Goal: Transaction & Acquisition: Purchase product/service

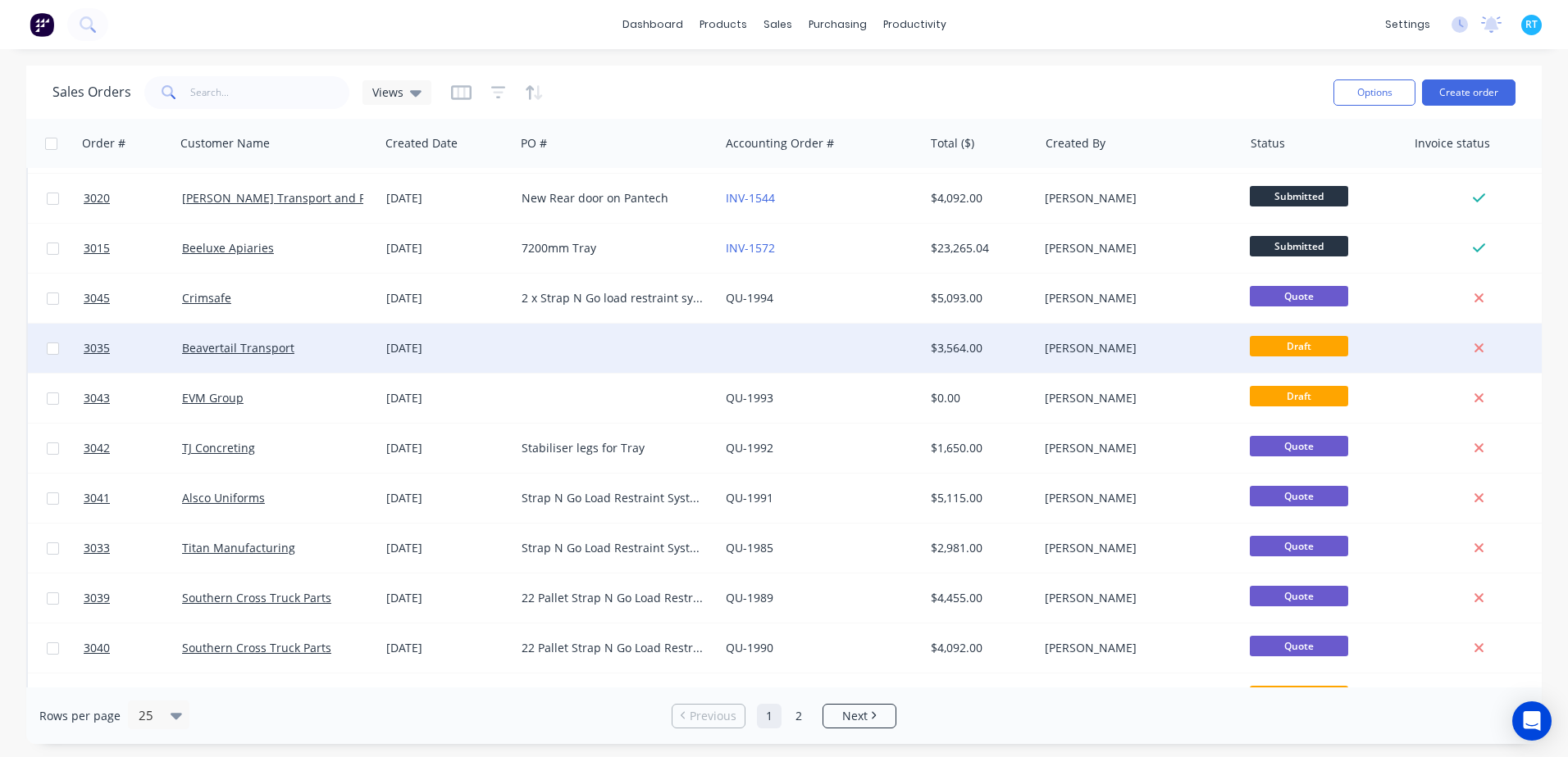
click at [592, 334] on div at bounding box center [617, 347] width 205 height 49
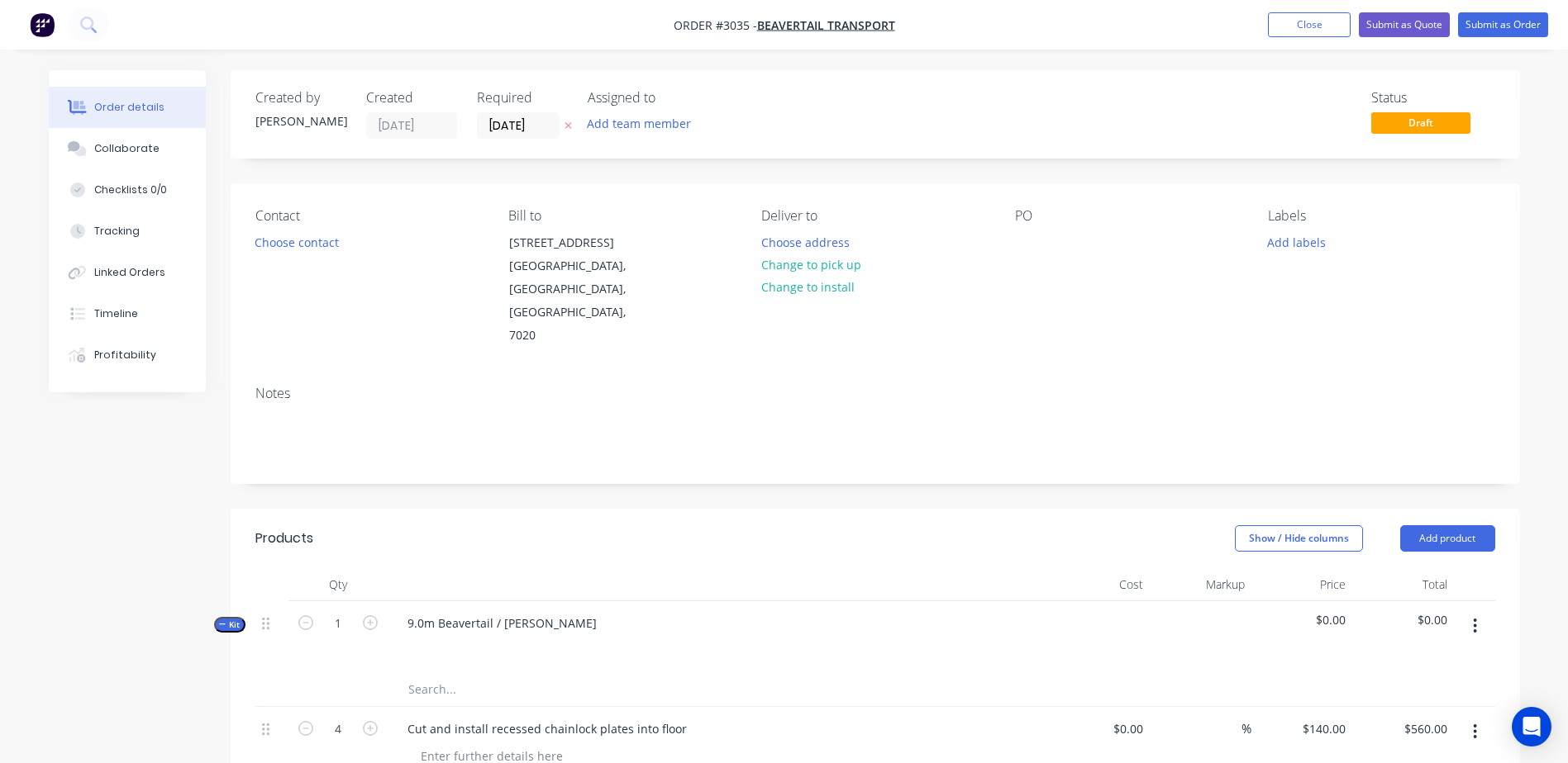
click at [420, 228] on div "Contact Choose contact" at bounding box center [368, 278] width 227 height 140
click at [317, 247] on button "Choose contact" at bounding box center [297, 241] width 102 height 22
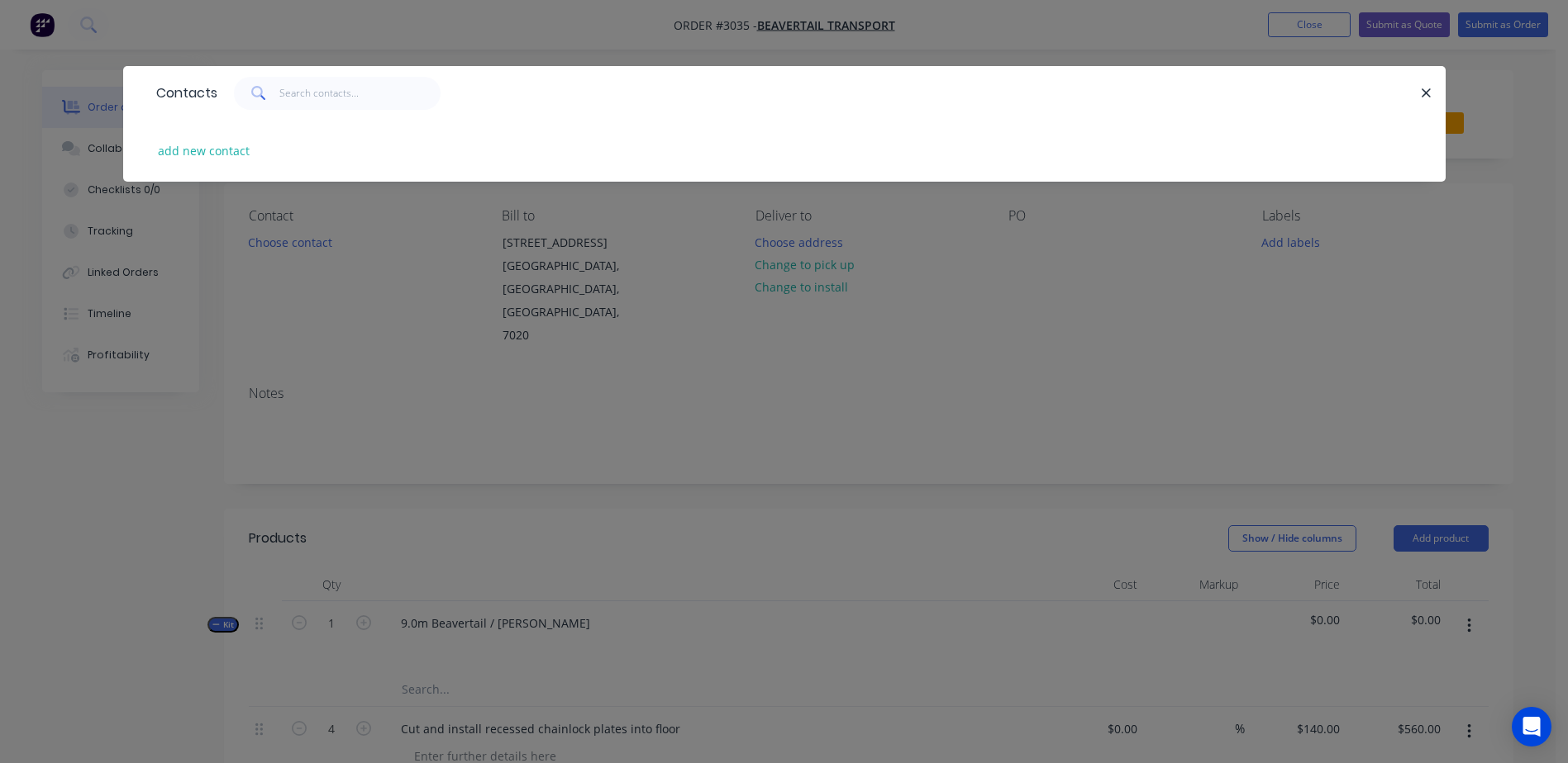
click at [361, 147] on div "add new contact" at bounding box center [785, 151] width 1273 height 62
click at [233, 151] on button "add new contact" at bounding box center [204, 151] width 109 height 22
select select "AU"
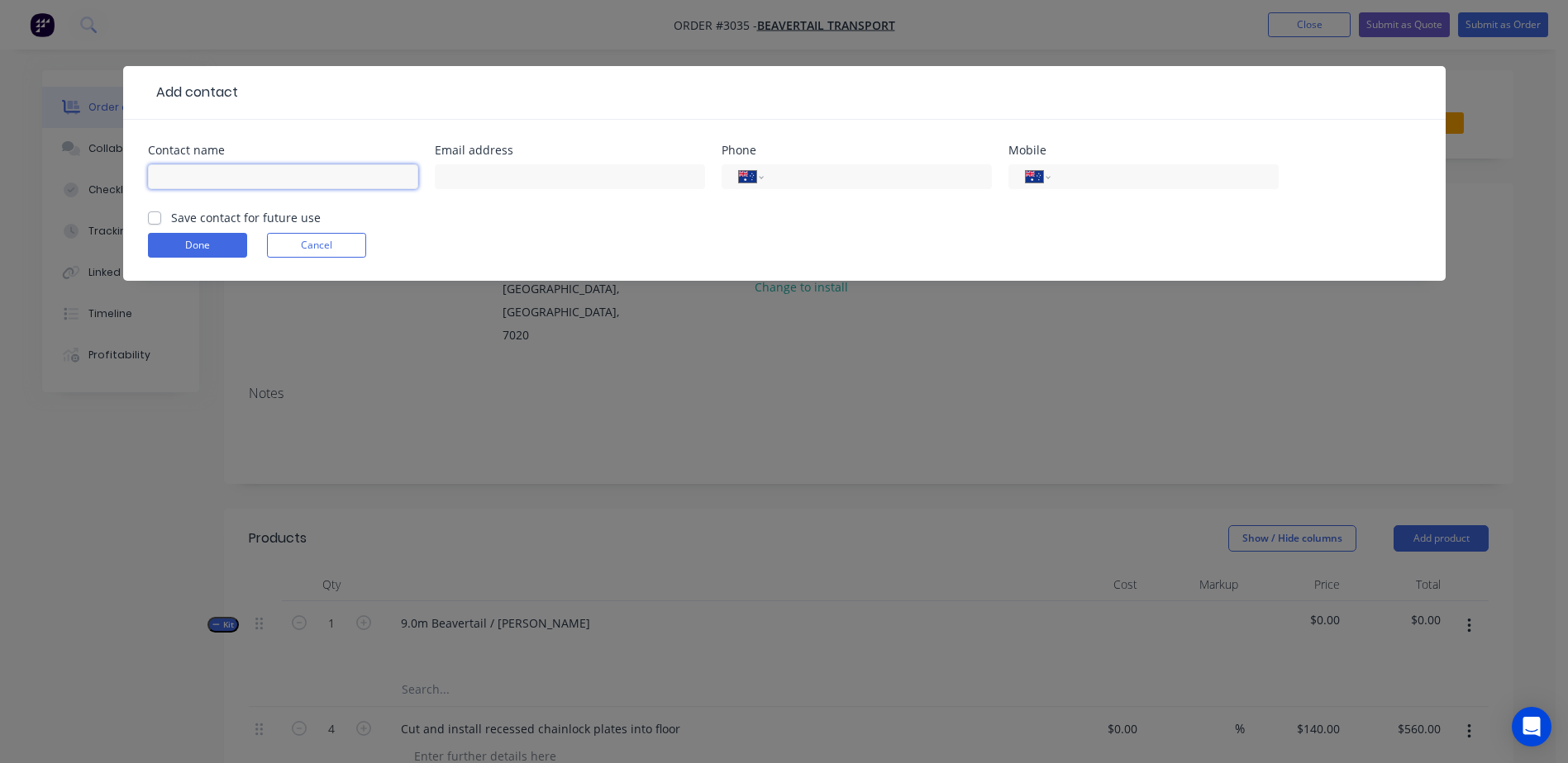
click at [258, 166] on input "text" at bounding box center [283, 177] width 270 height 25
click at [563, 176] on input "text" at bounding box center [569, 177] width 270 height 25
drag, startPoint x: 883, startPoint y: 166, endPoint x: 893, endPoint y: 168, distance: 10.2
click at [884, 167] on div "International Afghanistan Åland Islands Albania Algeria American Samoa Andorra …" at bounding box center [856, 177] width 270 height 25
click at [1076, 178] on input "tel" at bounding box center [1161, 178] width 198 height 19
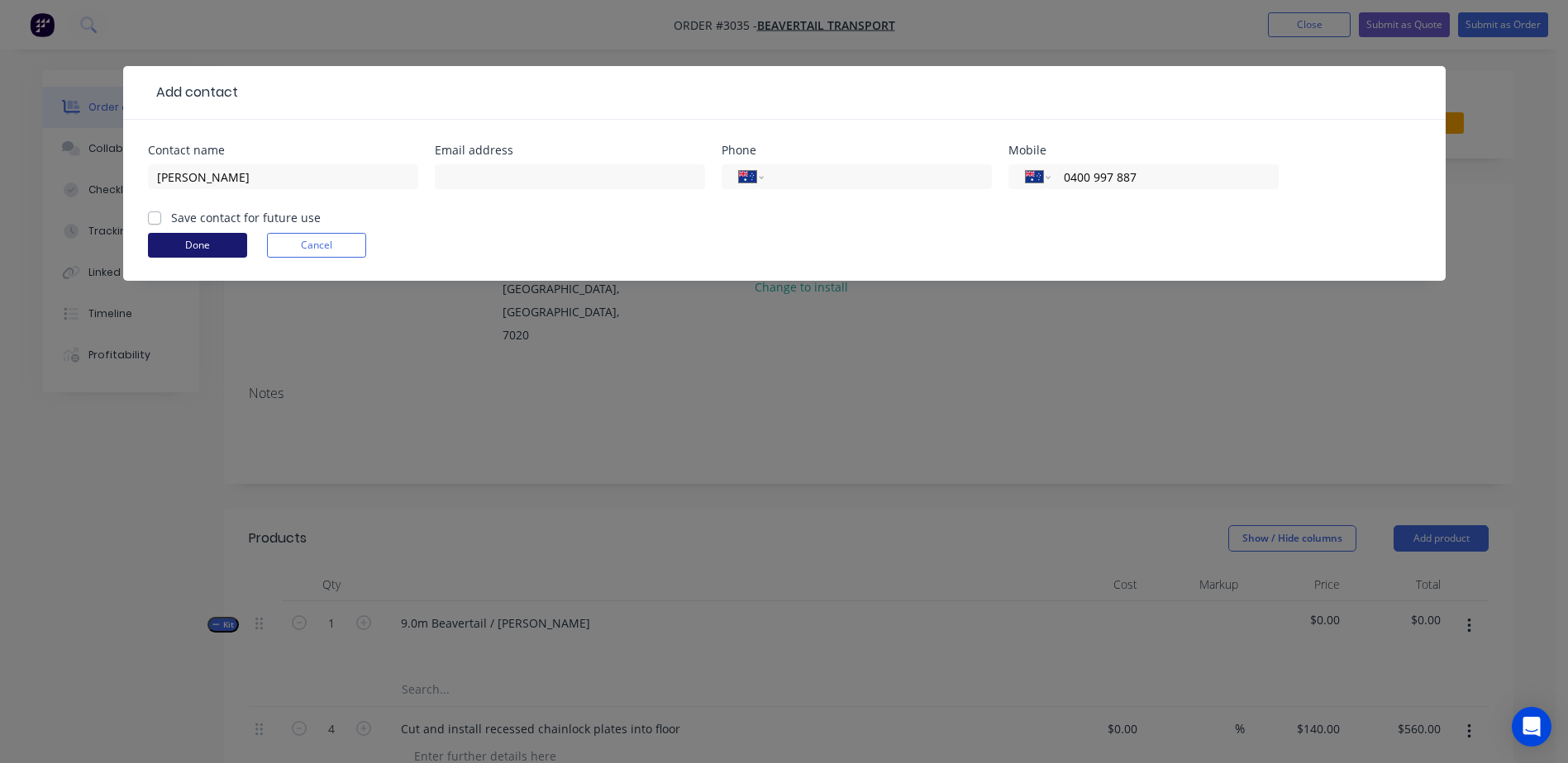
type input "0400 997 887"
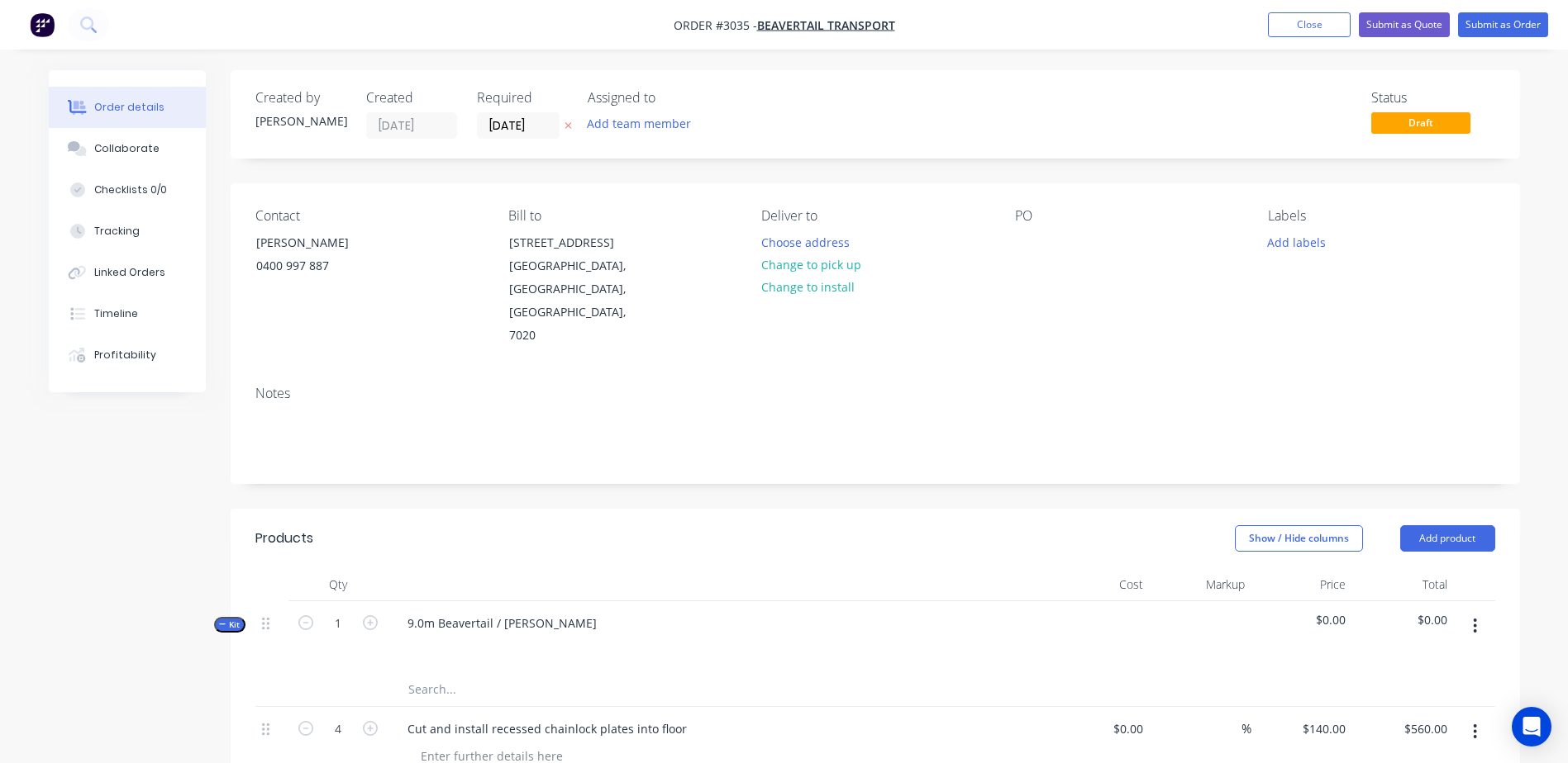
click at [754, 385] on div "Notes" at bounding box center [875, 393] width 1239 height 16
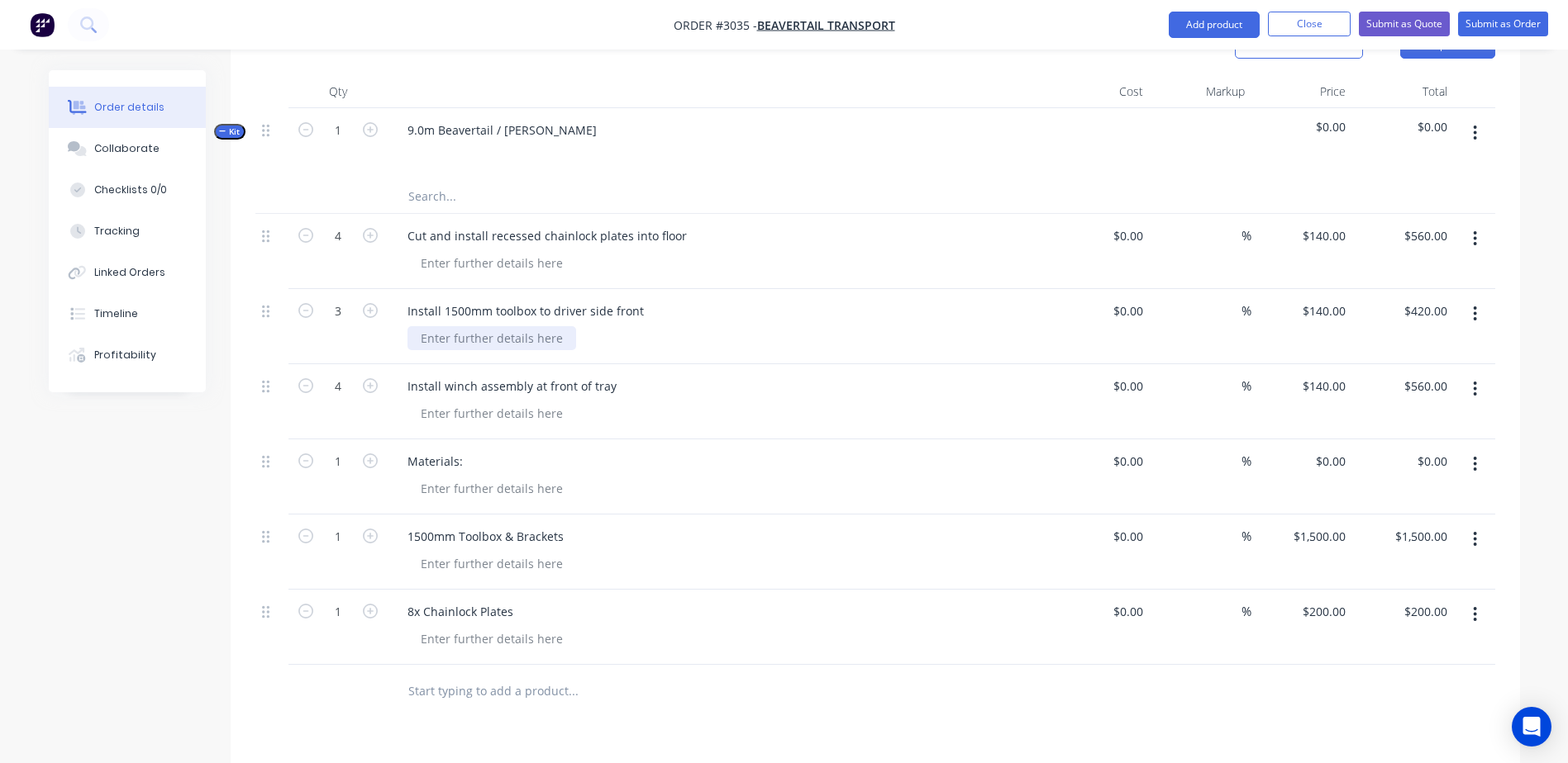
scroll to position [496, 0]
click at [368, 376] on icon "button" at bounding box center [370, 383] width 15 height 15
type input "5"
type input "$700.00"
click at [368, 376] on icon "button" at bounding box center [370, 383] width 15 height 15
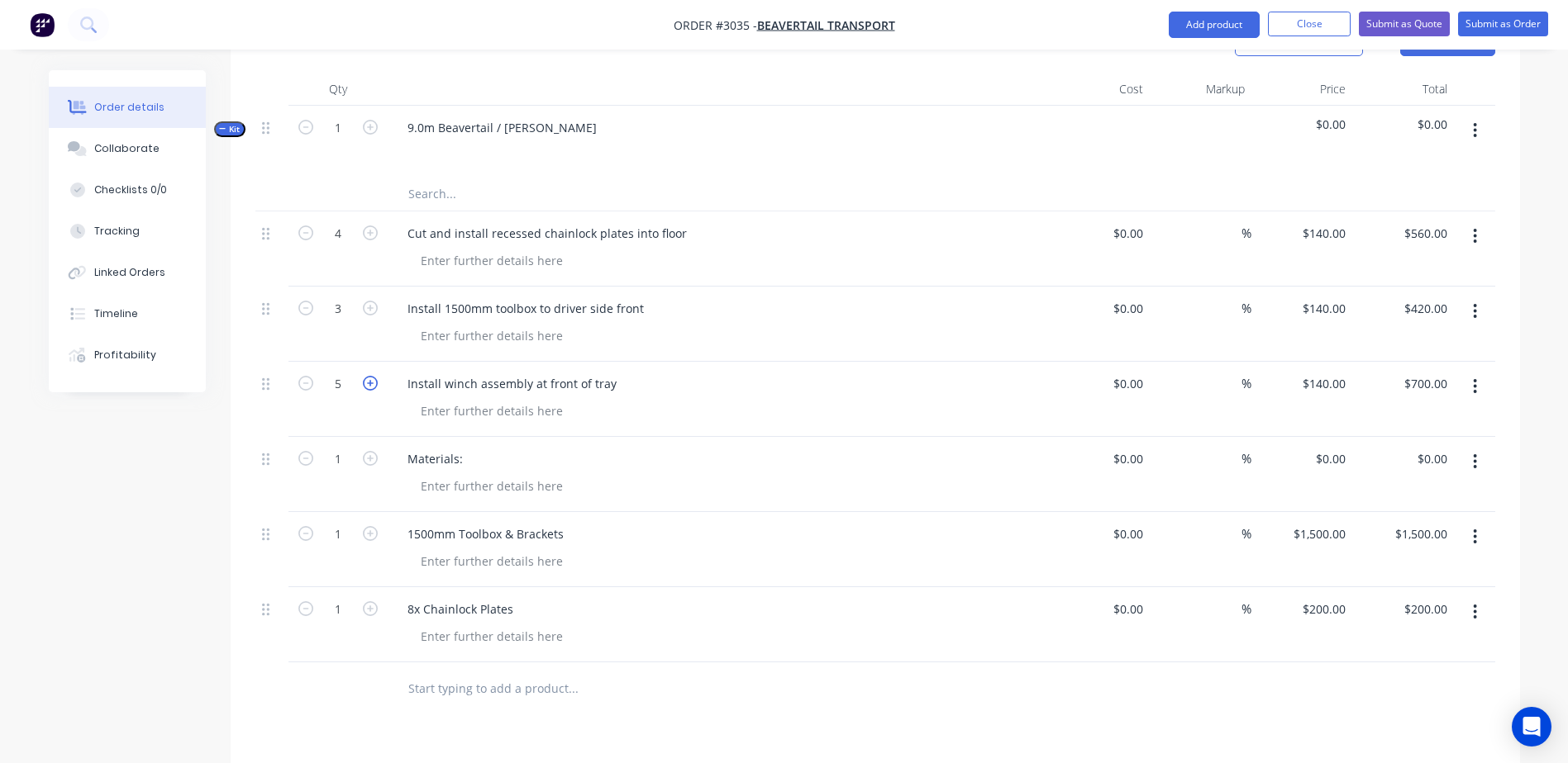
type input "6"
type input "$840.00"
click at [368, 376] on icon "button" at bounding box center [370, 383] width 15 height 15
type input "7"
click at [368, 376] on icon "button" at bounding box center [370, 383] width 15 height 15
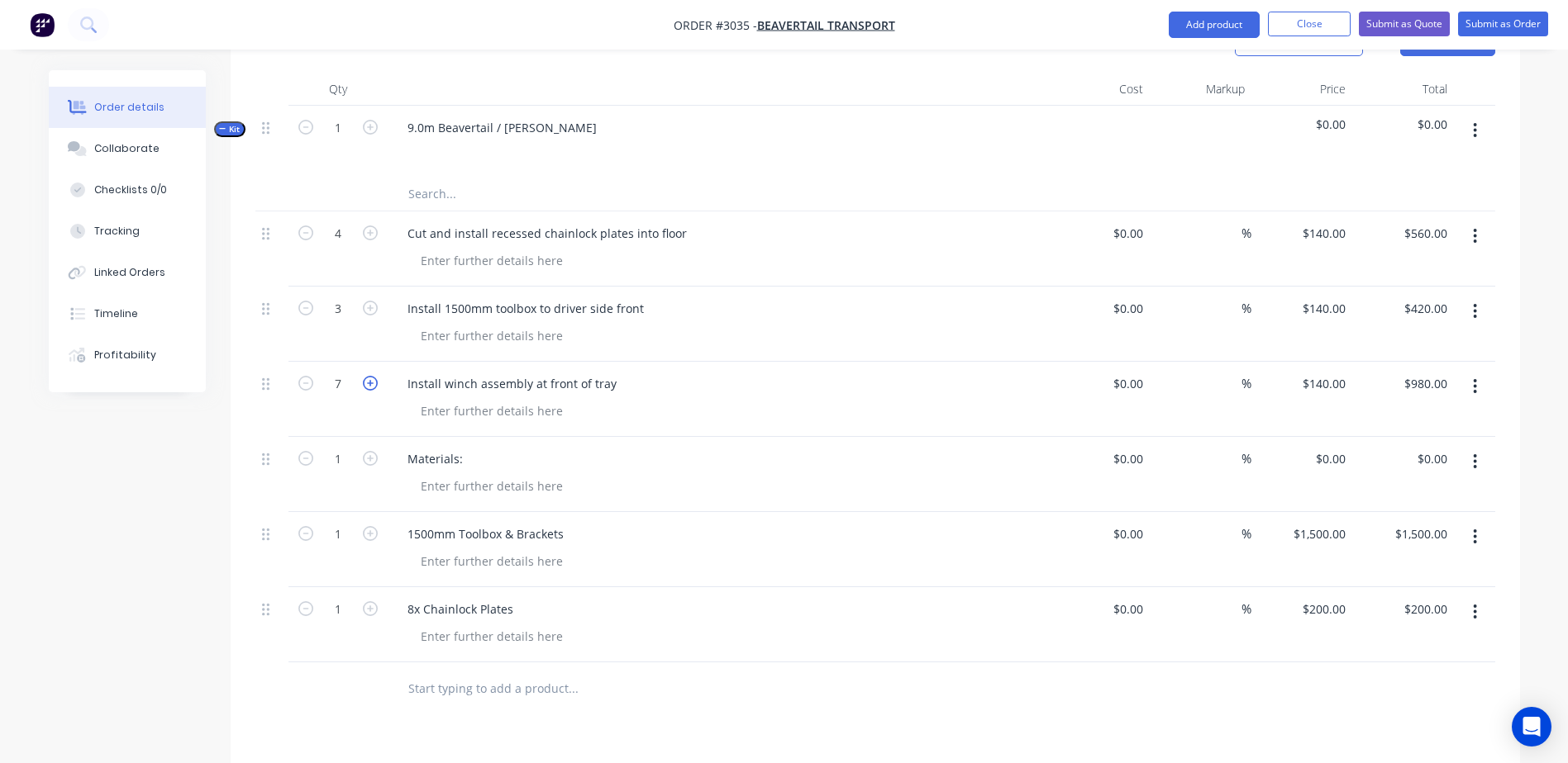
type input "8"
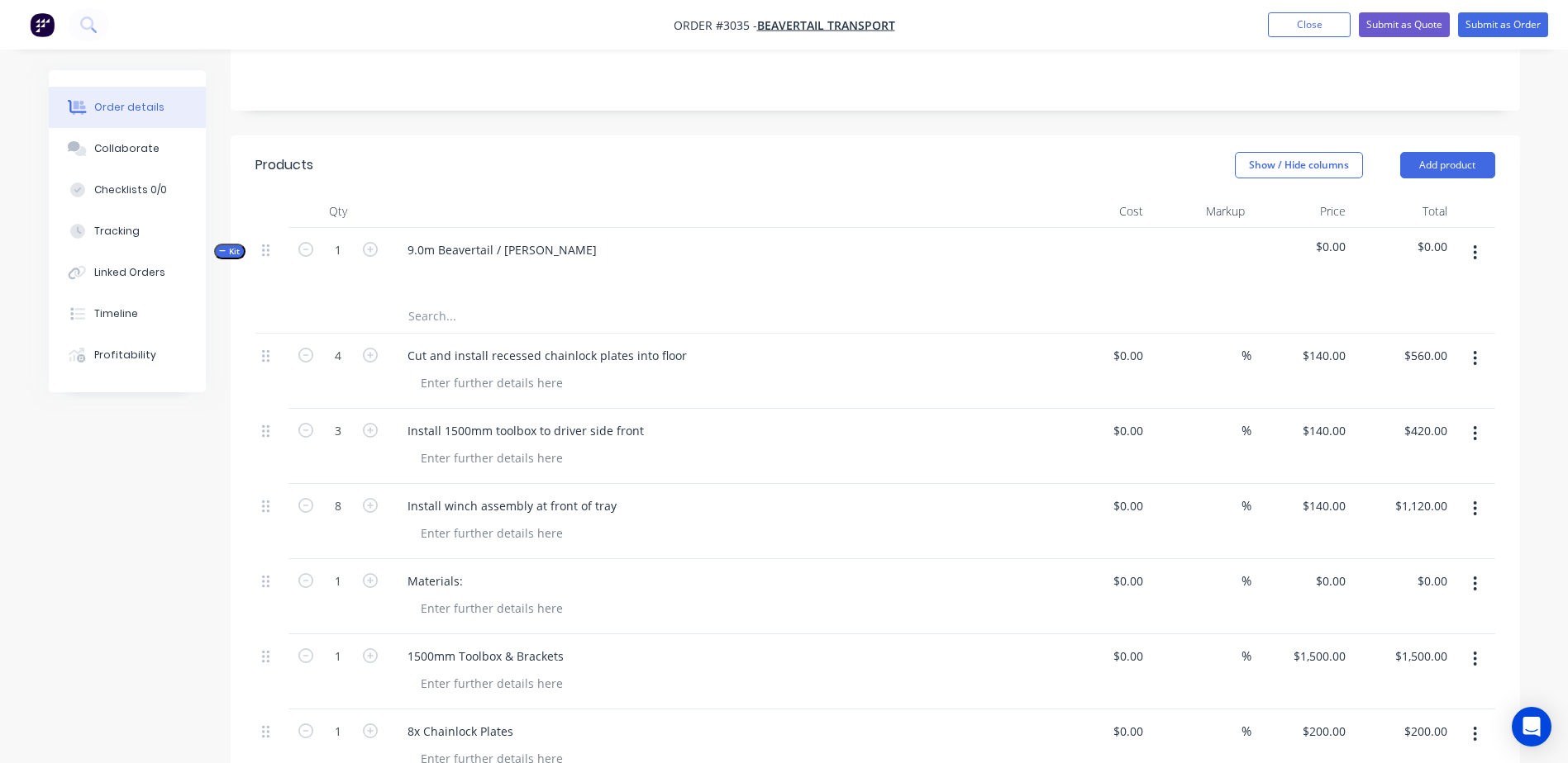
scroll to position [247, 0]
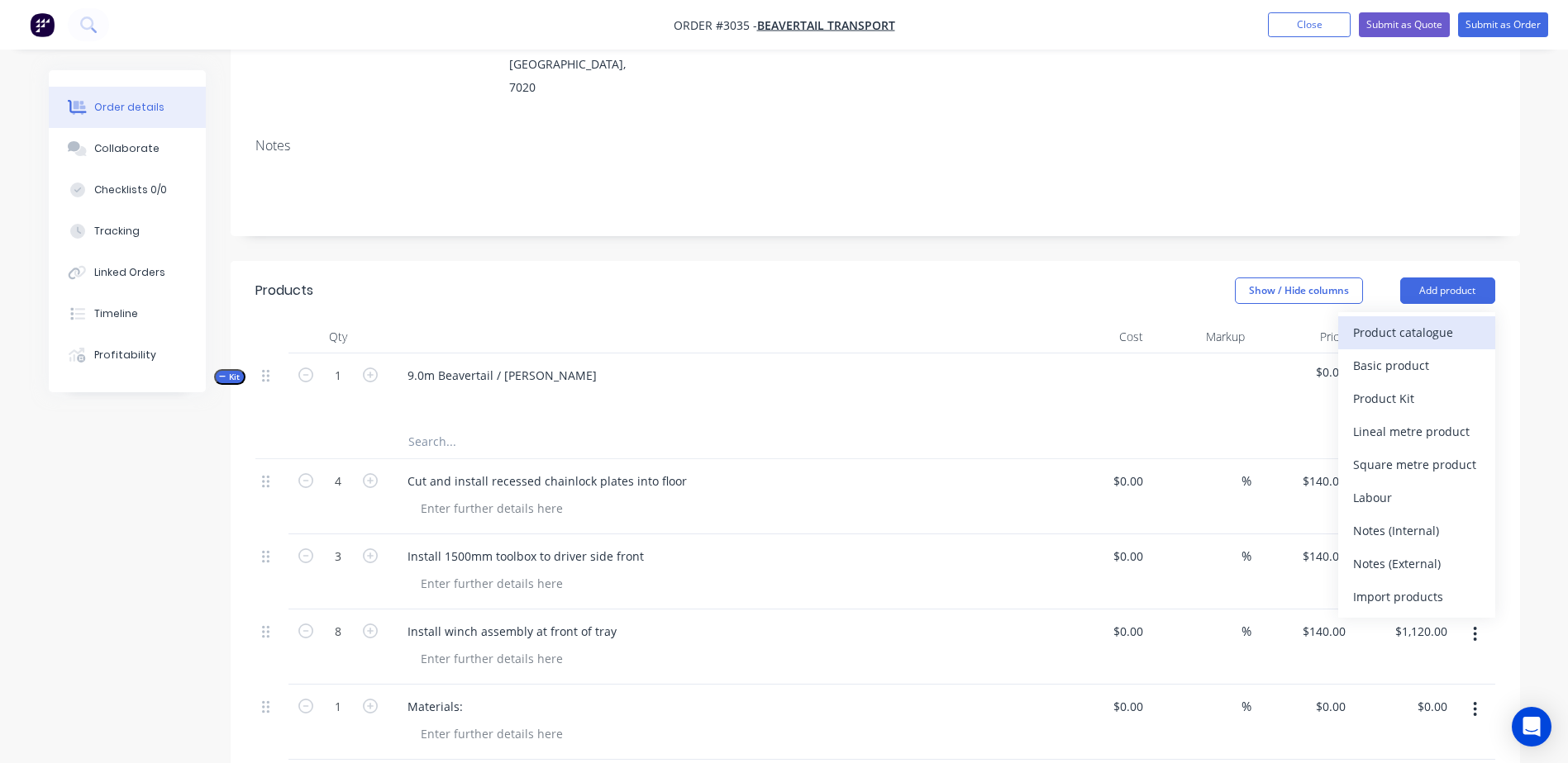
click at [1408, 321] on div "Product catalogue" at bounding box center [1417, 333] width 128 height 24
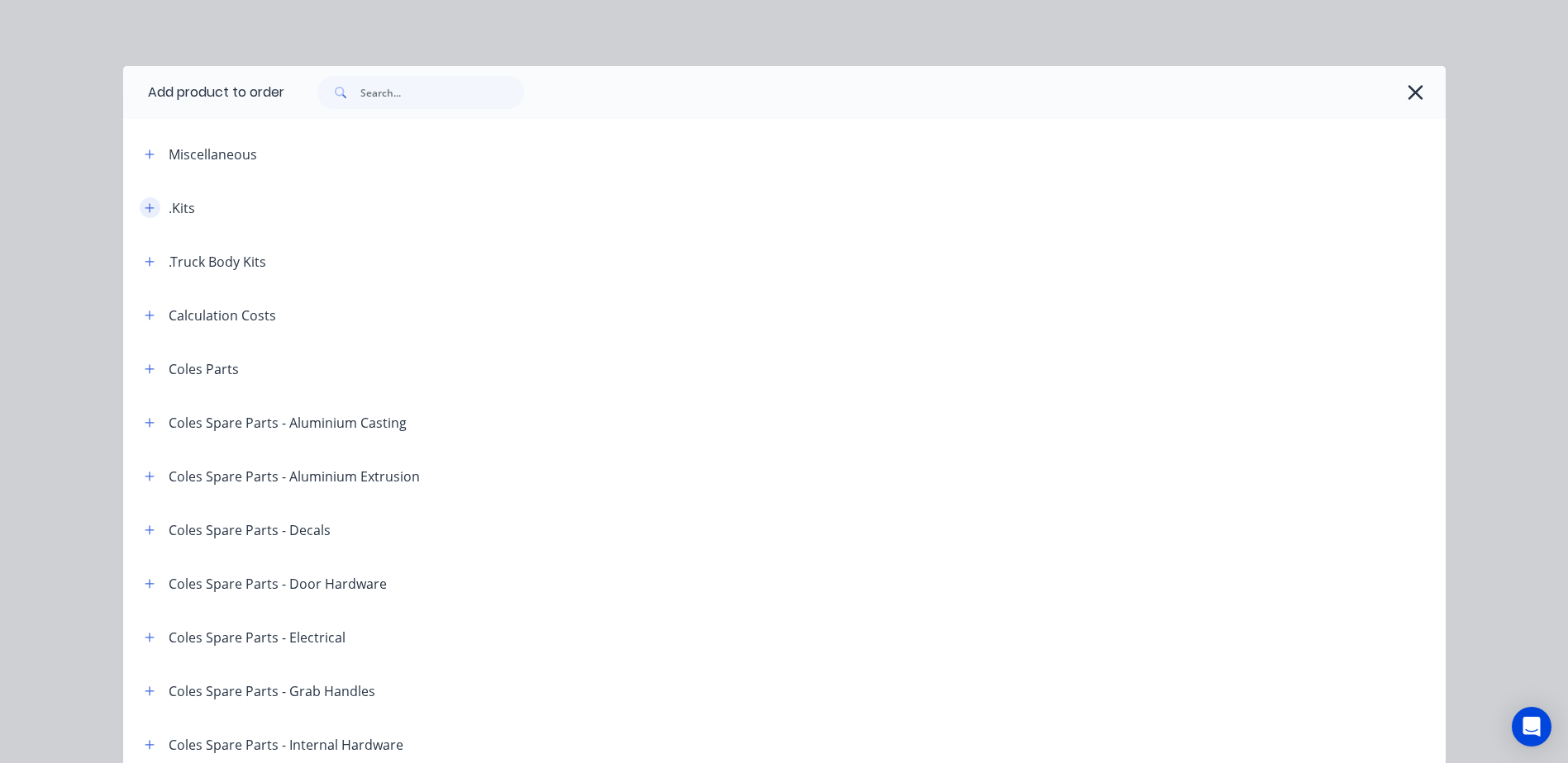
click at [145, 208] on icon "button" at bounding box center [149, 208] width 9 height 9
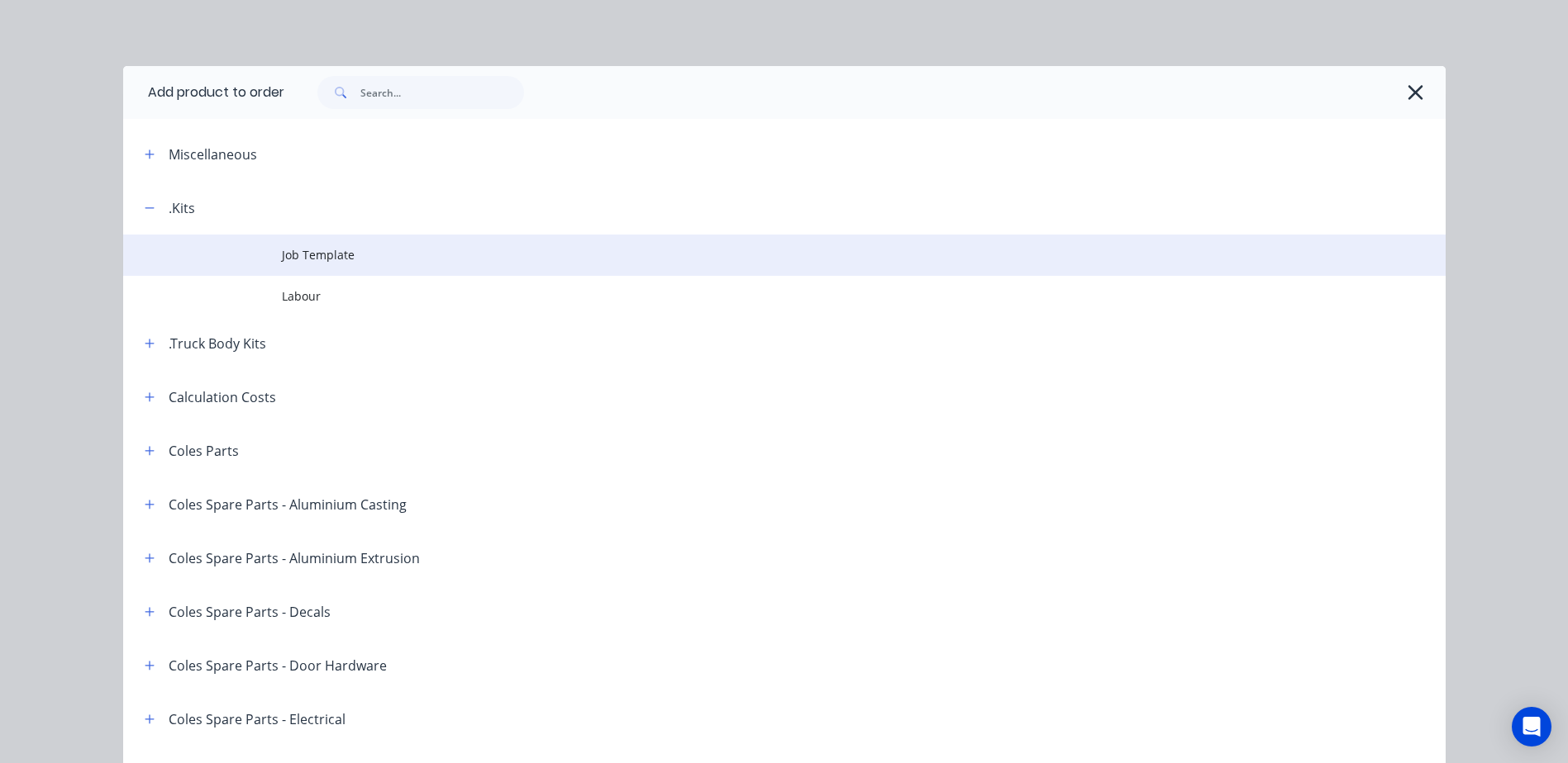
click at [311, 254] on span "Job Template" at bounding box center [747, 255] width 931 height 17
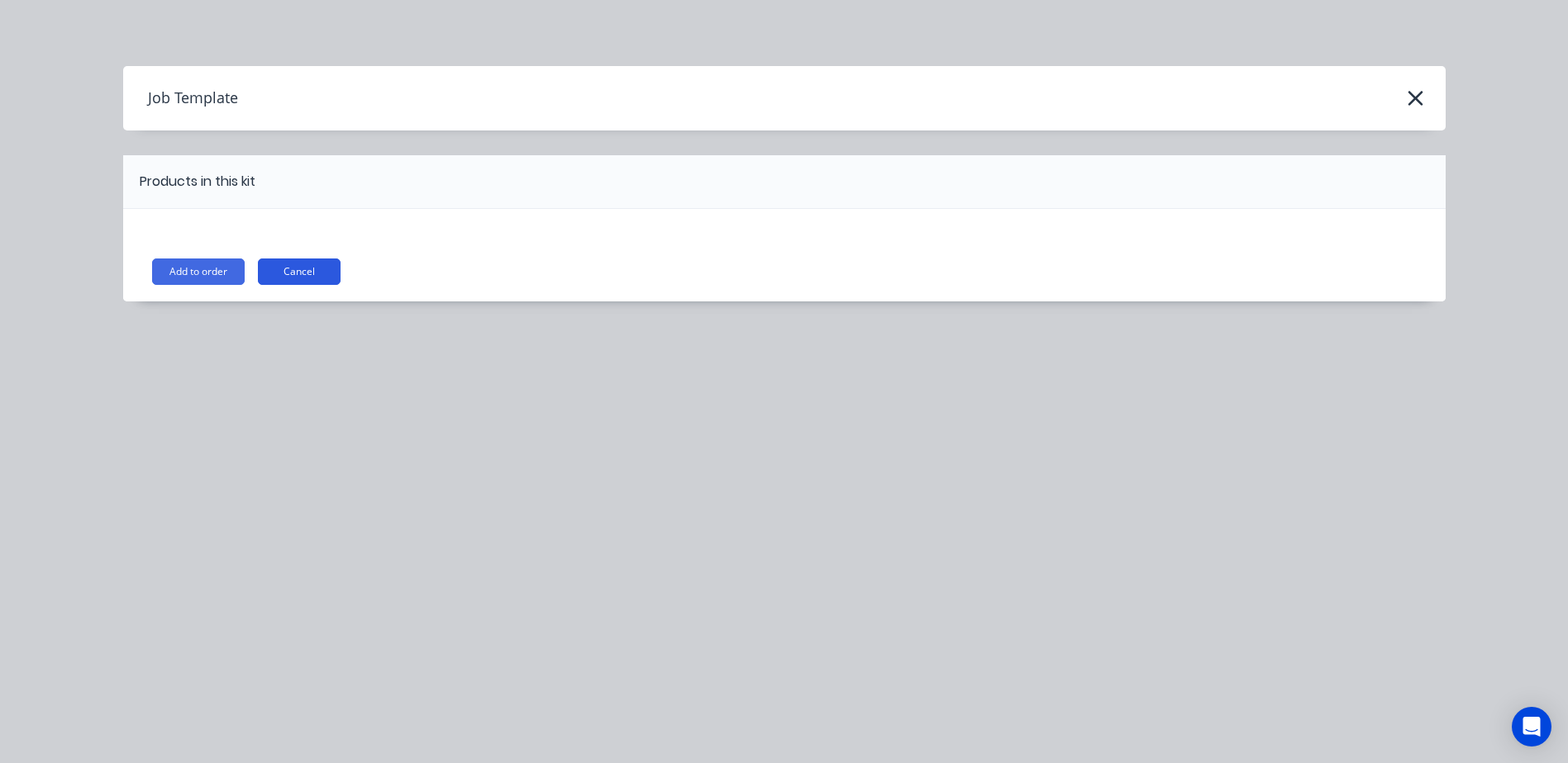
click at [313, 271] on button "Cancel" at bounding box center [299, 272] width 83 height 27
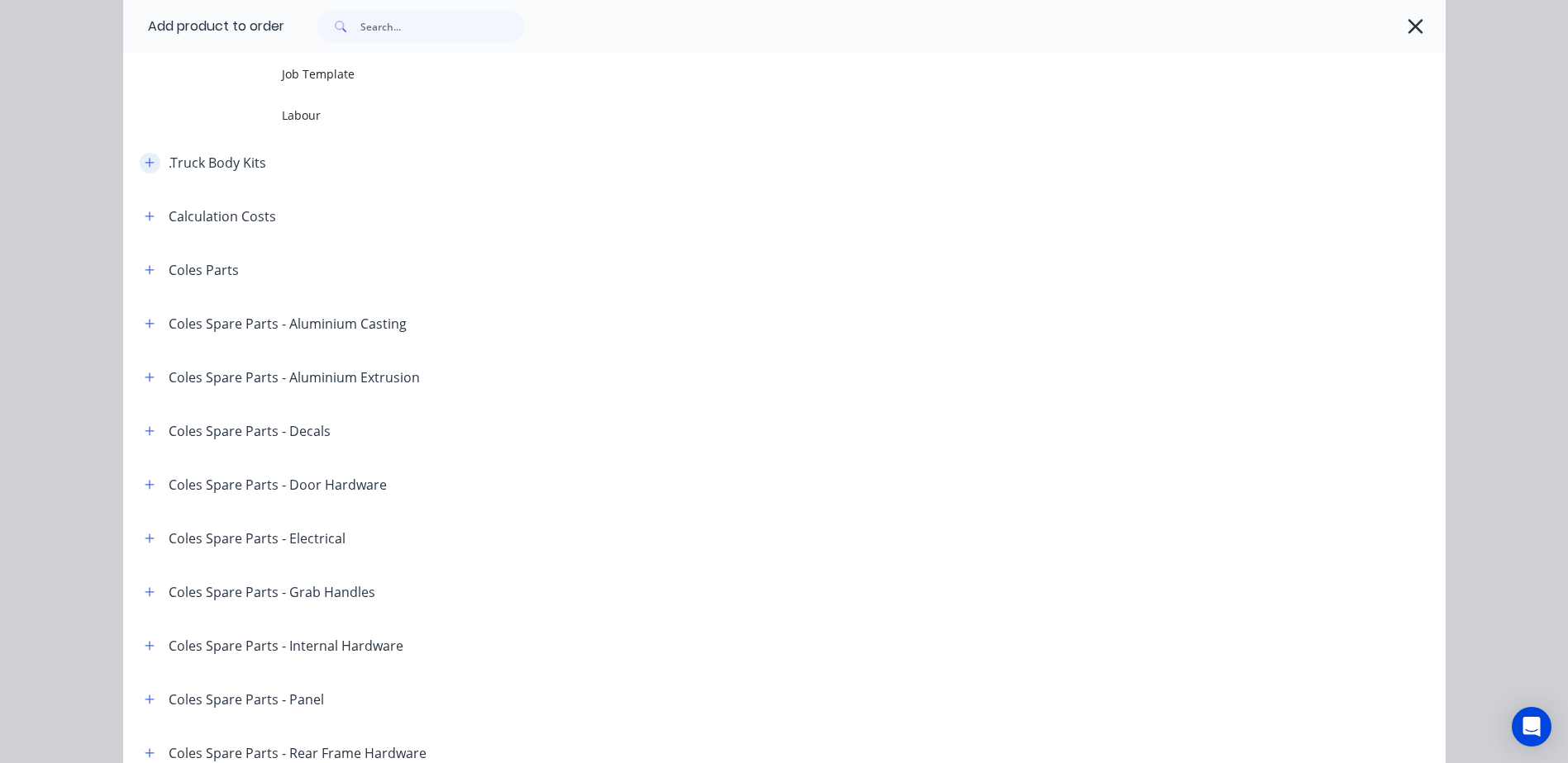
click at [153, 166] on button "button" at bounding box center [150, 163] width 21 height 21
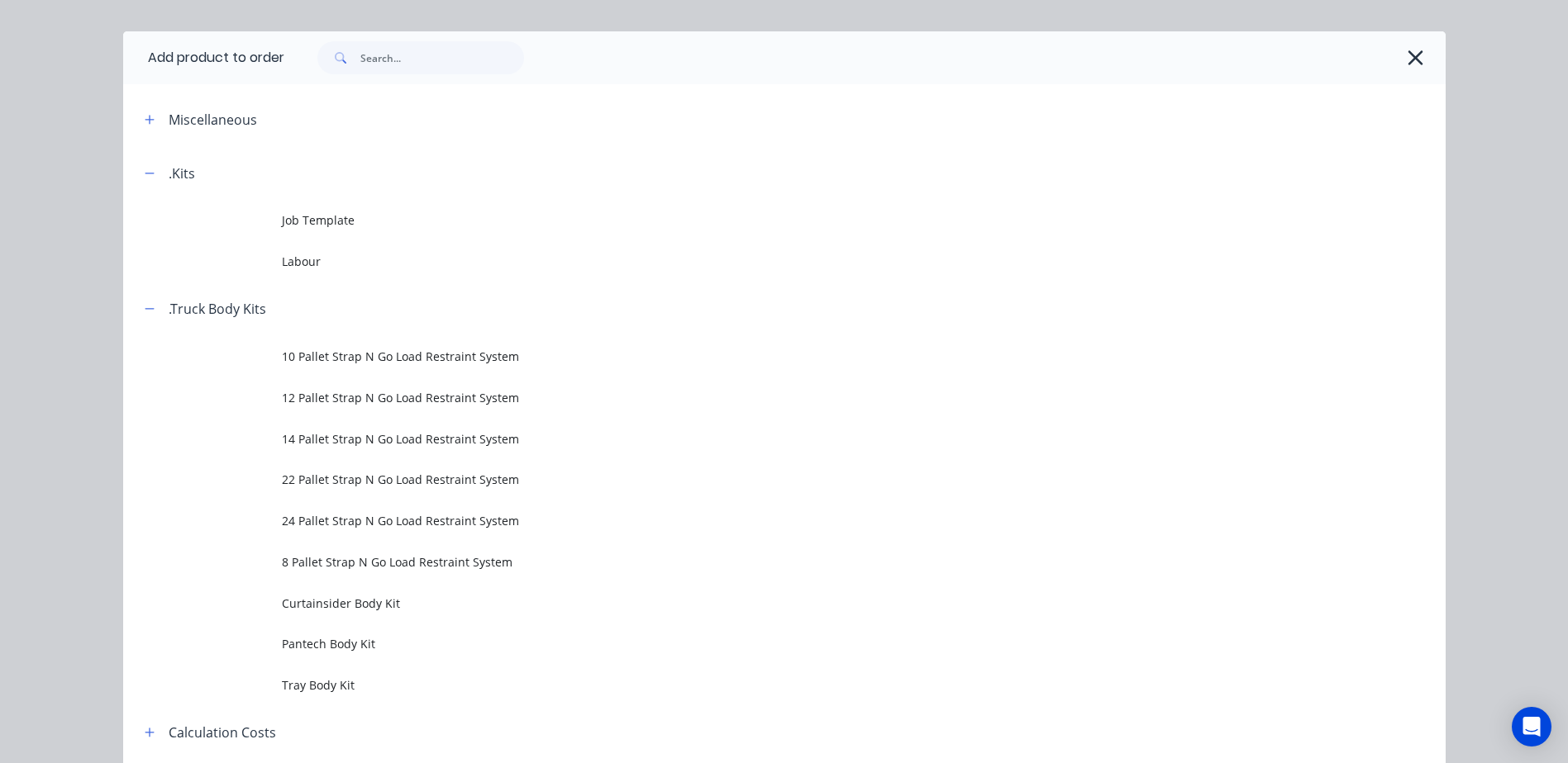
scroll to position [0, 0]
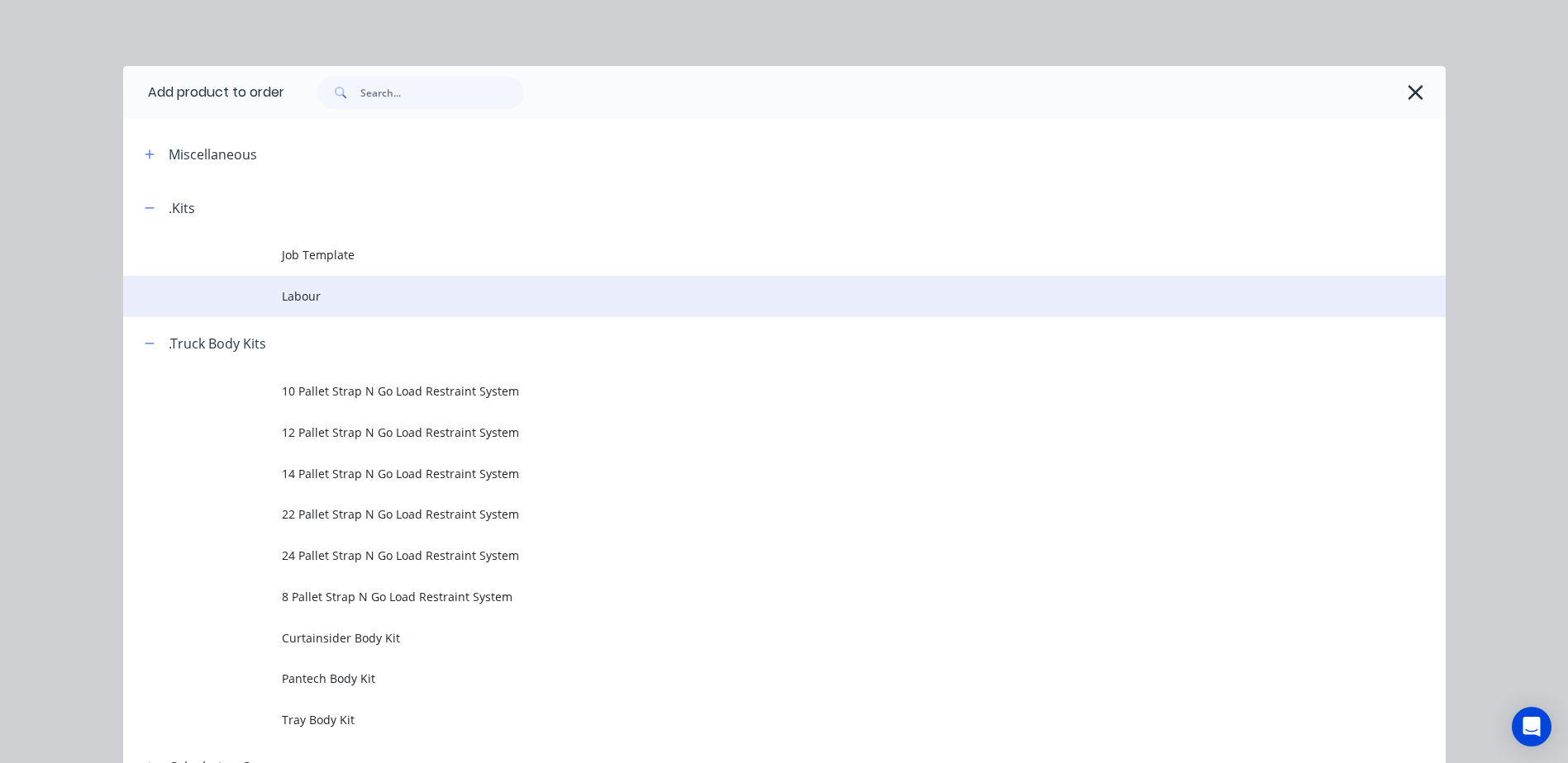
click at [307, 291] on span "Labour" at bounding box center [747, 296] width 931 height 17
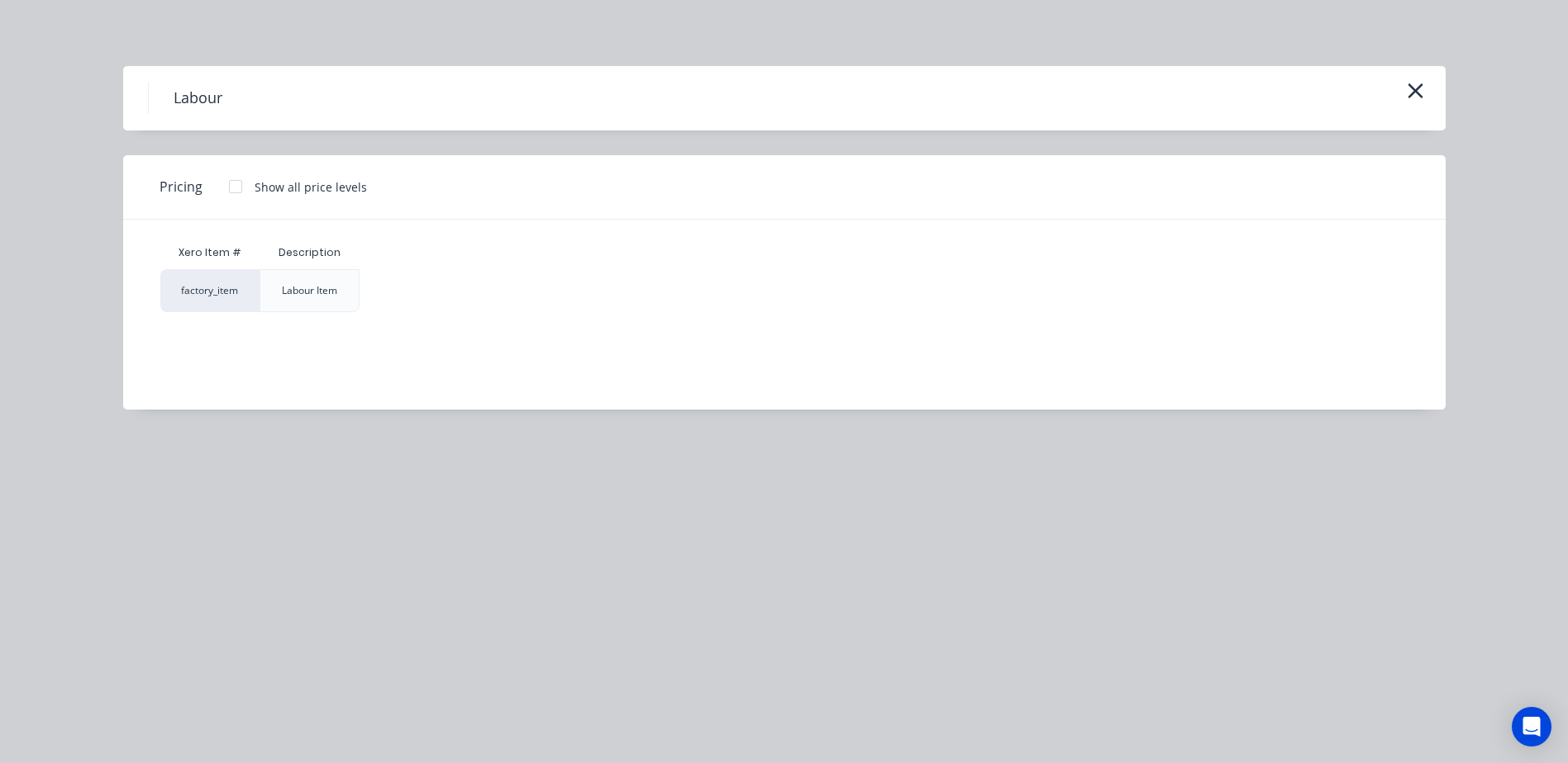
drag, startPoint x: 588, startPoint y: 197, endPoint x: 609, endPoint y: 196, distance: 21.0
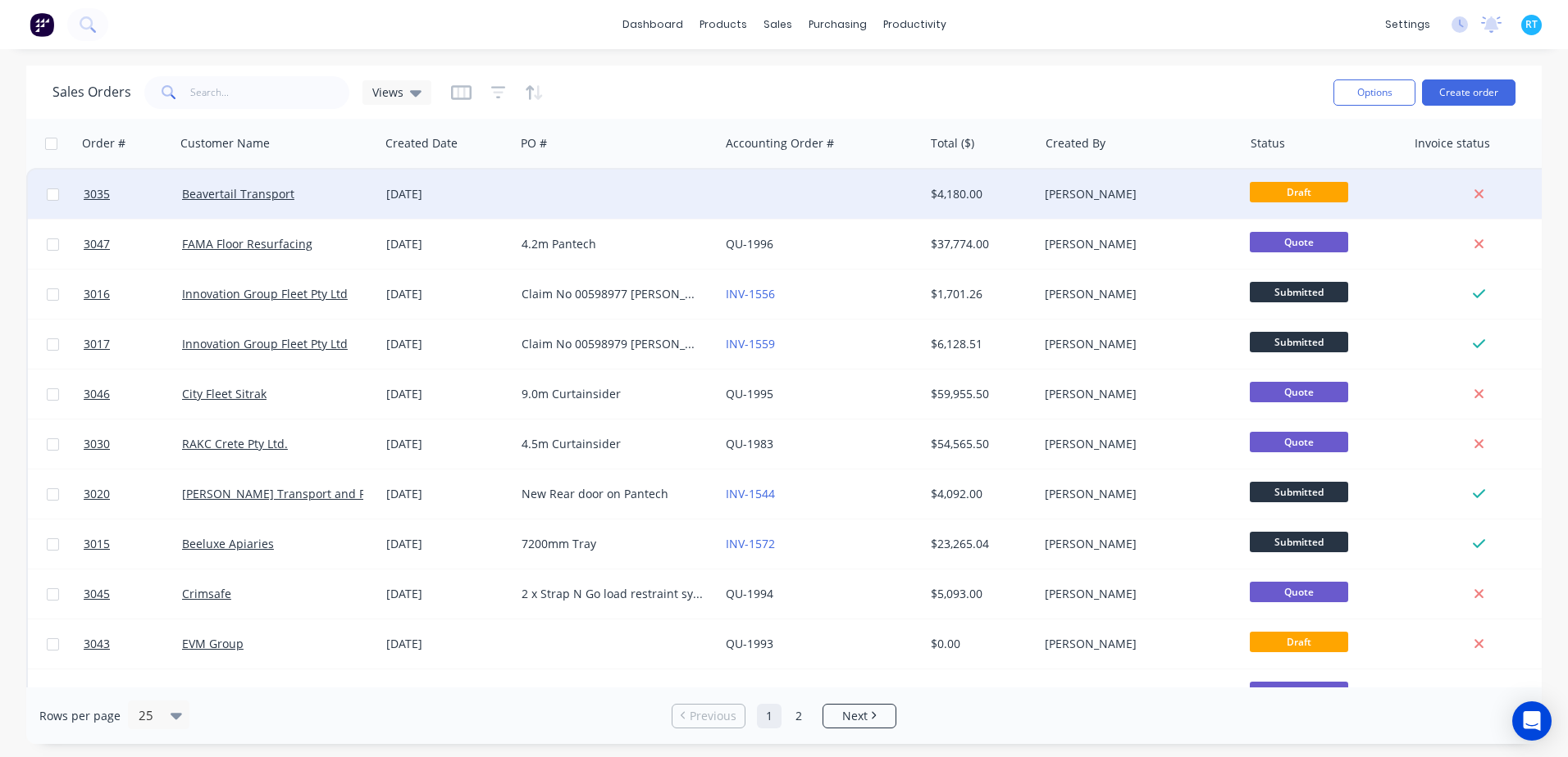
click at [264, 179] on div "Beavertail Transport" at bounding box center [277, 193] width 205 height 49
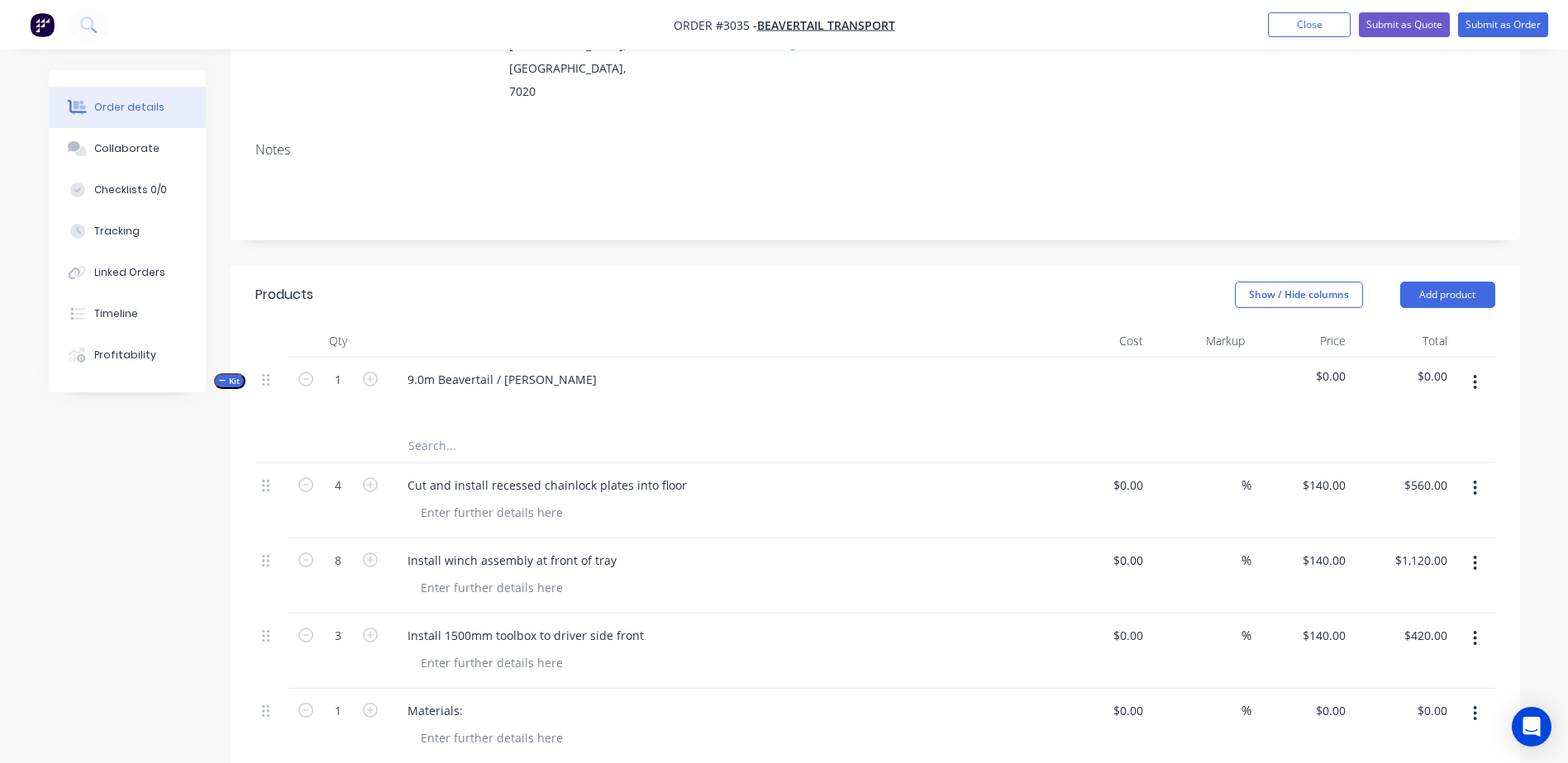
scroll to position [247, 0]
click at [373, 473] on icon "button" at bounding box center [370, 480] width 15 height 15
type input "5"
type input "$700.00"
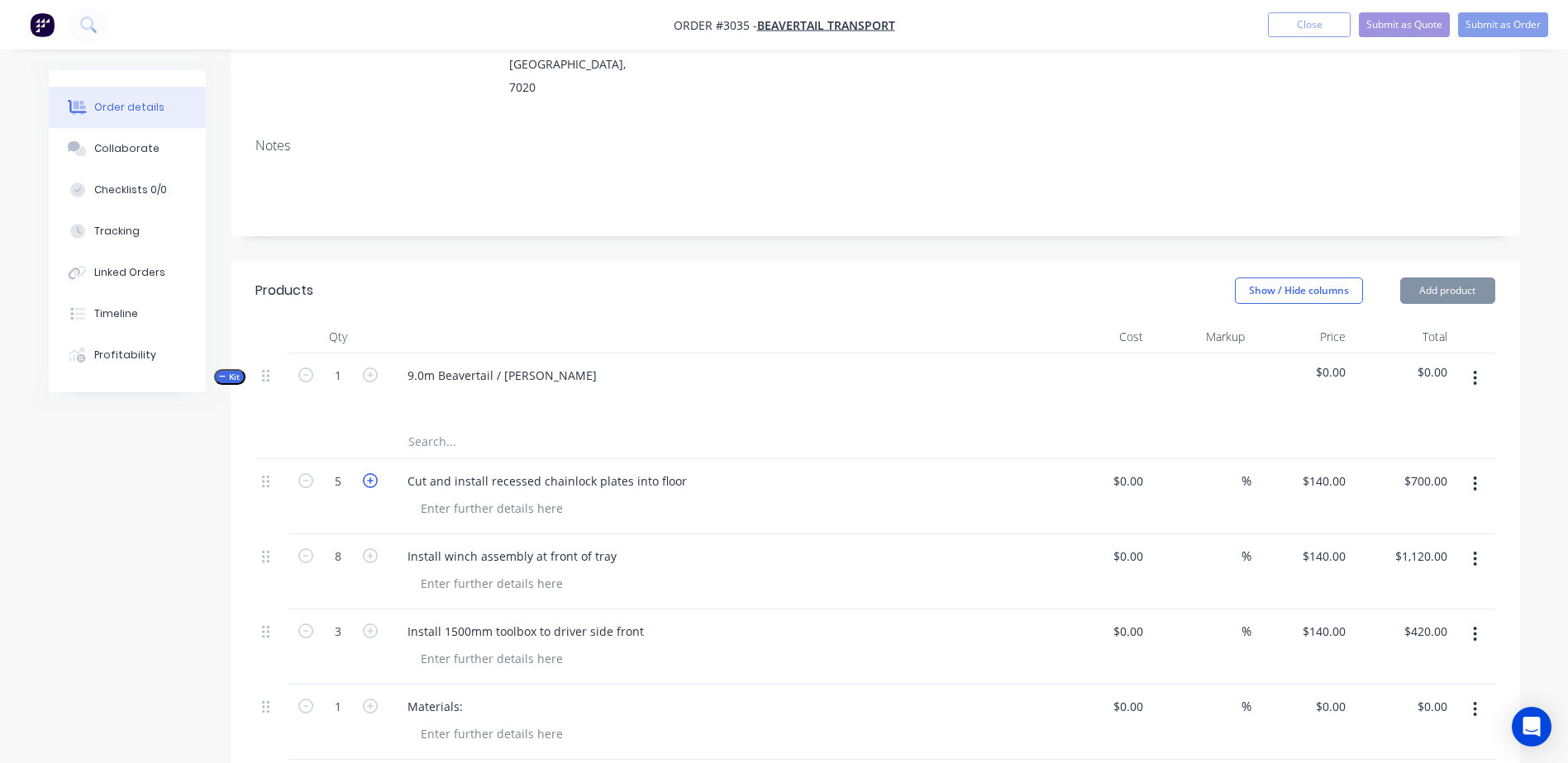
click at [373, 473] on icon "button" at bounding box center [370, 480] width 15 height 15
type input "6"
type input "$840.00"
click at [312, 473] on icon "button" at bounding box center [305, 480] width 15 height 15
type input "5"
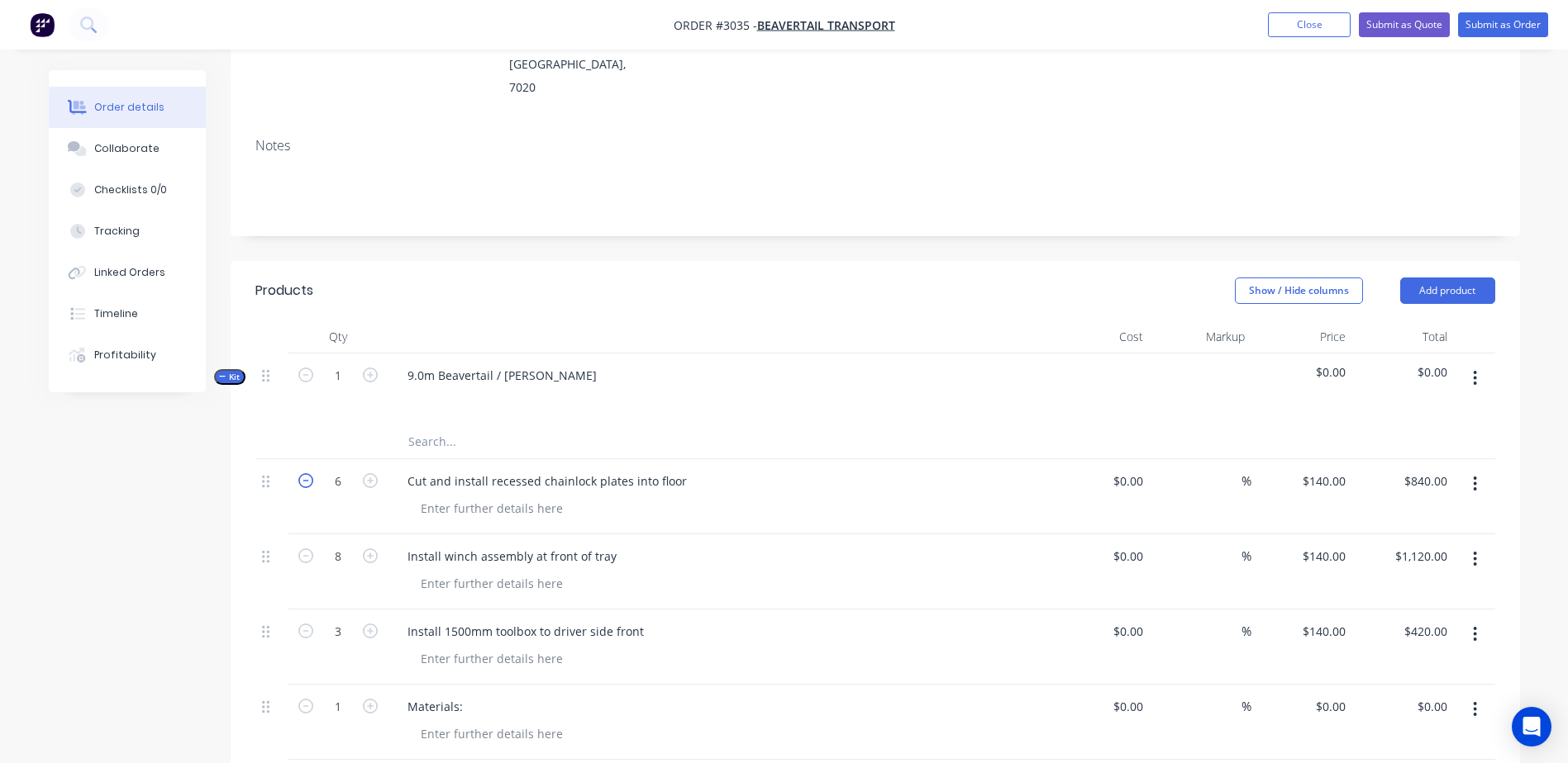
type input "$700.00"
click at [372, 473] on icon "button" at bounding box center [370, 480] width 15 height 15
type input "6"
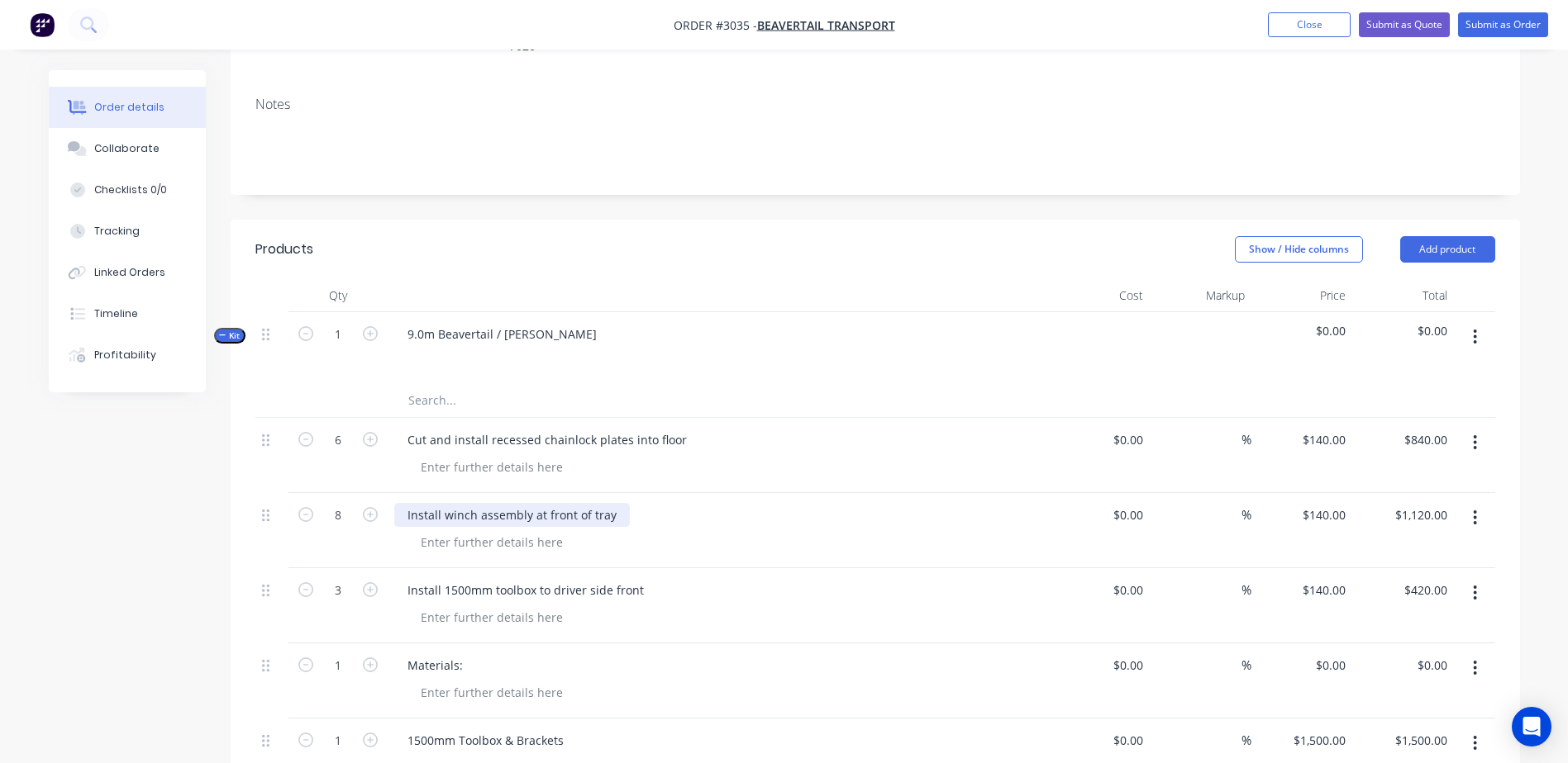
scroll to position [413, 0]
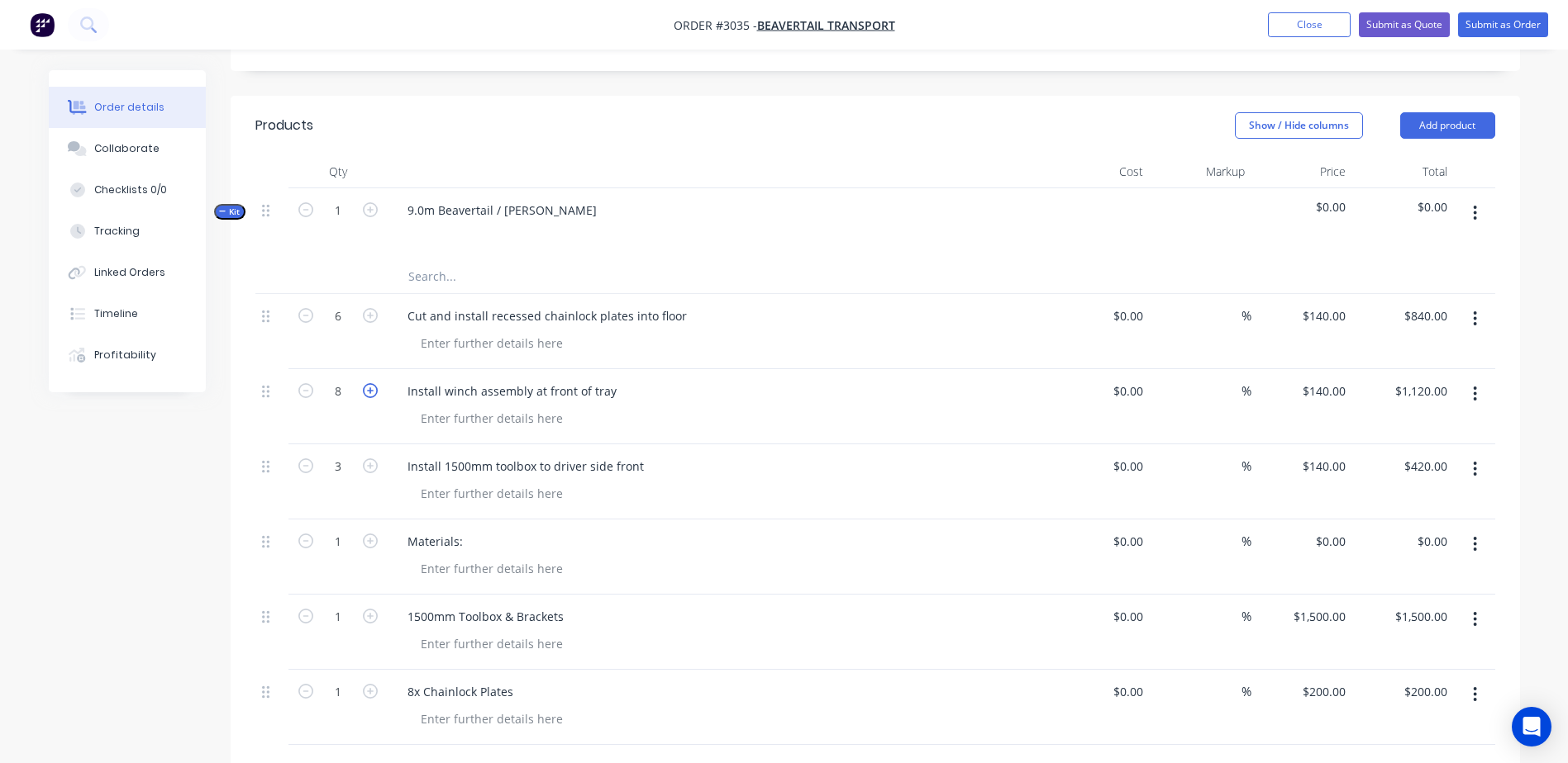
click at [370, 384] on icon "button" at bounding box center [370, 391] width 15 height 15
type input "9"
type input "$1,260.00"
click at [370, 384] on icon "button" at bounding box center [370, 391] width 15 height 15
type input "10"
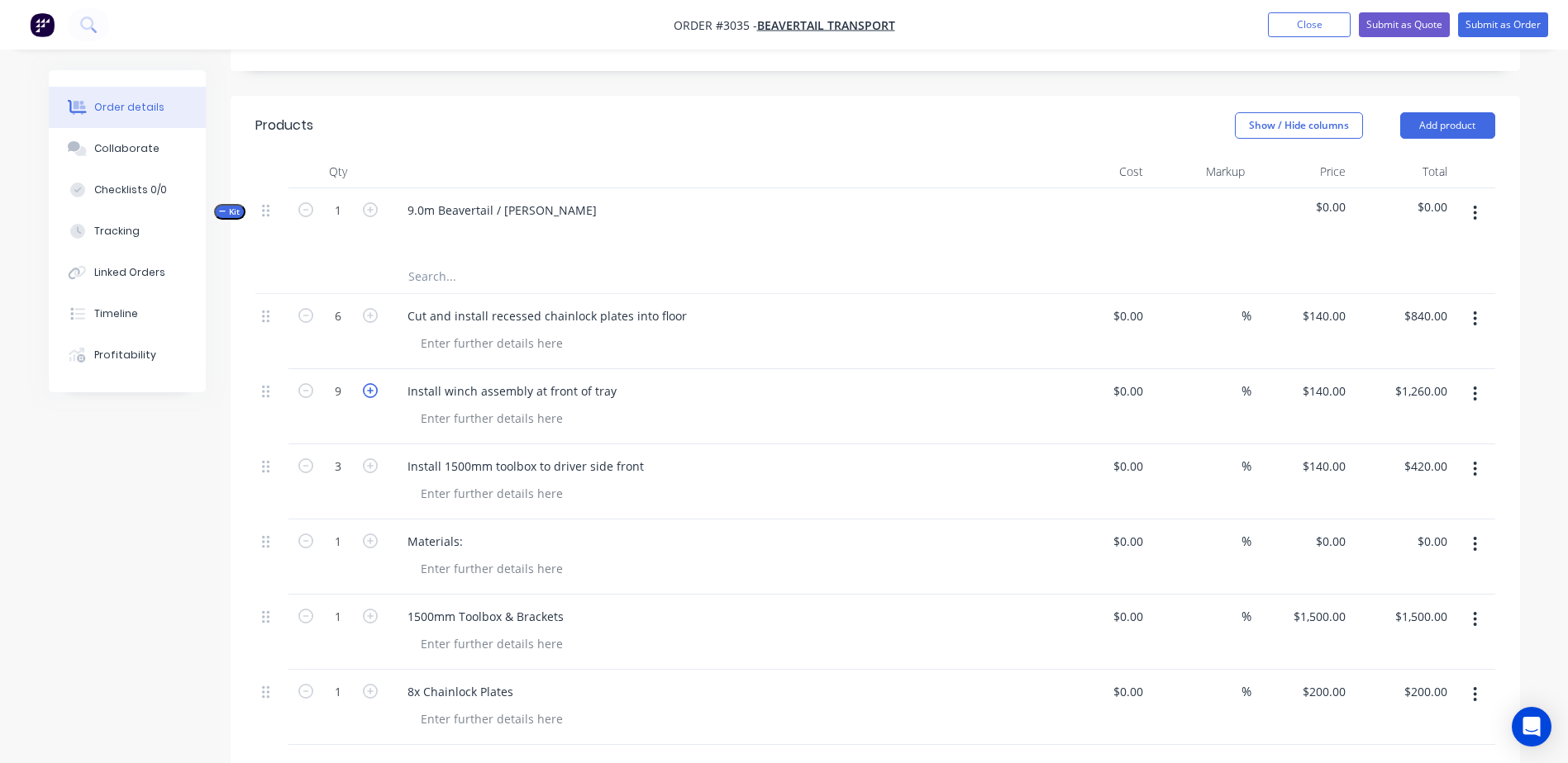
type input "$1,400.00"
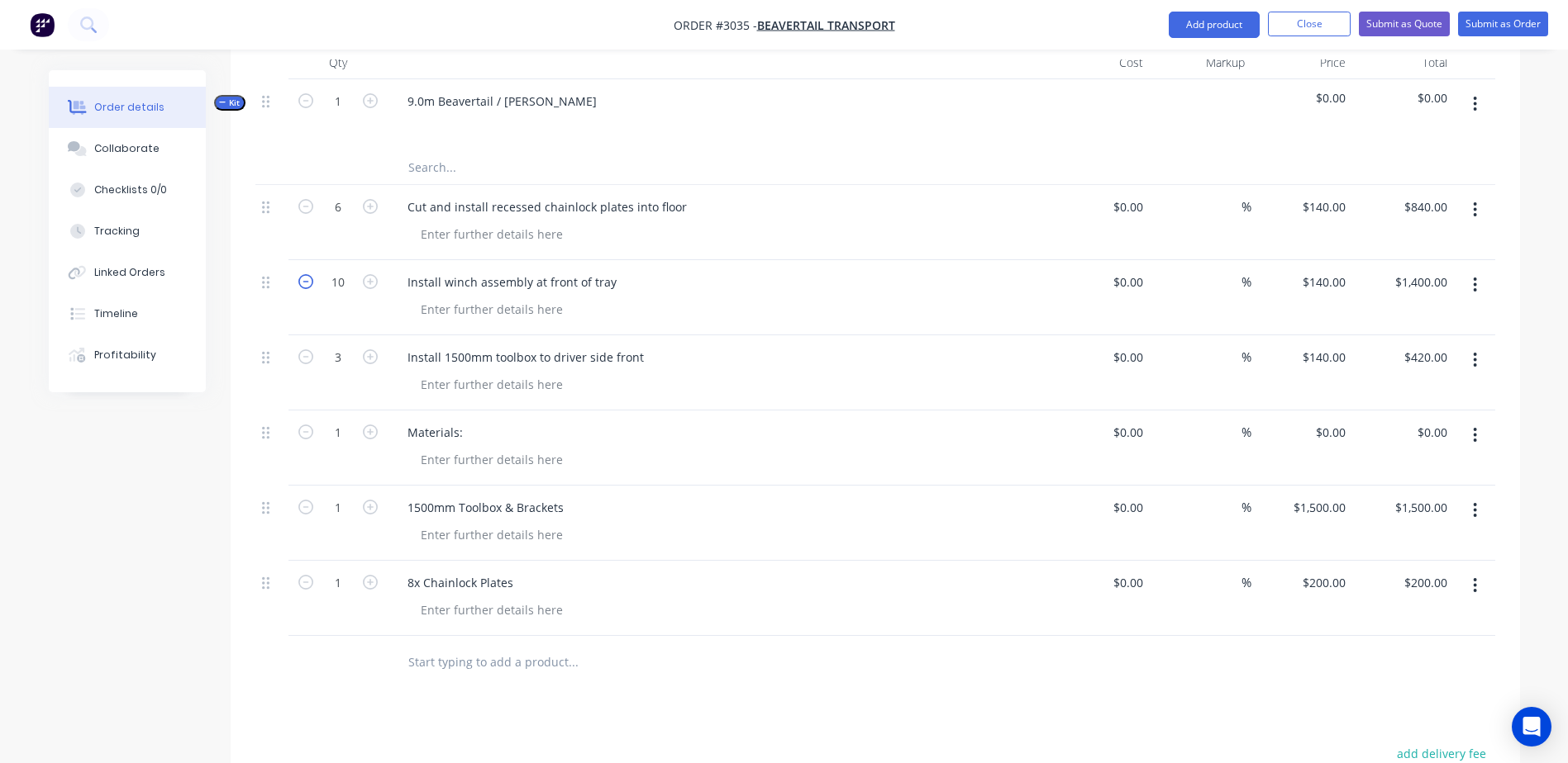
scroll to position [493, 0]
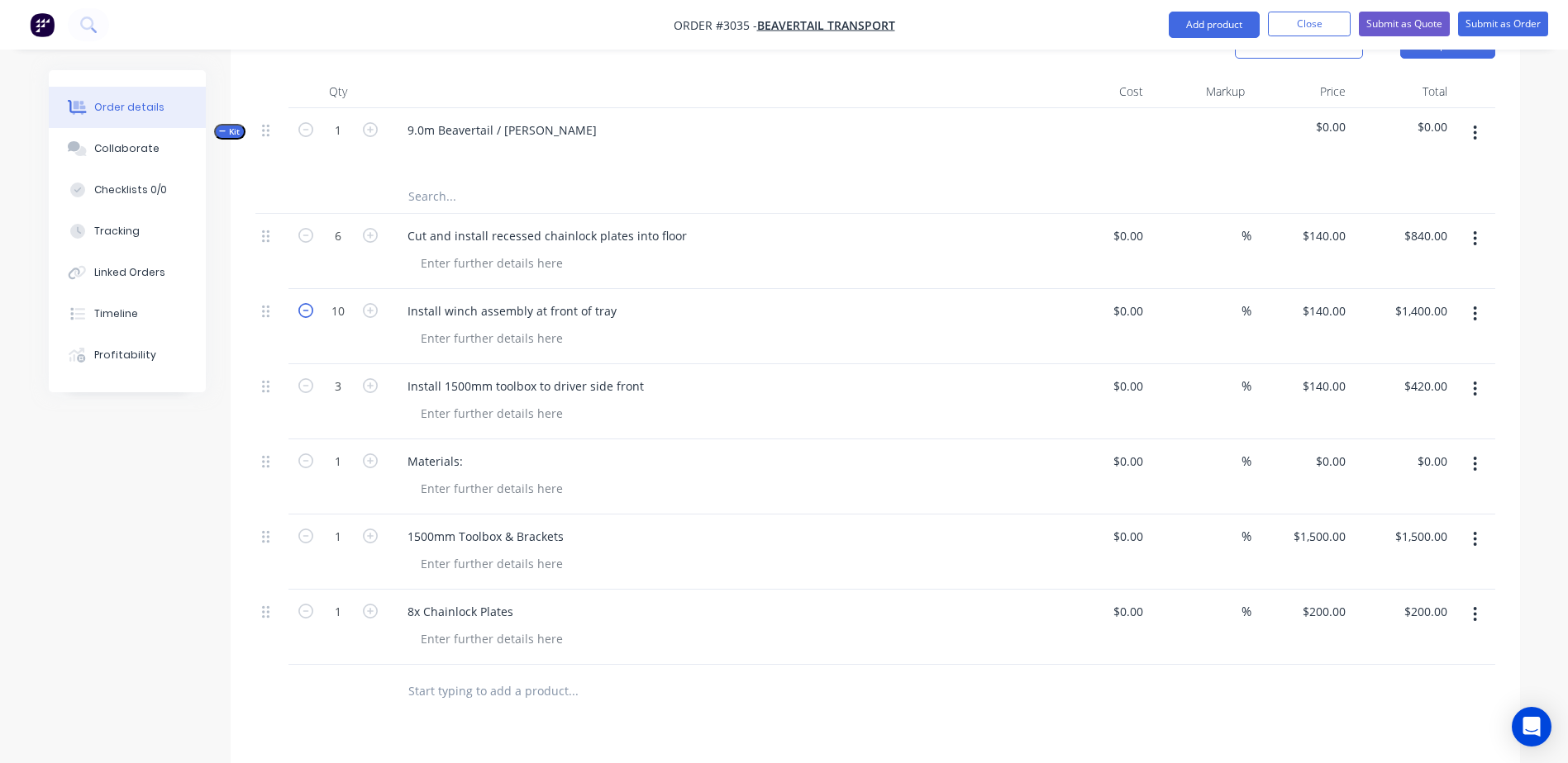
click at [308, 303] on icon "button" at bounding box center [305, 310] width 15 height 15
type input "9"
type input "$1,260.00"
click at [308, 303] on icon "button" at bounding box center [305, 310] width 15 height 15
type input "8"
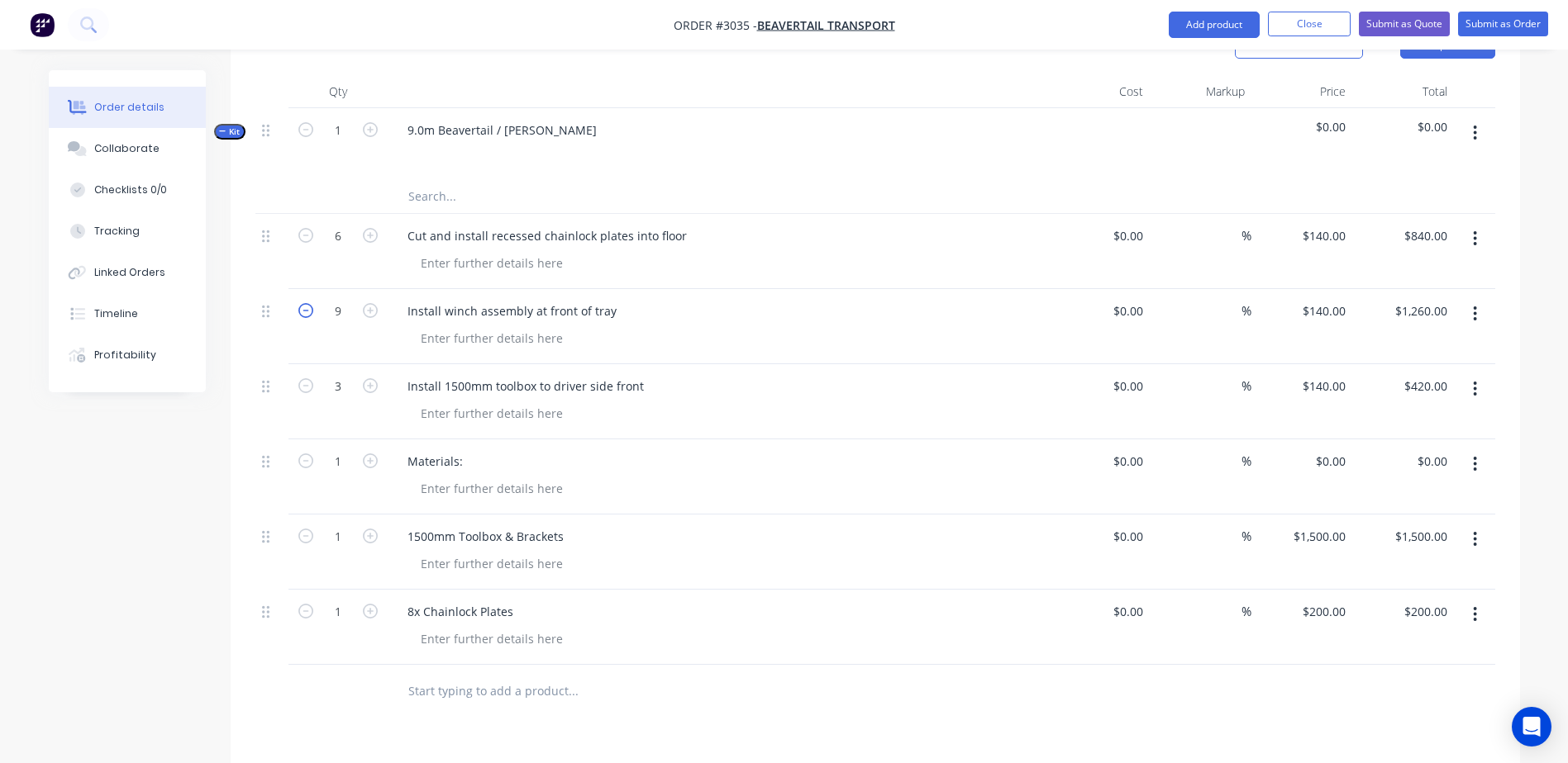
type input "$1,120.00"
click at [504, 675] on input "text" at bounding box center [572, 691] width 330 height 33
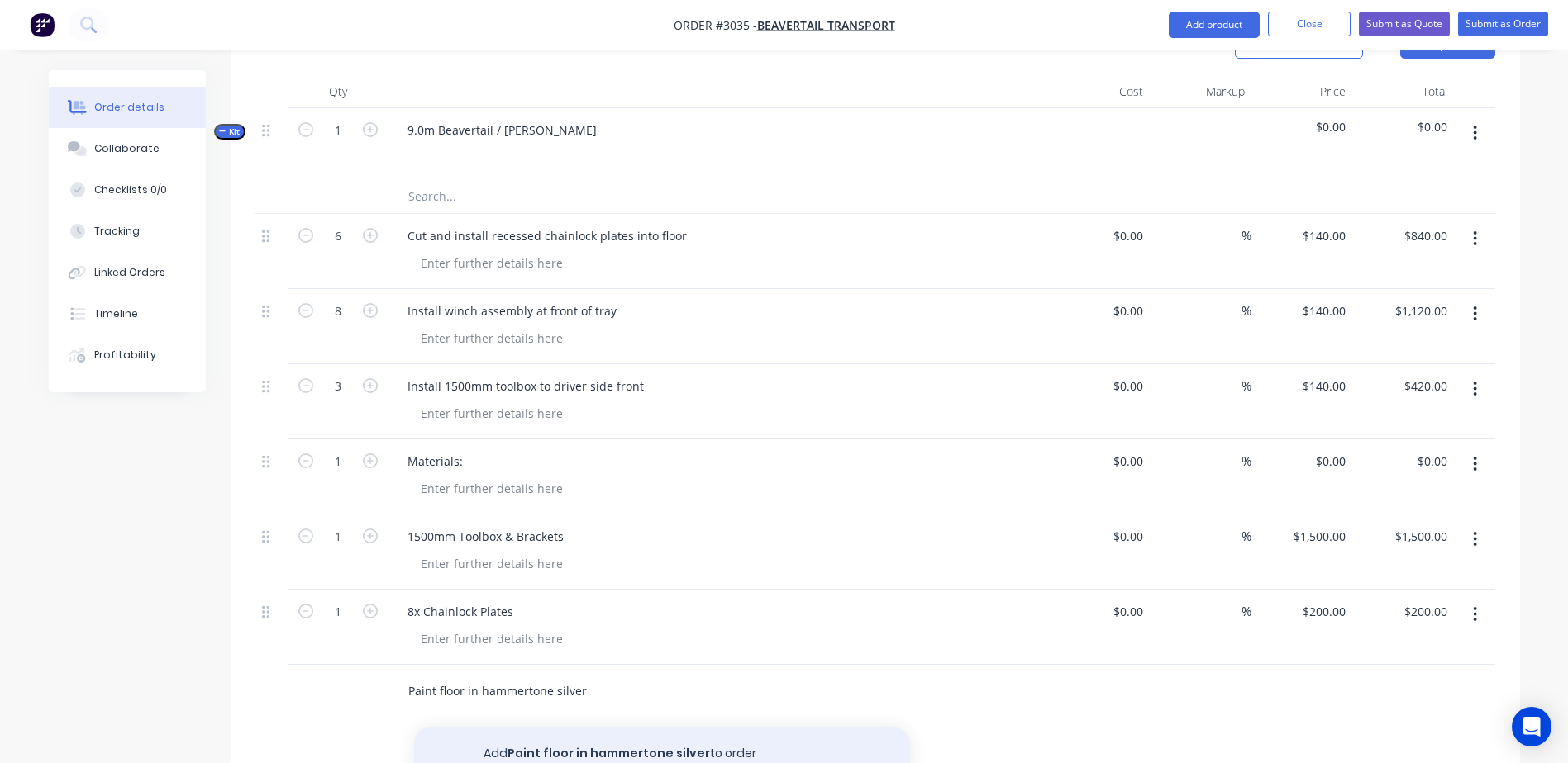
type input "Paint floor in hammertone silver"
click at [620, 728] on button "Add Paint floor in hammertone silver to order" at bounding box center [662, 754] width 496 height 53
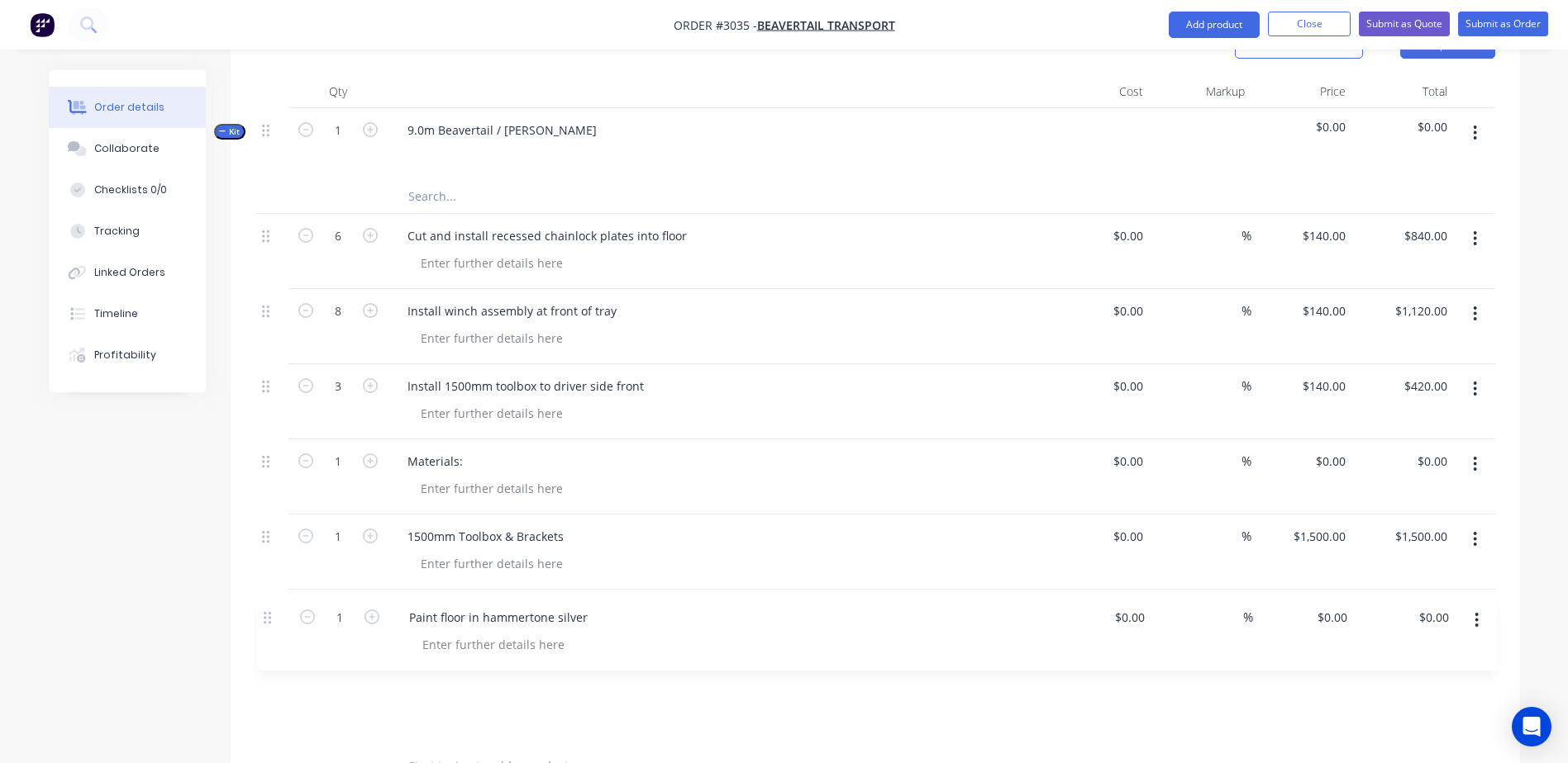
scroll to position [499, 0]
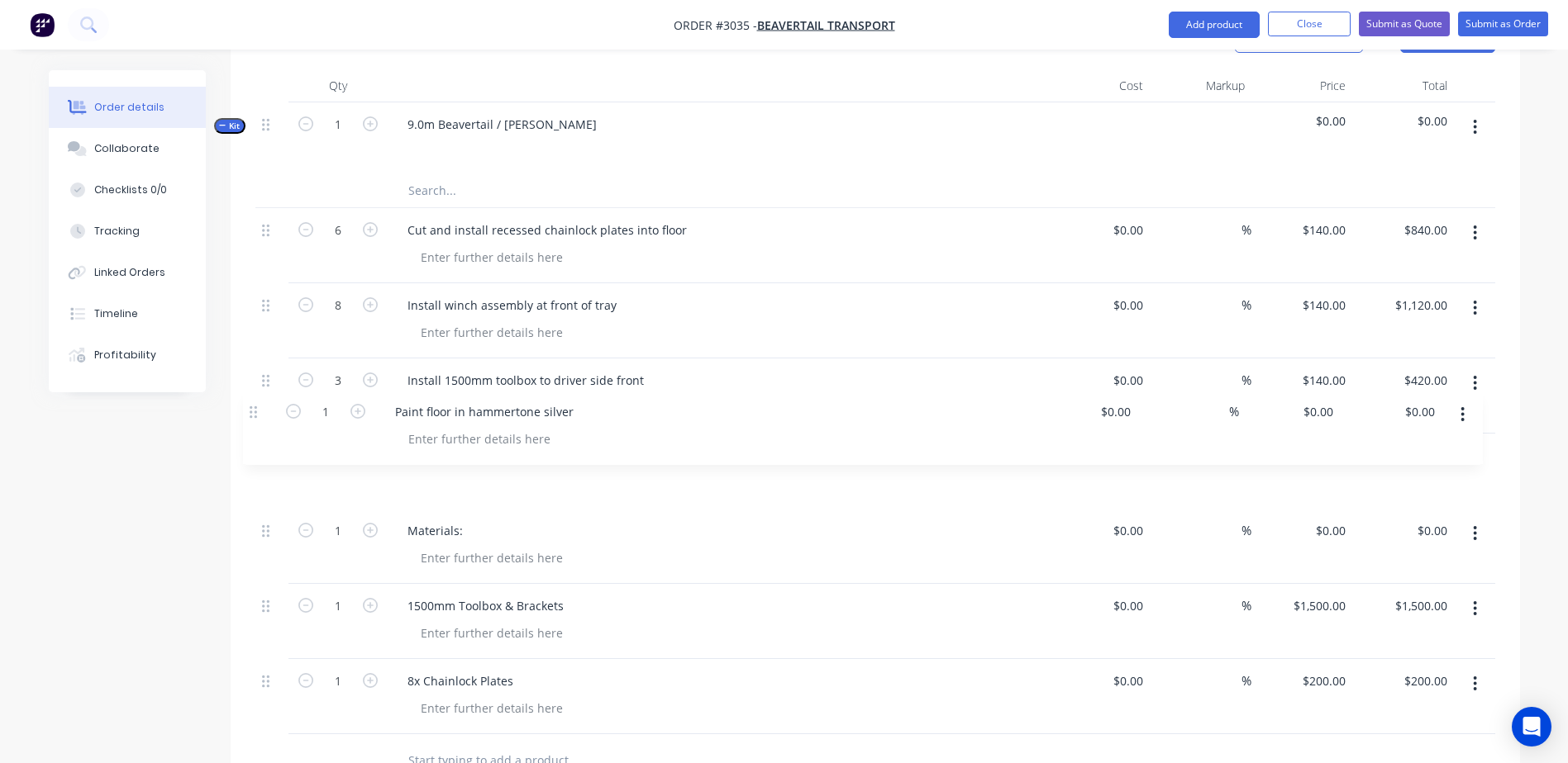
drag, startPoint x: 273, startPoint y: 645, endPoint x: 261, endPoint y: 410, distance: 235.3
click at [261, 410] on div "Kit 1 9.0m Beavertail / Colin barret $0.00 $0.00 6 Cut and install recessed cha…" at bounding box center [875, 418] width 1239 height 632
click at [463, 744] on input "text" at bounding box center [572, 760] width 330 height 33
click at [603, 735] on div at bounding box center [685, 761] width 595 height 53
click at [586, 744] on input "text" at bounding box center [572, 760] width 330 height 33
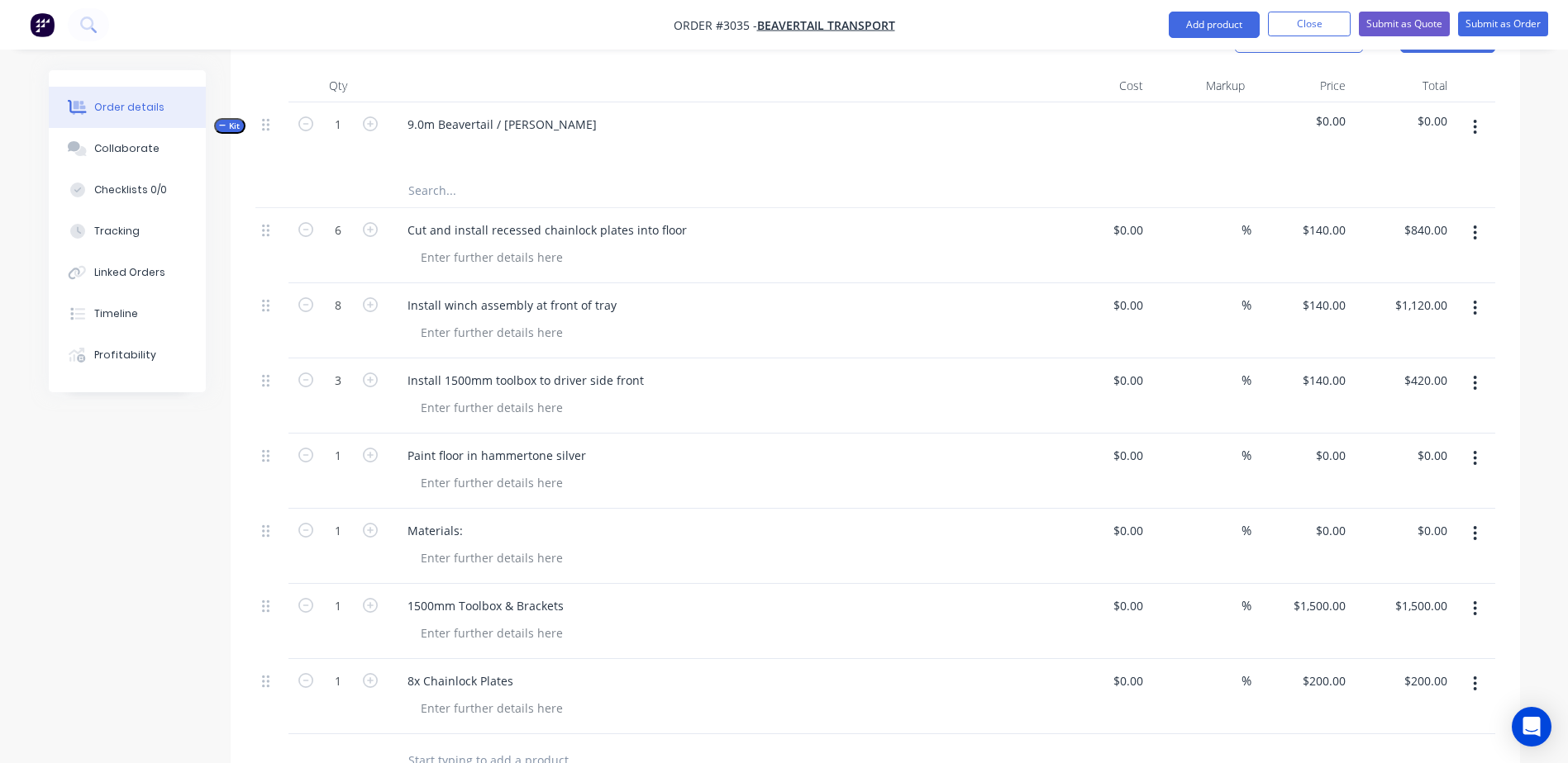
click at [563, 744] on input "text" at bounding box center [572, 760] width 330 height 33
click at [561, 744] on input "Respray combing rail with high quality 2pak white" at bounding box center [572, 760] width 330 height 33
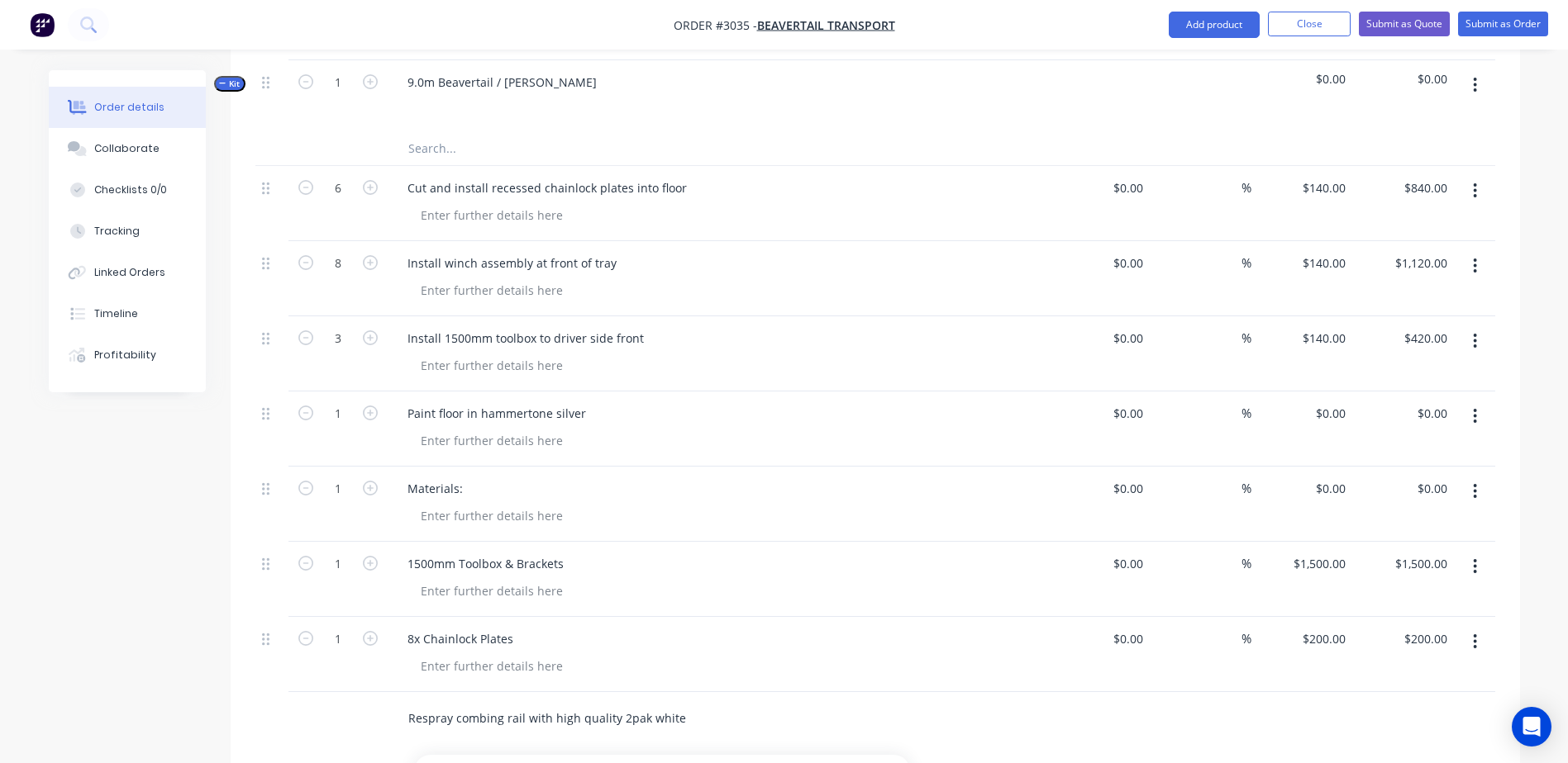
scroll to position [582, 0]
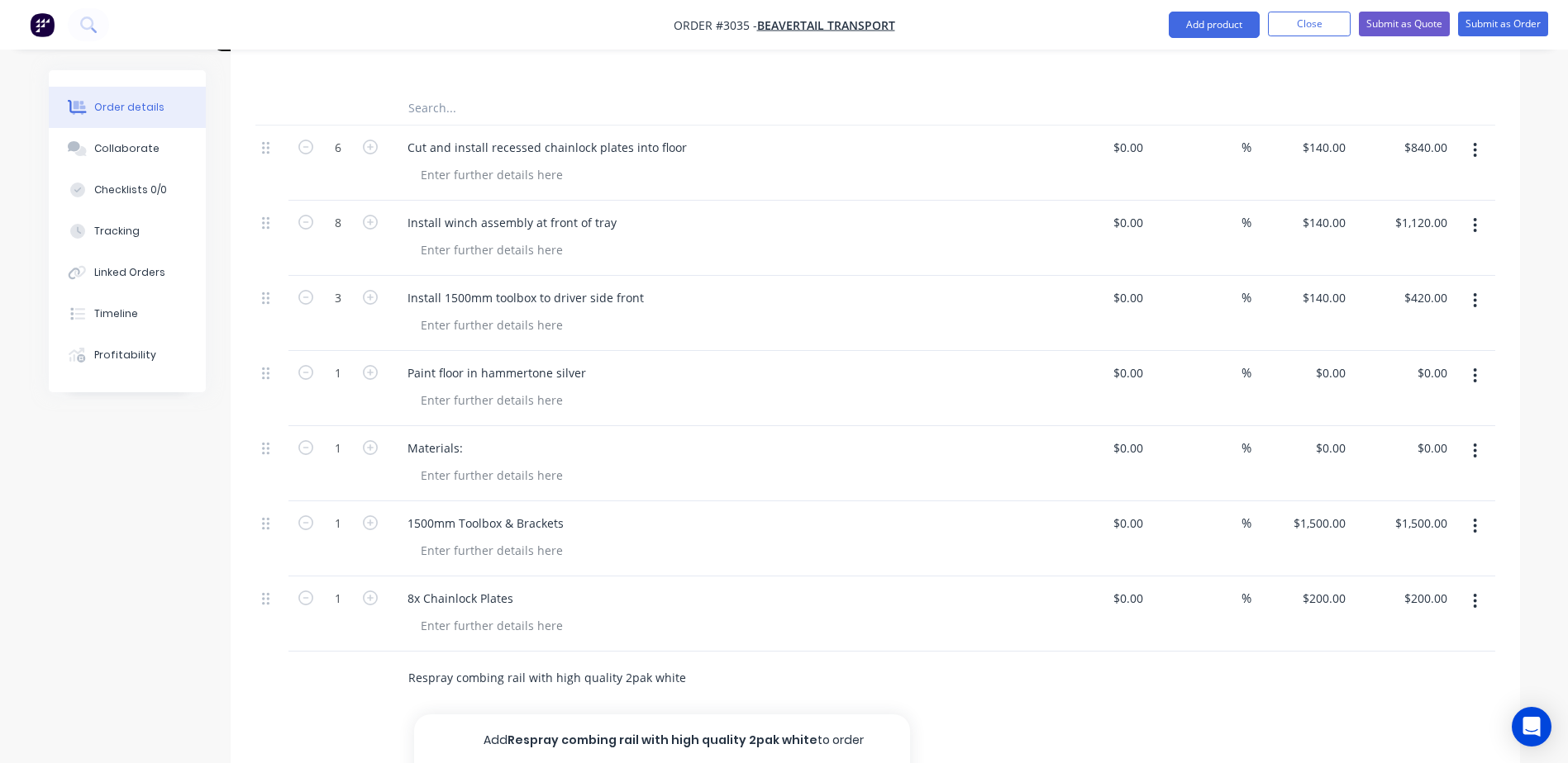
type input "Respray combing rail with high quality 2pak white"
click at [568, 715] on button "Add Respray combing rail with high quality 2pak white to order" at bounding box center [662, 741] width 496 height 53
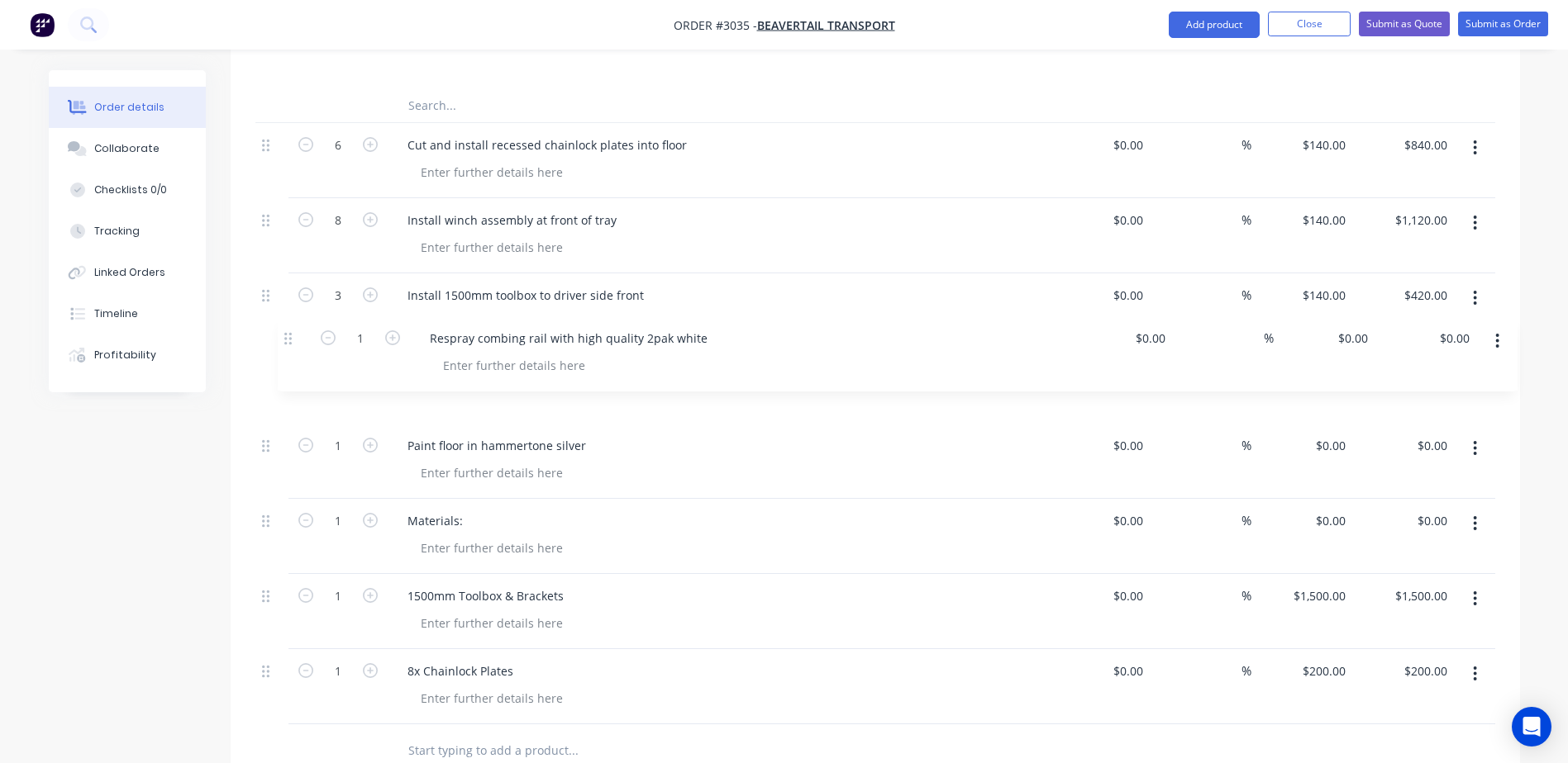
drag, startPoint x: 268, startPoint y: 628, endPoint x: 291, endPoint y: 335, distance: 293.9
click at [291, 335] on div "Kit 1 9.0m Beavertail / Colin barret $0.00 $0.00 6 Cut and install recessed cha…" at bounding box center [875, 371] width 1239 height 707
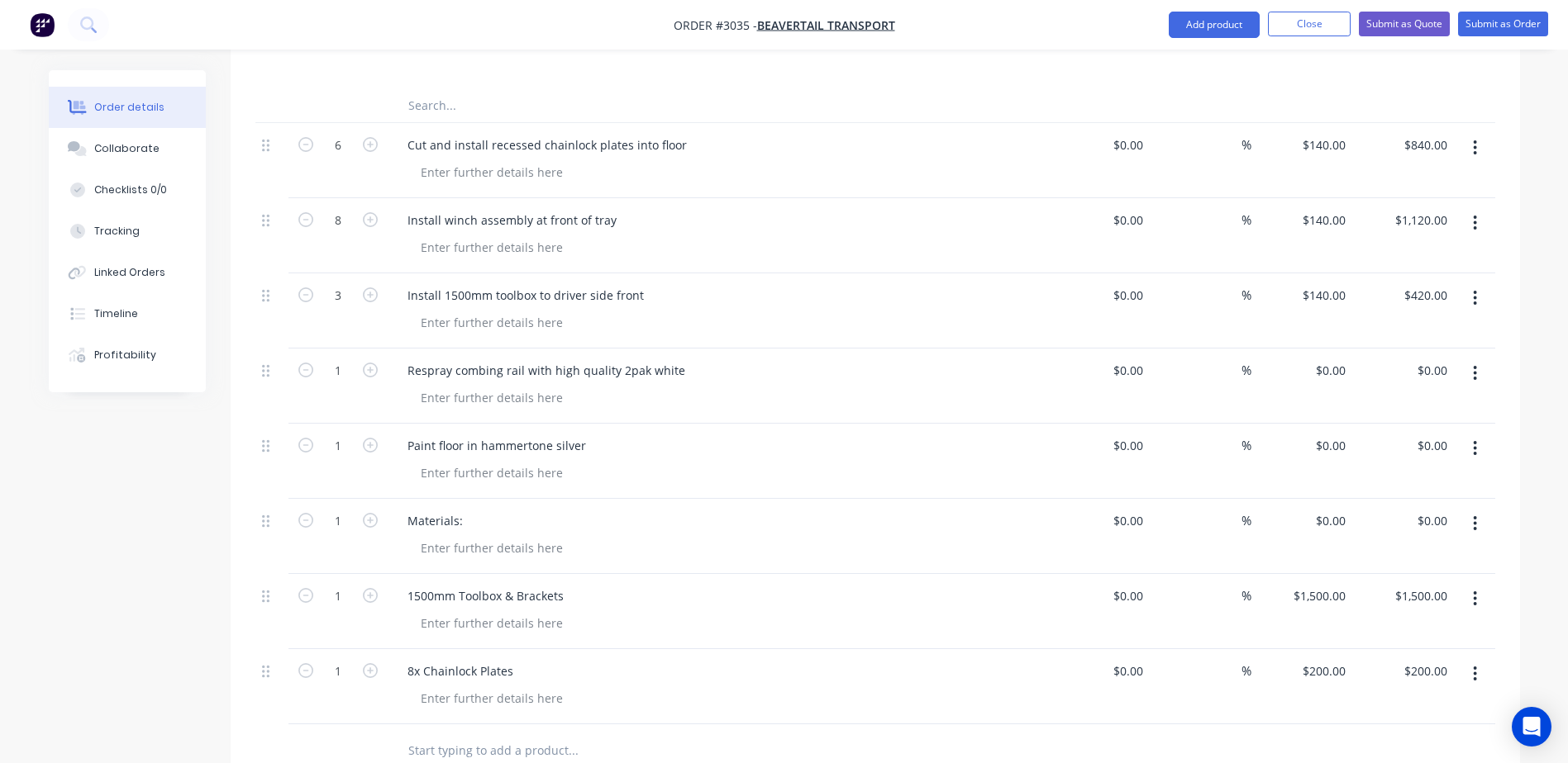
click at [477, 735] on input "text" at bounding box center [572, 751] width 330 height 33
type input "R"
click at [366, 212] on icon "button" at bounding box center [370, 219] width 15 height 15
type input "$1,260.00"
click at [366, 212] on icon "button" at bounding box center [370, 219] width 15 height 15
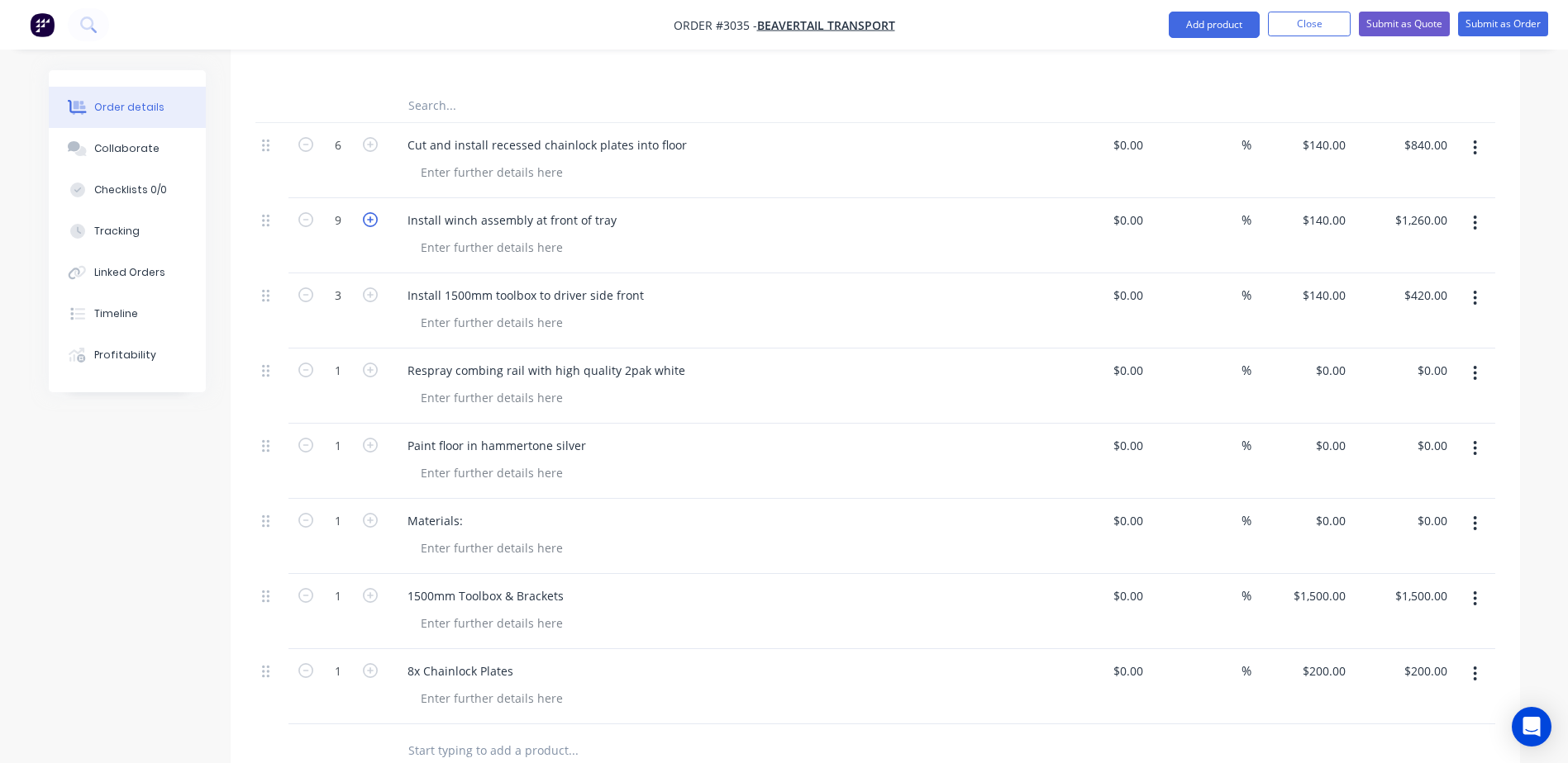
type input "10"
click at [509, 735] on input "text" at bounding box center [572, 751] width 330 height 33
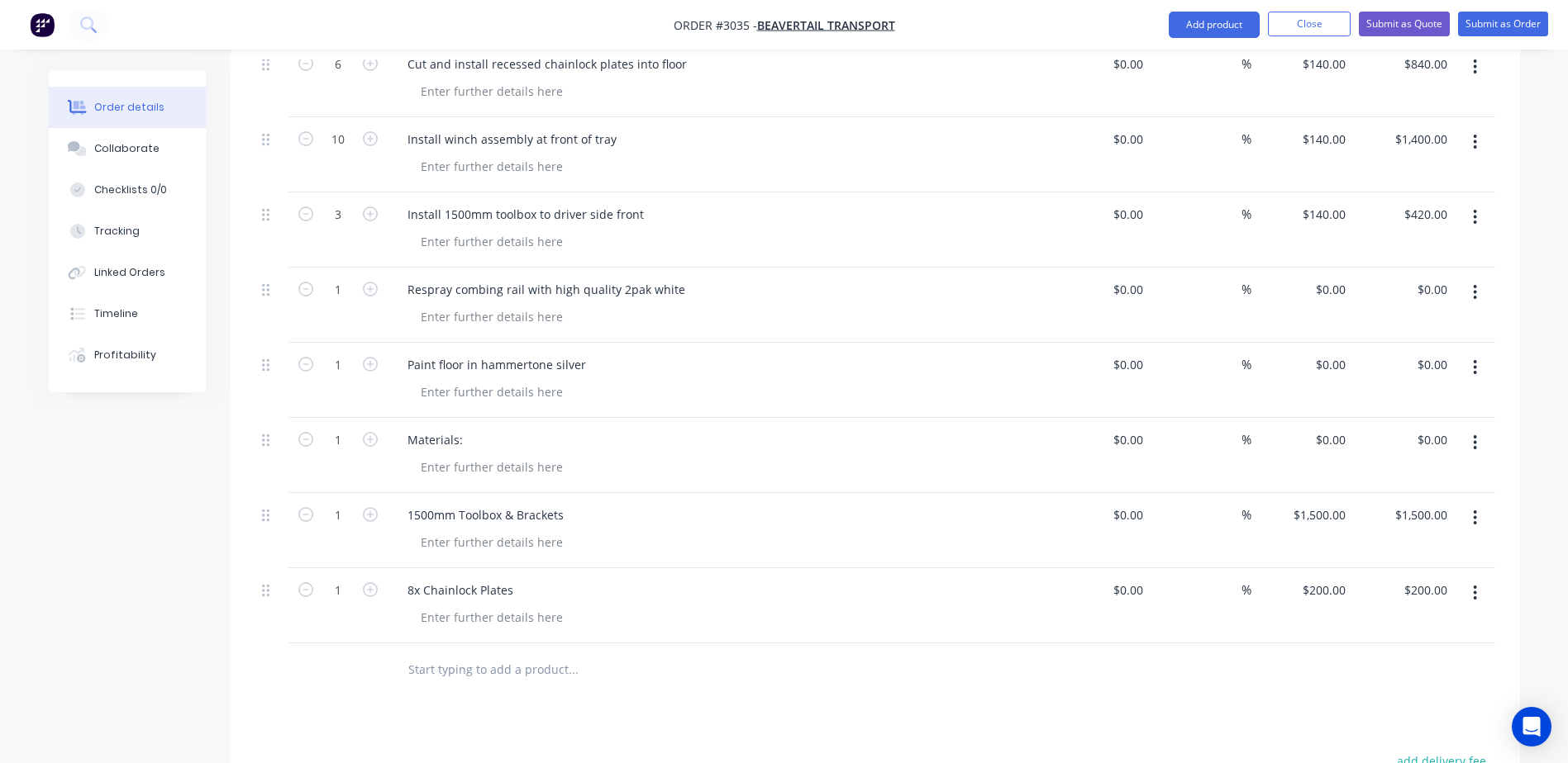
scroll to position [666, 0]
click at [461, 652] on input "text" at bounding box center [572, 668] width 330 height 33
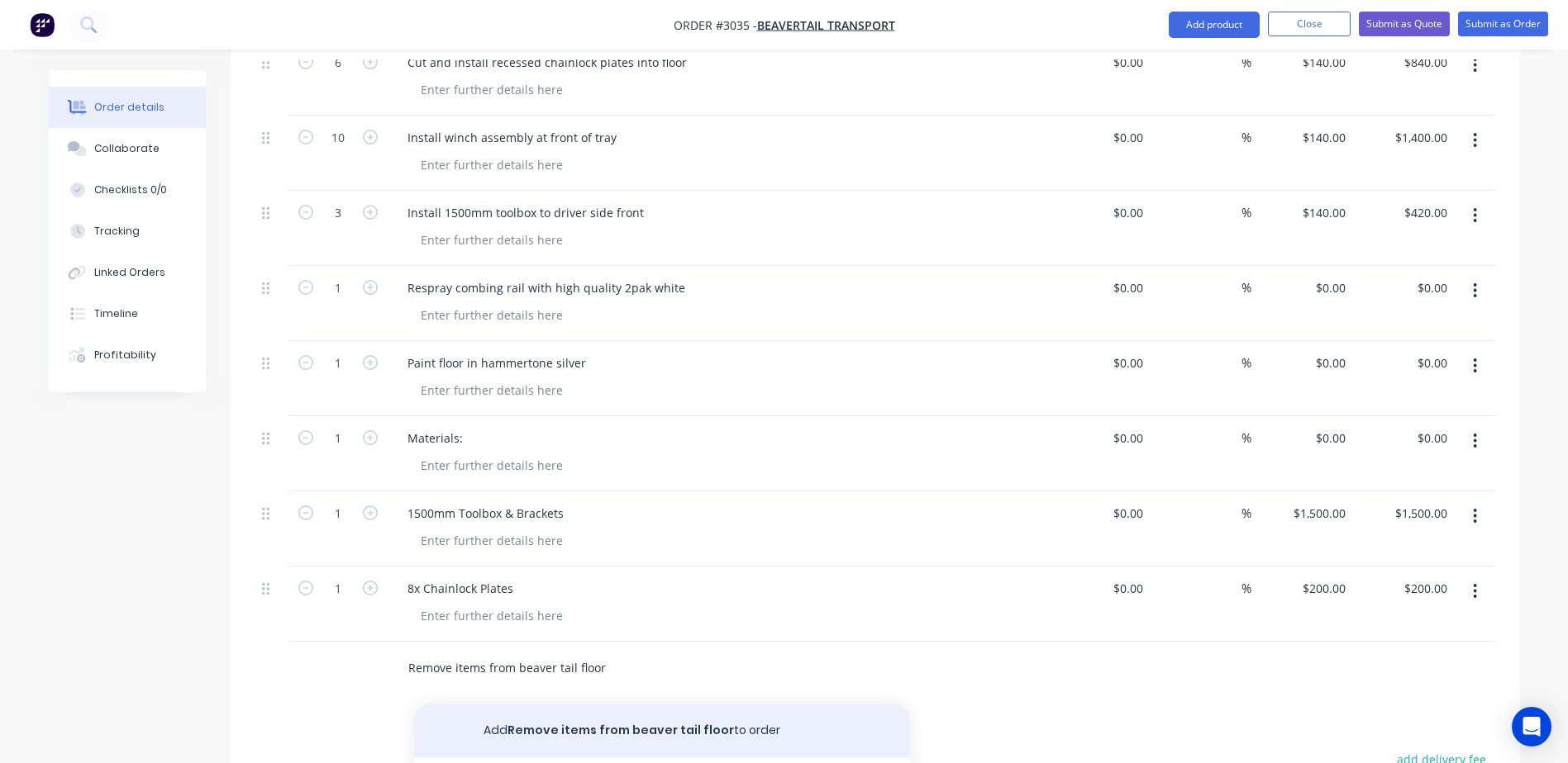
type input "Remove items from beaver tail floor"
click at [597, 704] on button "Add Remove items from beaver tail floor to order" at bounding box center [662, 730] width 496 height 53
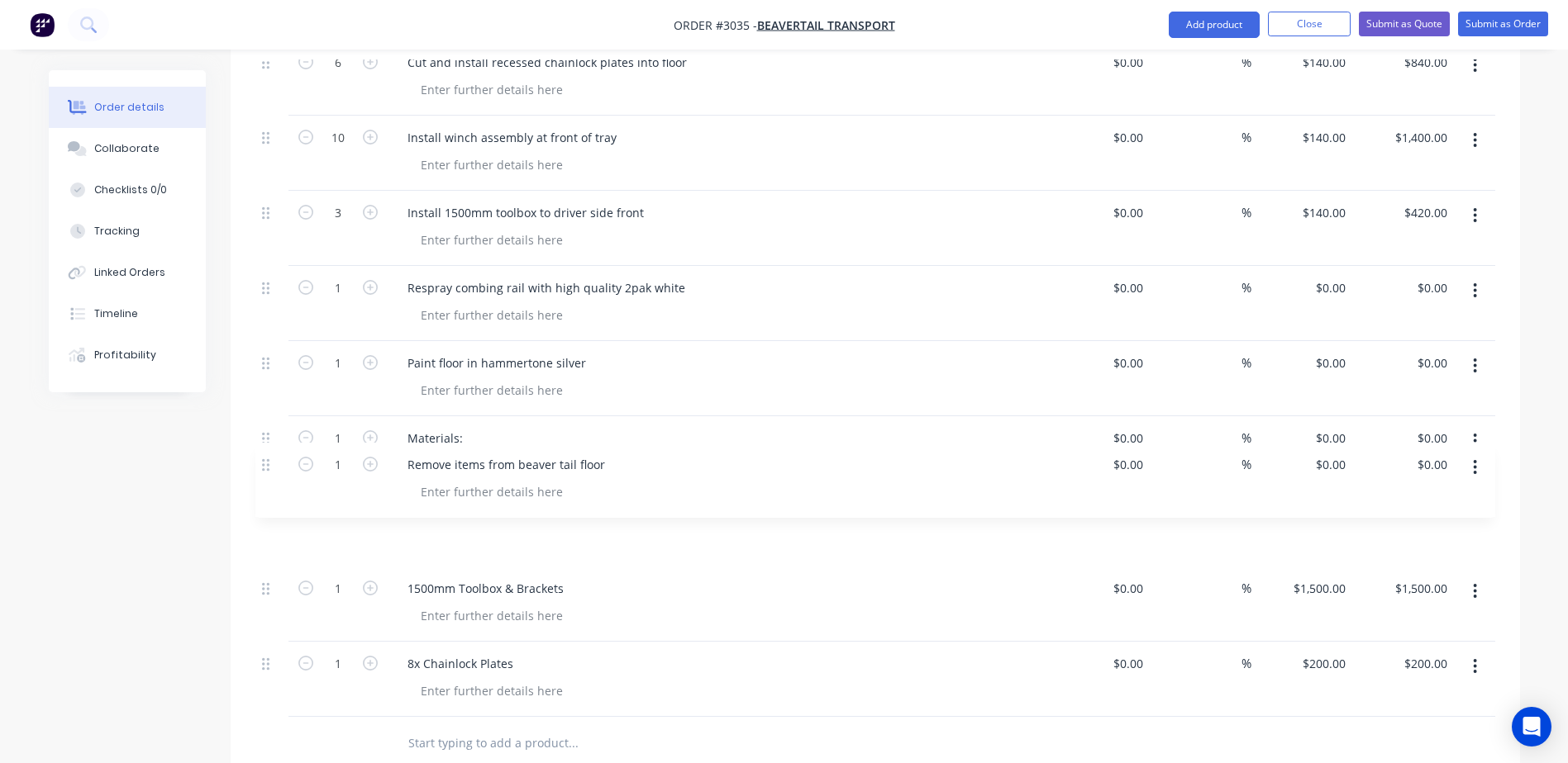
scroll to position [671, 0]
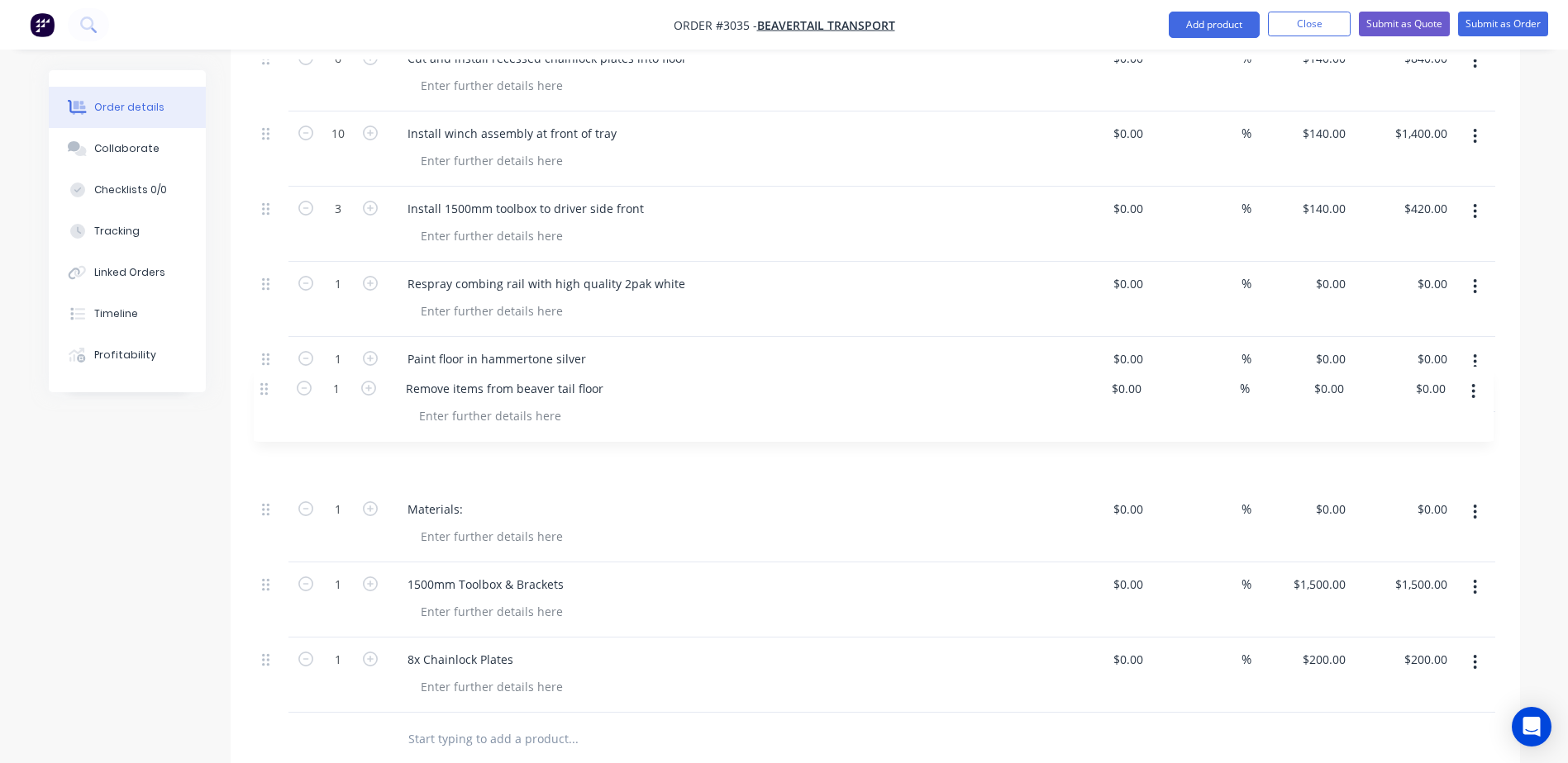
drag, startPoint x: 267, startPoint y: 620, endPoint x: 267, endPoint y: 378, distance: 242.0
click at [267, 378] on div "Kit 1 9.0m Beavertail / Colin barret $0.00 $0.00 6 Cut and install recessed cha…" at bounding box center [875, 322] width 1239 height 782
click at [485, 722] on input "text" at bounding box center [572, 739] width 330 height 33
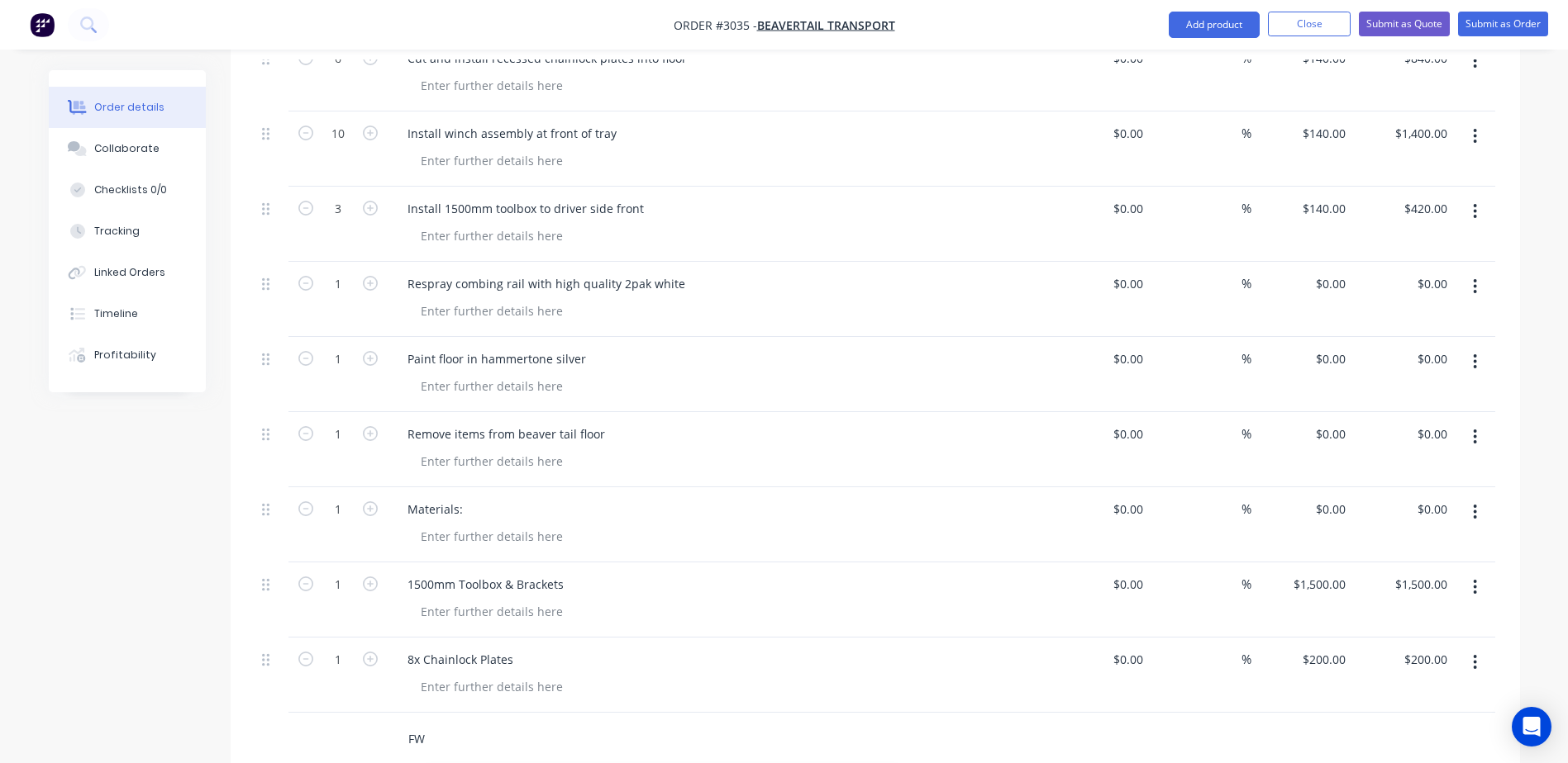
type input "F"
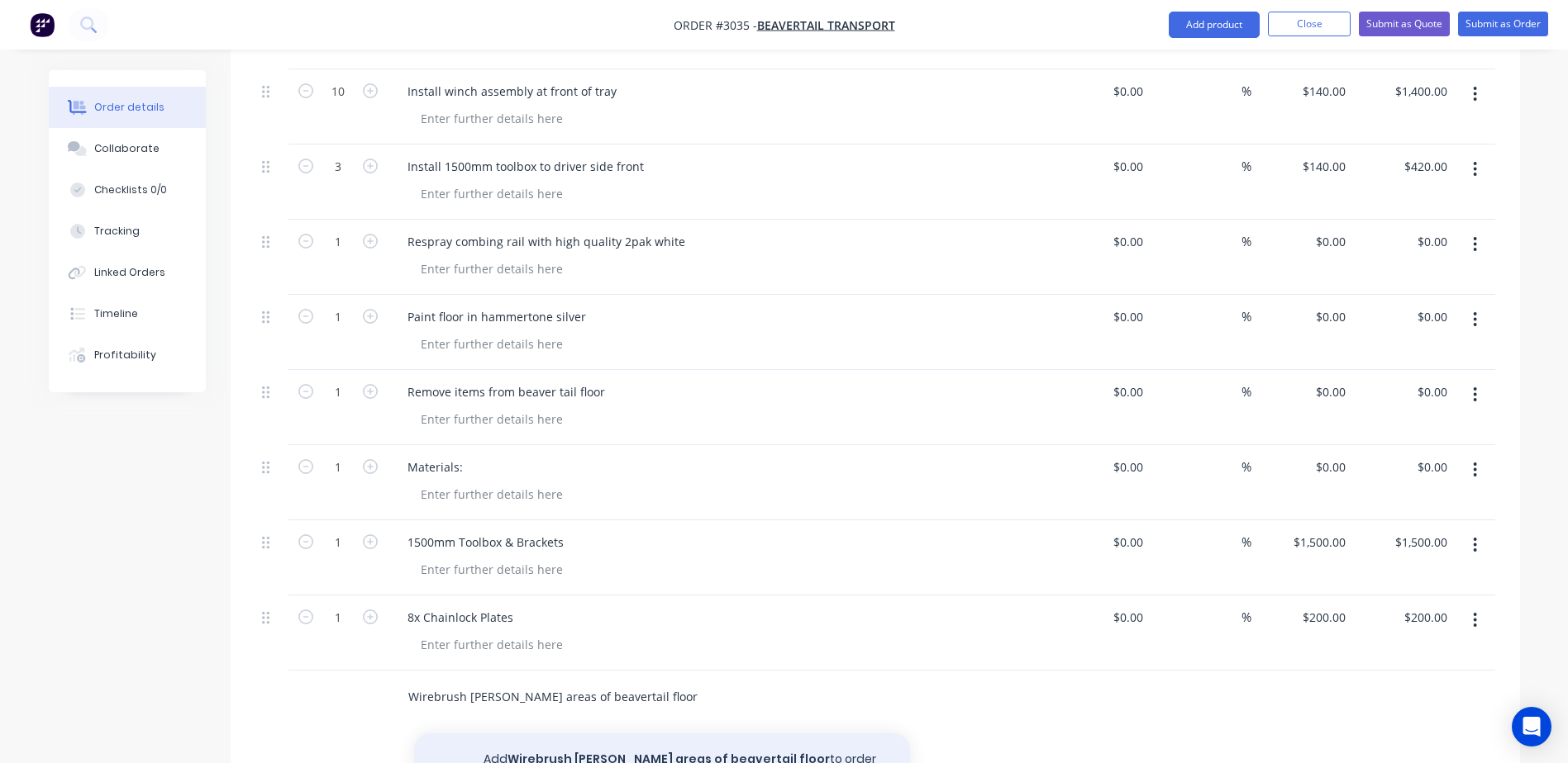
scroll to position [754, 0]
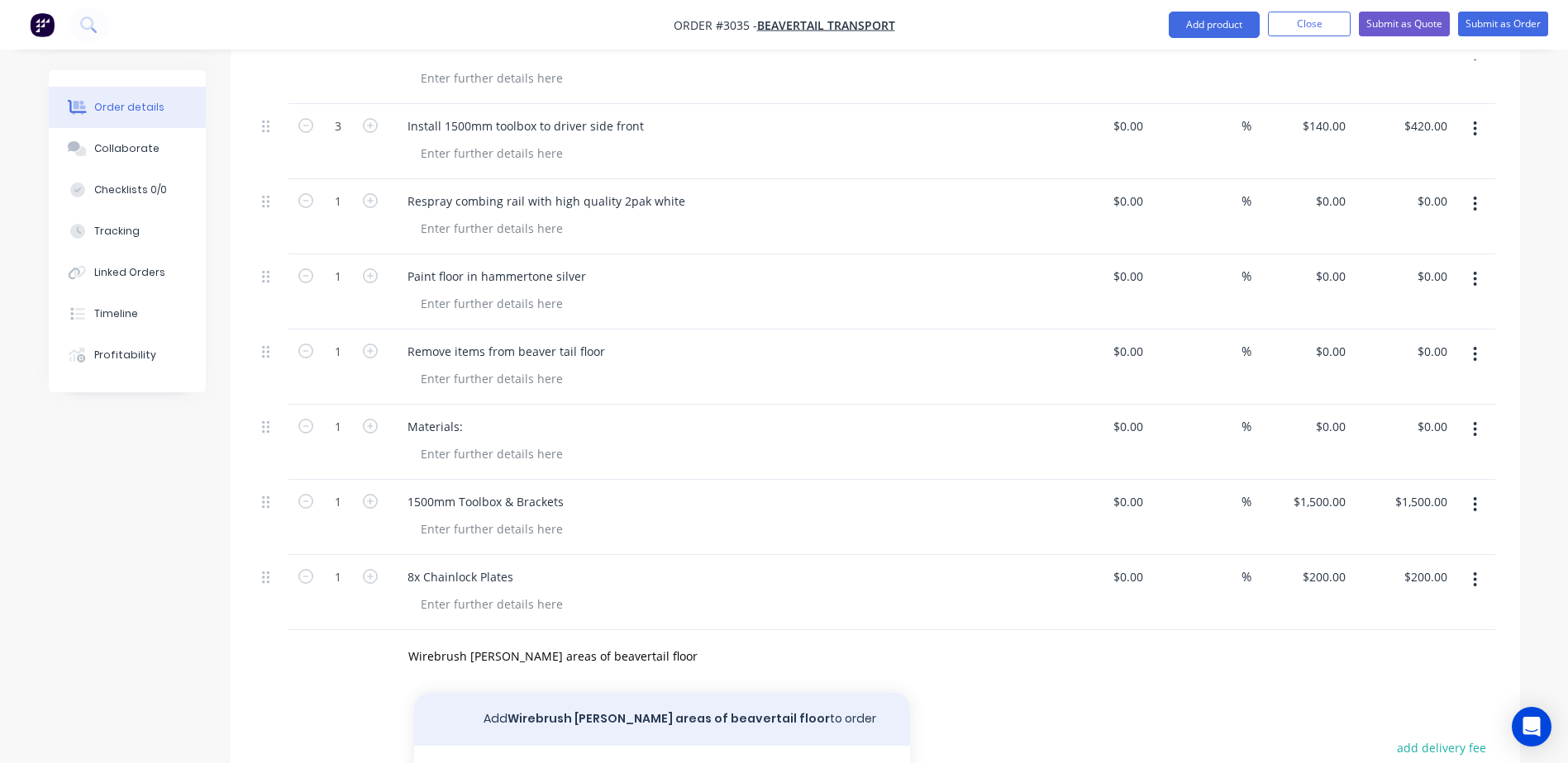
drag, startPoint x: 594, startPoint y: 680, endPoint x: 623, endPoint y: 676, distance: 29.3
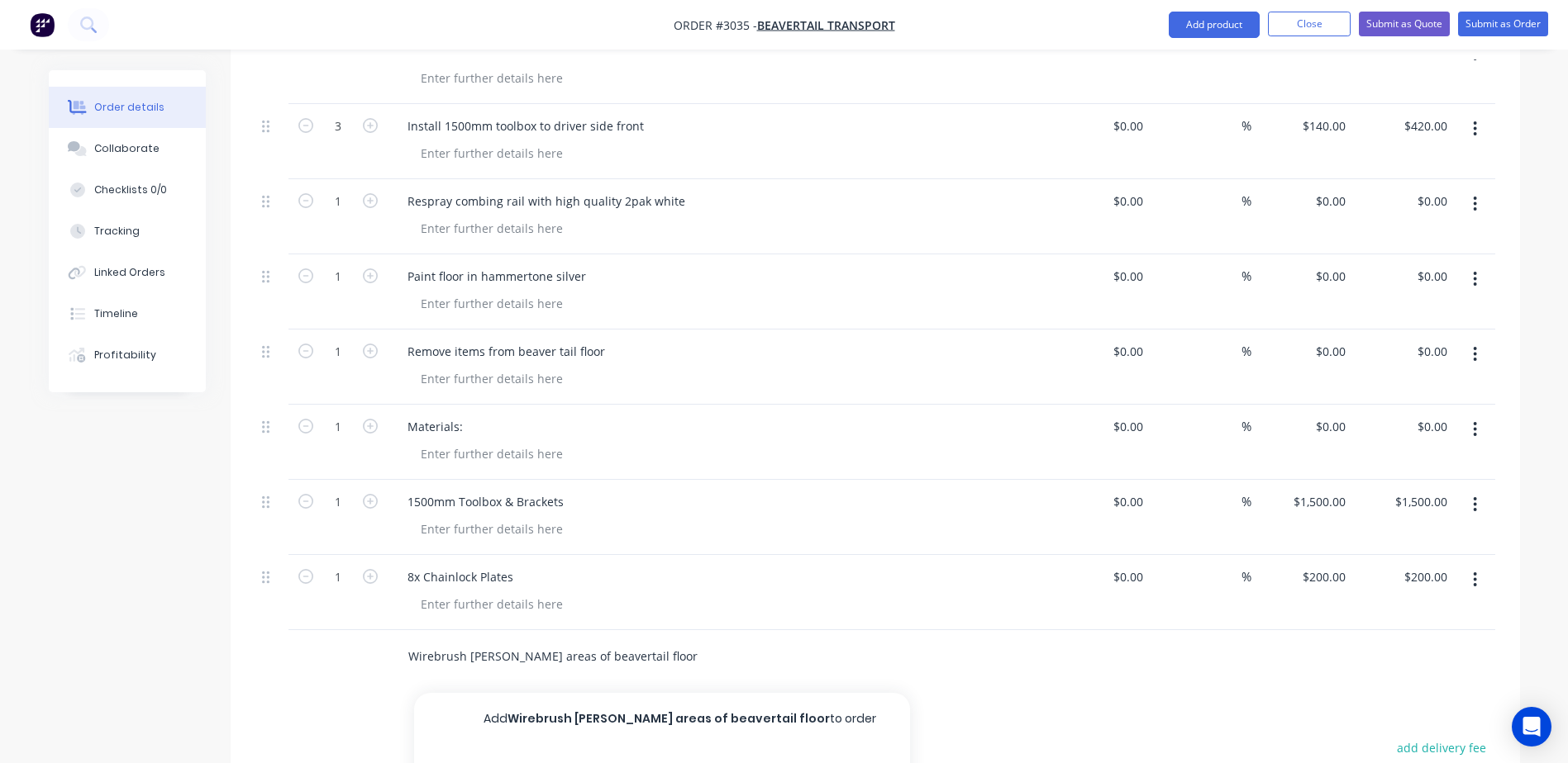
click at [594, 693] on button "Add Wirebrush rusty areas of beavertail floor to order" at bounding box center [662, 719] width 496 height 53
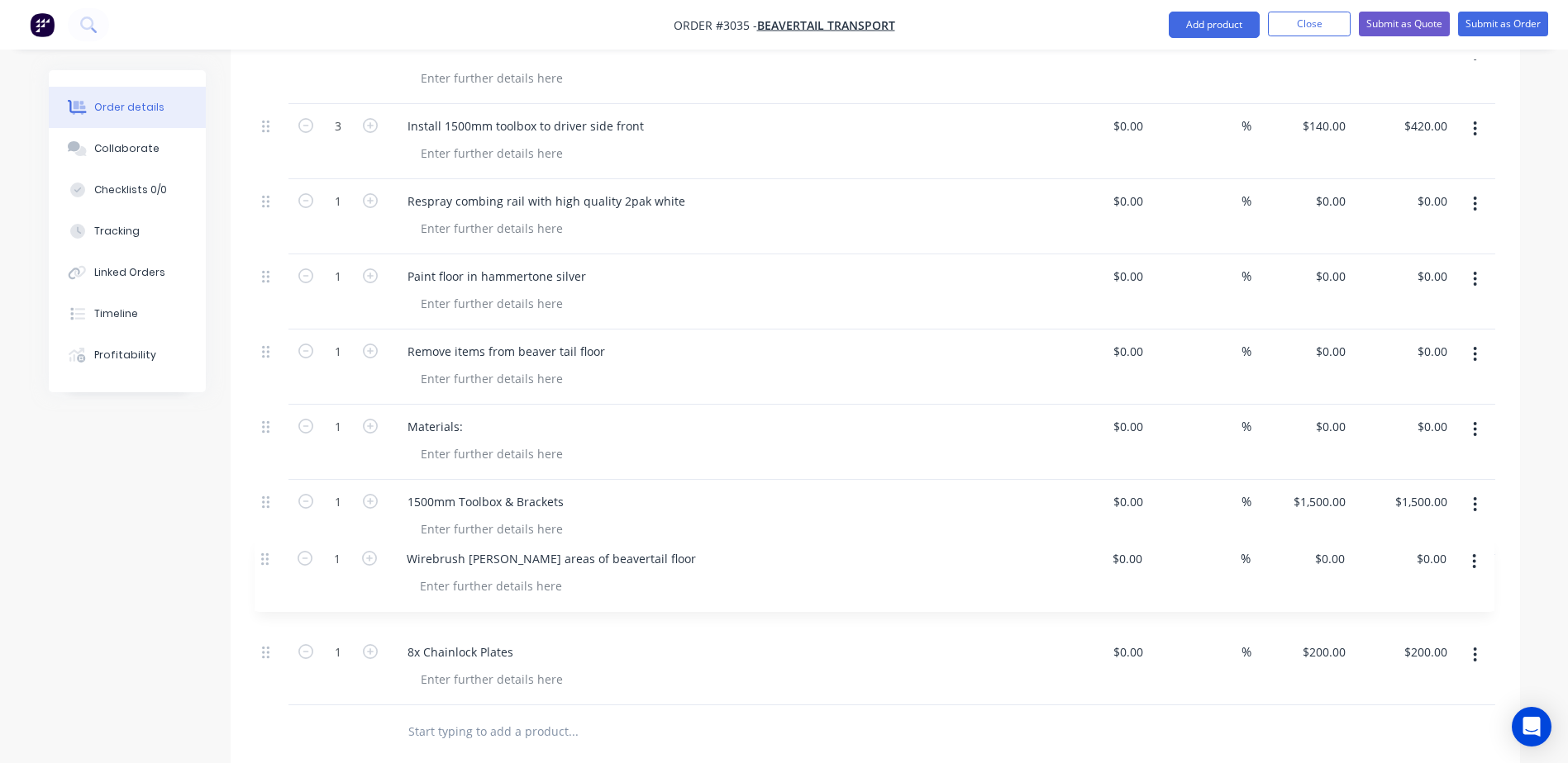
scroll to position [757, 0]
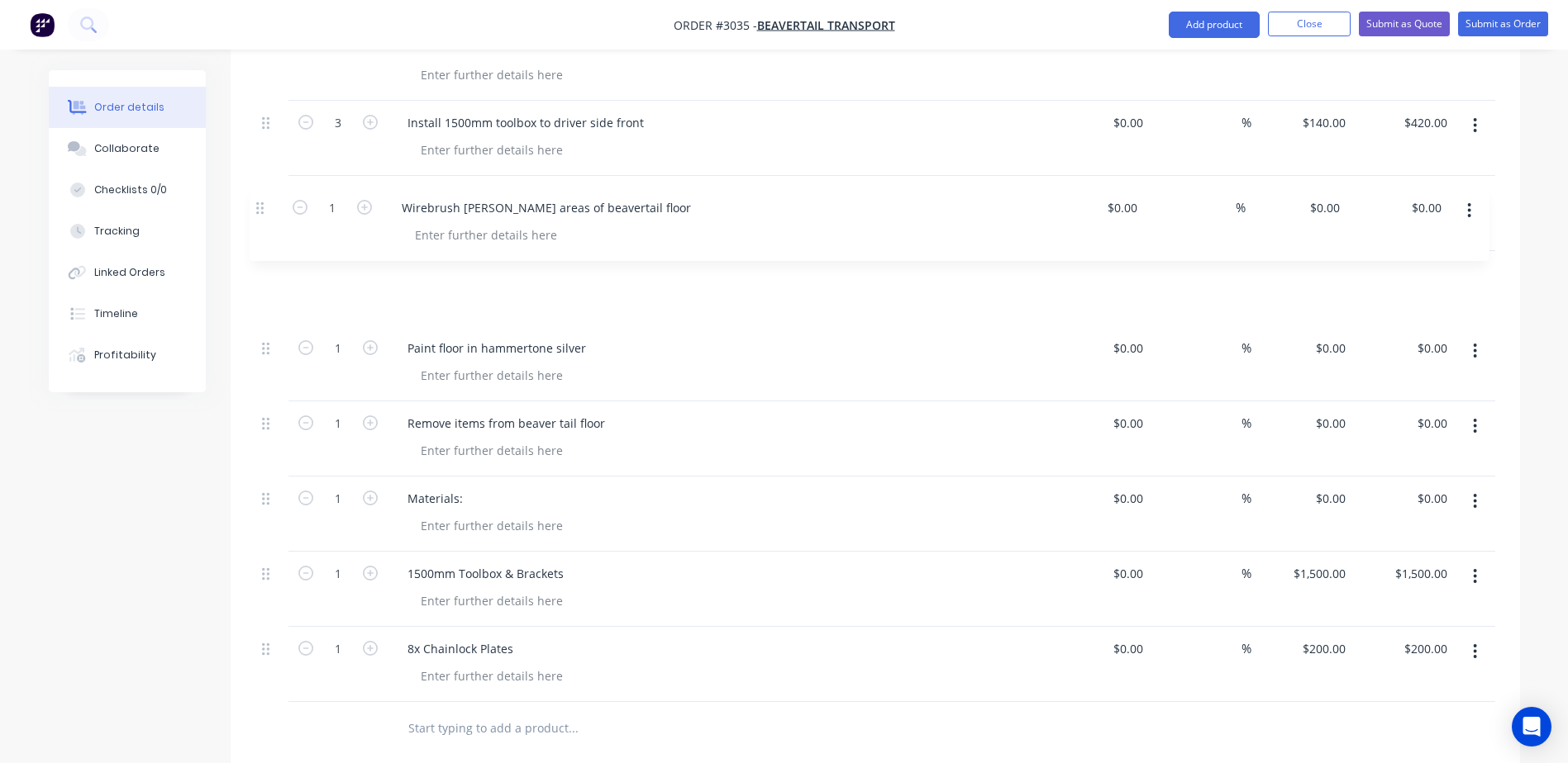
drag, startPoint x: 269, startPoint y: 607, endPoint x: 263, endPoint y: 202, distance: 405.0
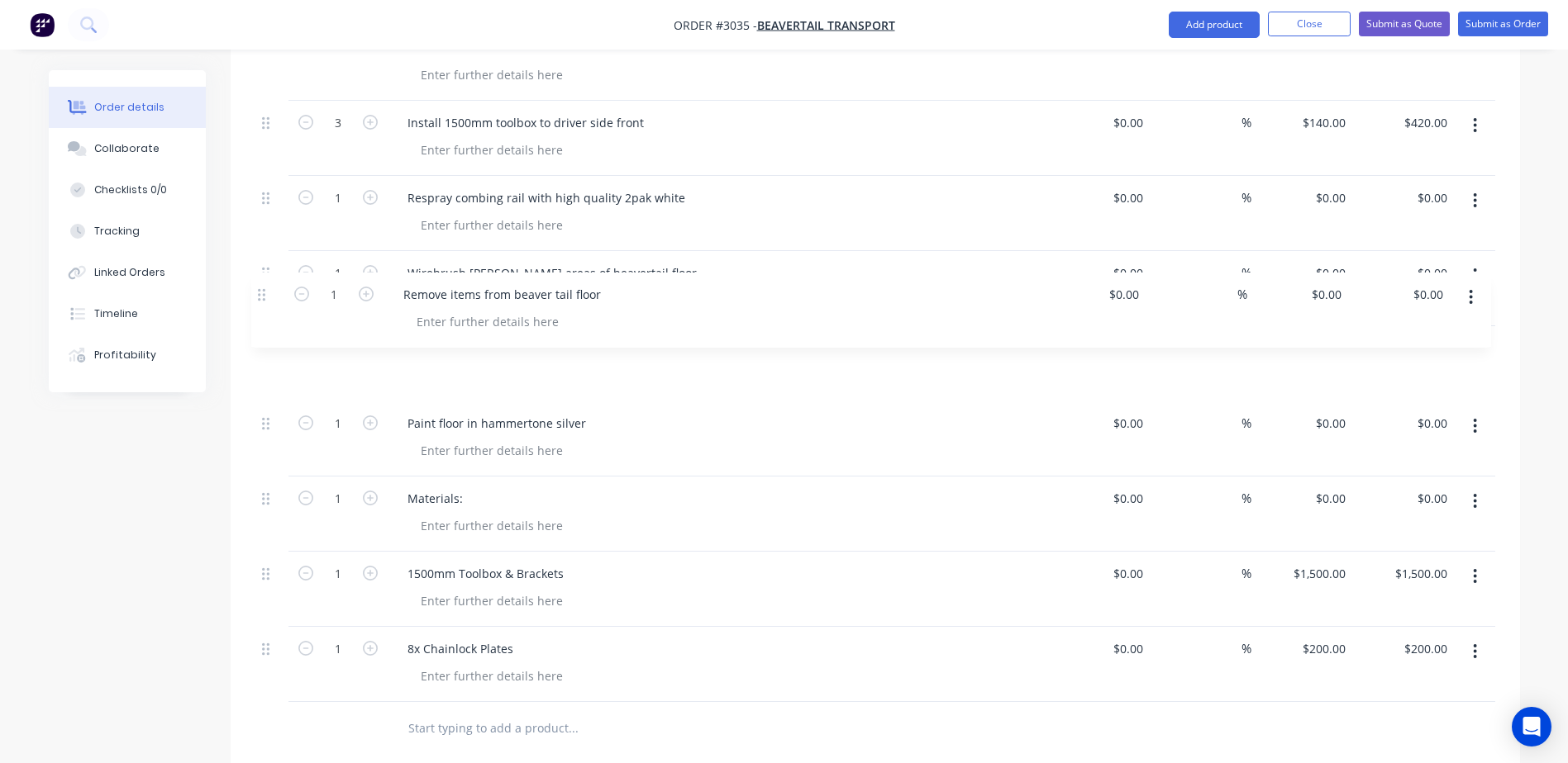
drag, startPoint x: 267, startPoint y: 379, endPoint x: 265, endPoint y: 290, distance: 89.0
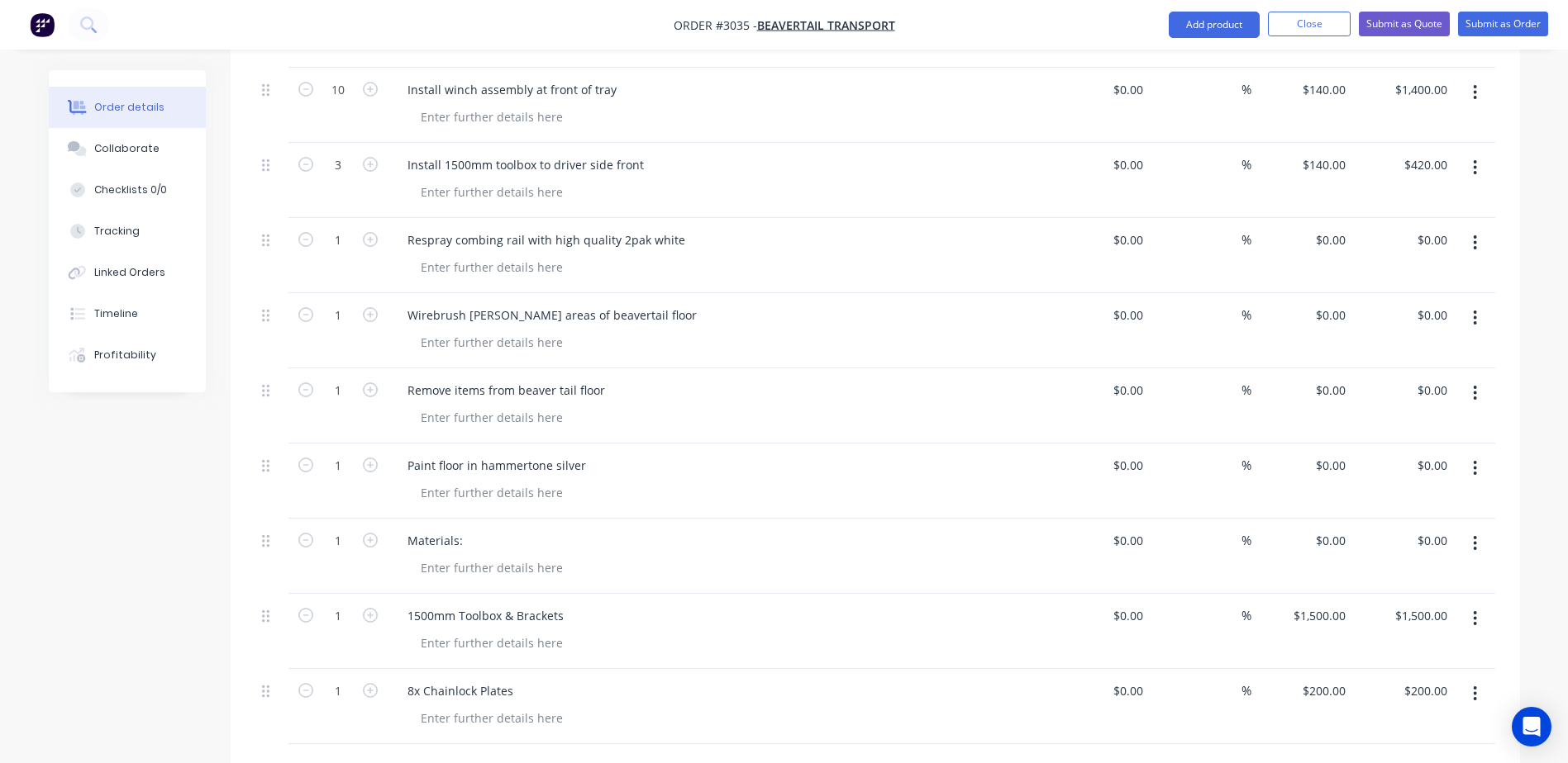
scroll to position [674, 0]
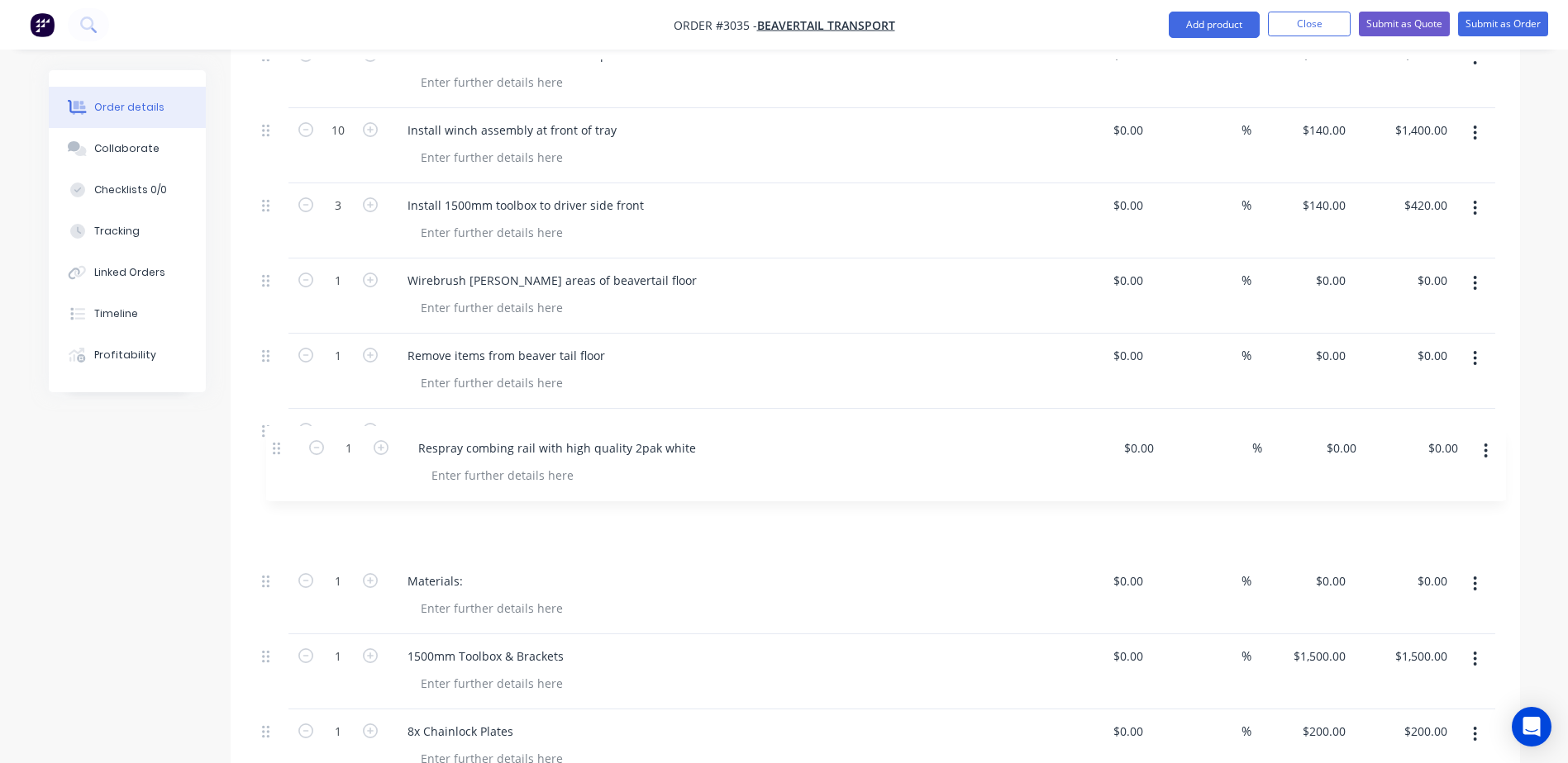
drag, startPoint x: 267, startPoint y: 231, endPoint x: 277, endPoint y: 450, distance: 219.2
click at [277, 450] on div "Kit 1 9.0m Beavertail / Colin barret $0.00 $0.00 6 Cut and install recessed cha…" at bounding box center [875, 356] width 1239 height 858
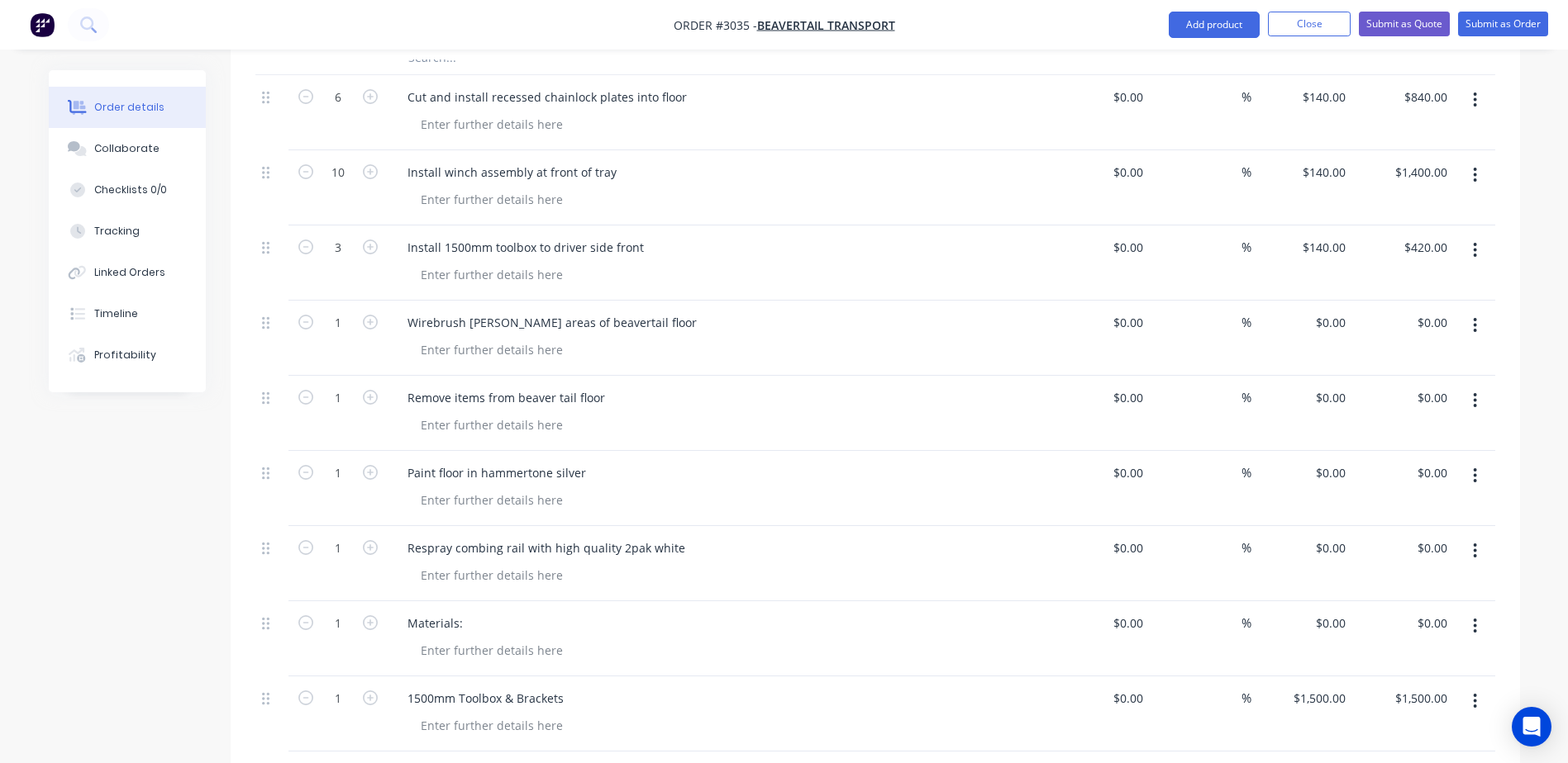
scroll to position [591, 0]
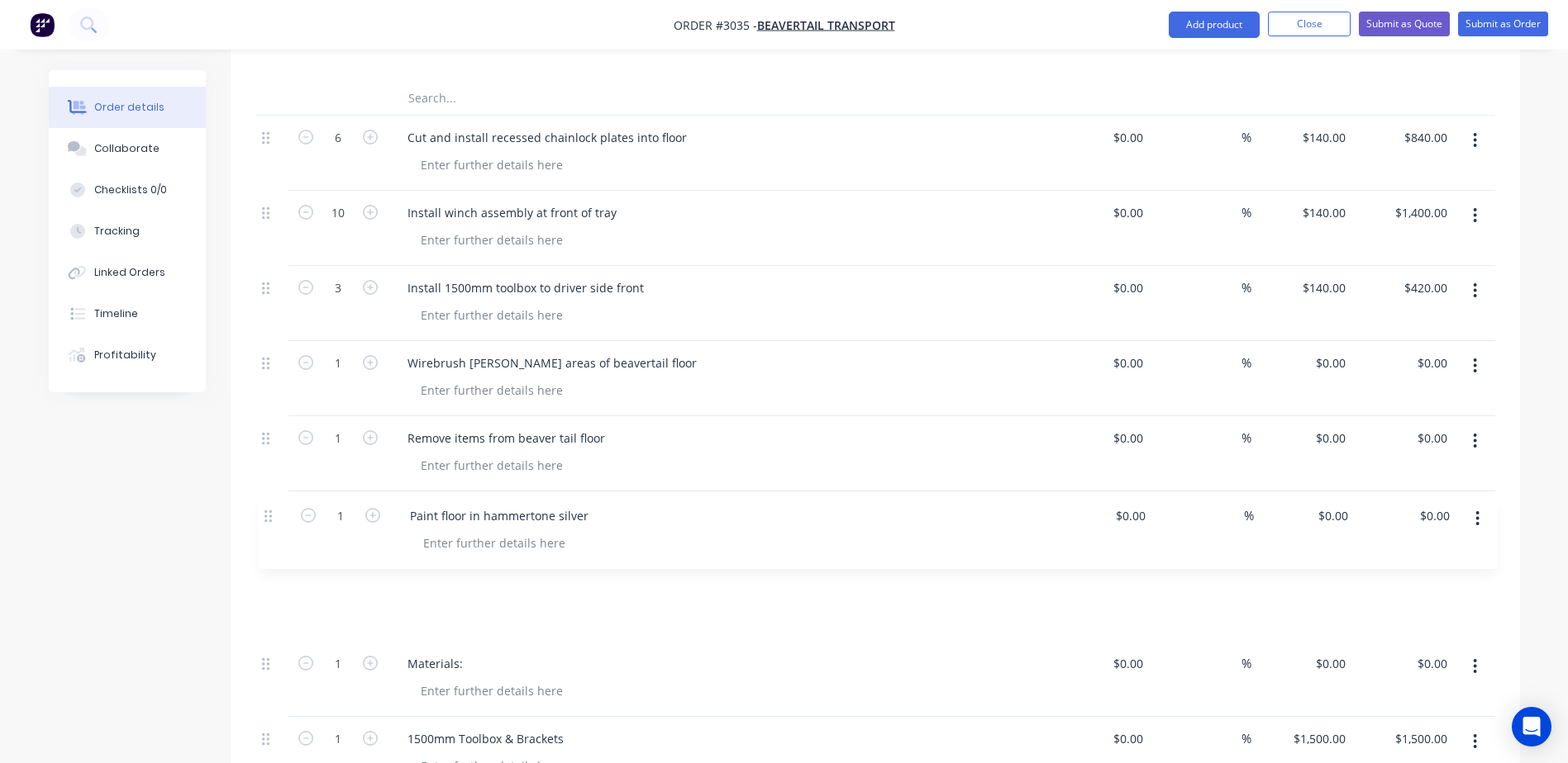
click at [267, 524] on div "Kit 1 9.0m Beavertail / Colin barret $0.00 $0.00 6 Cut and install recessed cha…" at bounding box center [875, 438] width 1239 height 858
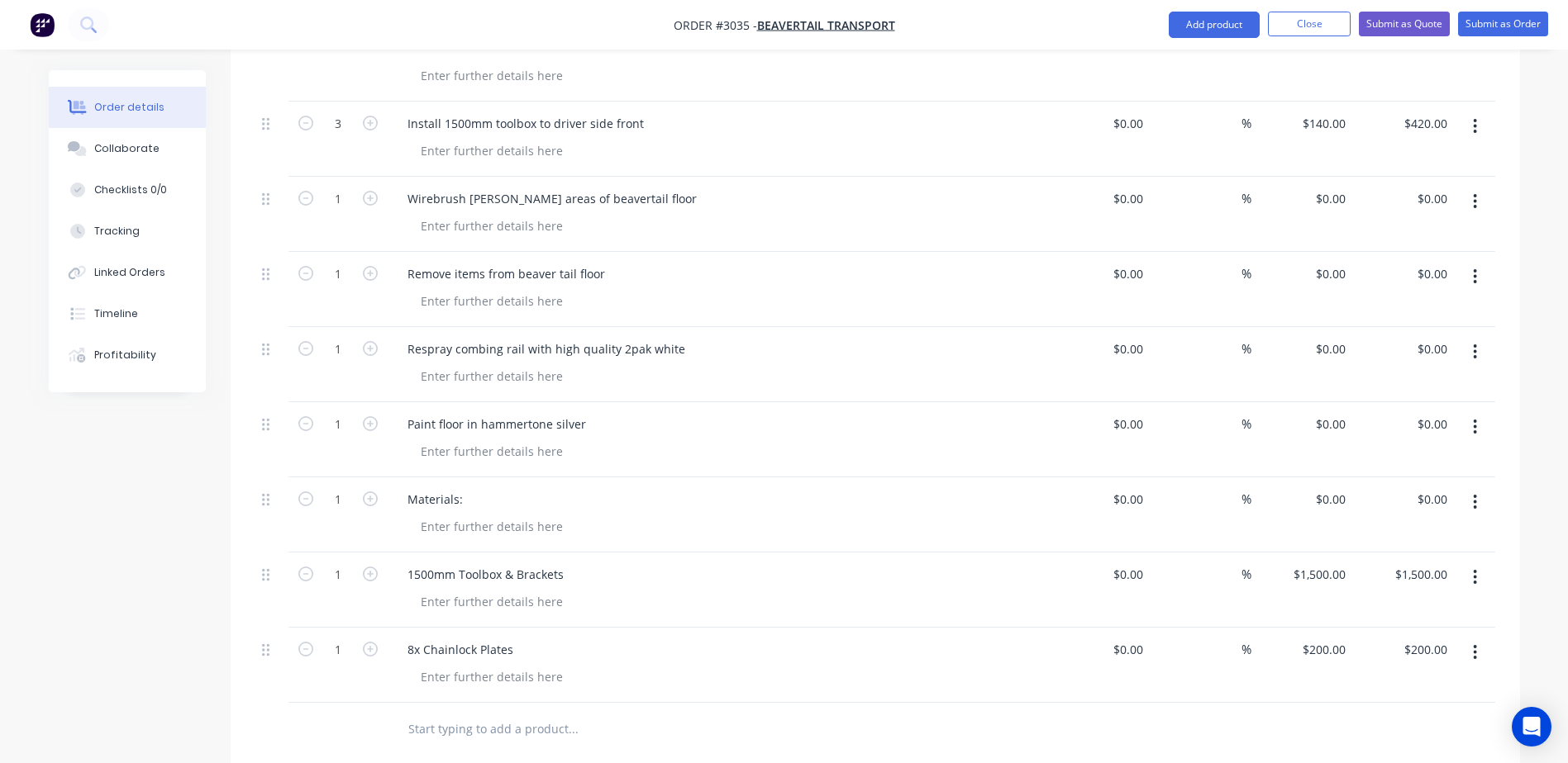
scroll to position [757, 0]
click at [452, 712] on input "text" at bounding box center [572, 729] width 330 height 33
type input "S"
click at [375, 702] on div at bounding box center [337, 729] width 99 height 53
type input "Sand and prepare affected areas of combing for paint"
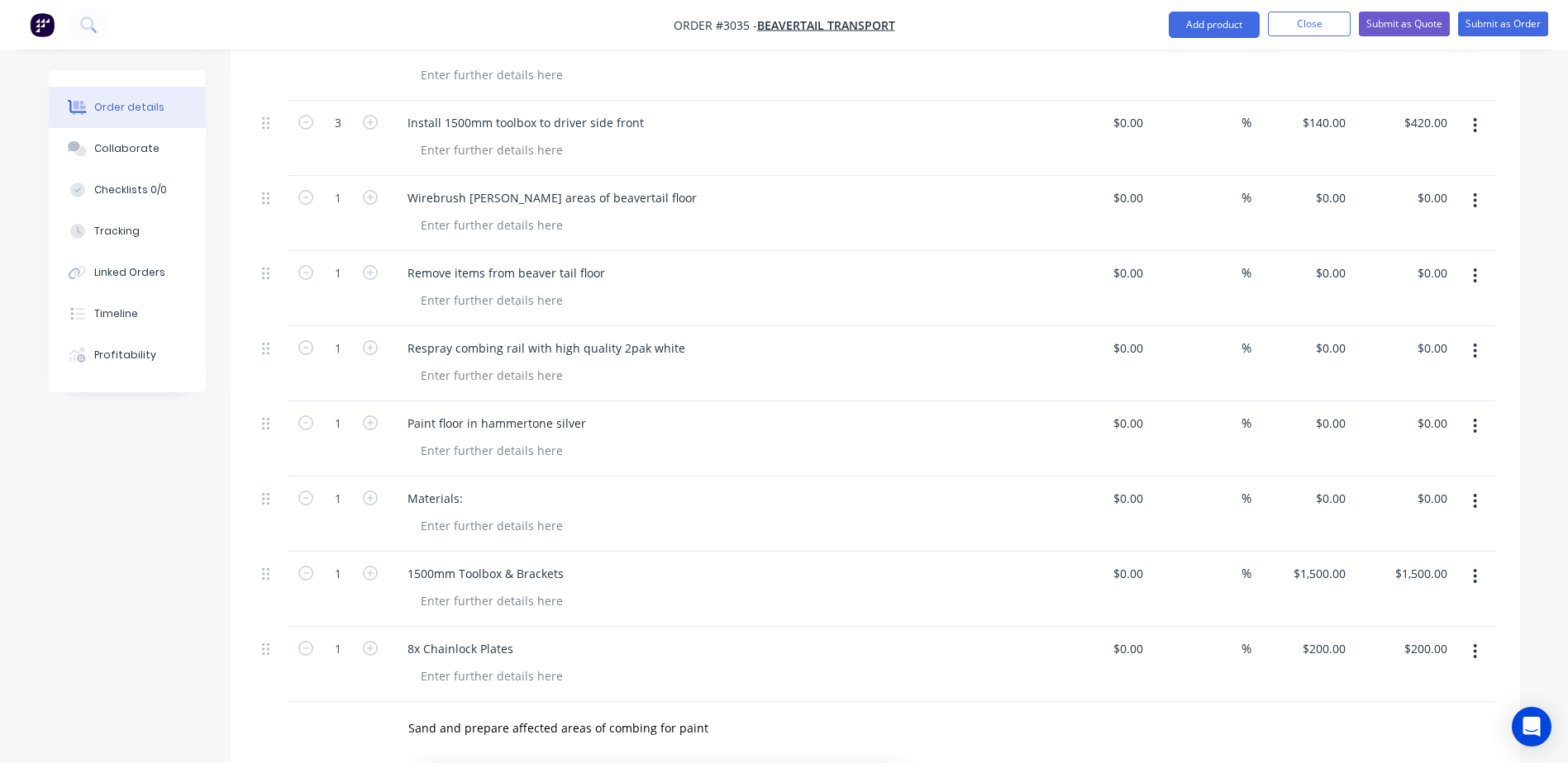
drag, startPoint x: 256, startPoint y: 673, endPoint x: 266, endPoint y: 633, distance: 41.2
click at [266, 633] on div "Kit 1 9.0m Beavertail / Colin barret $0.00 $0.00 6 Cut and install recessed cha…" at bounding box center [875, 311] width 1239 height 933
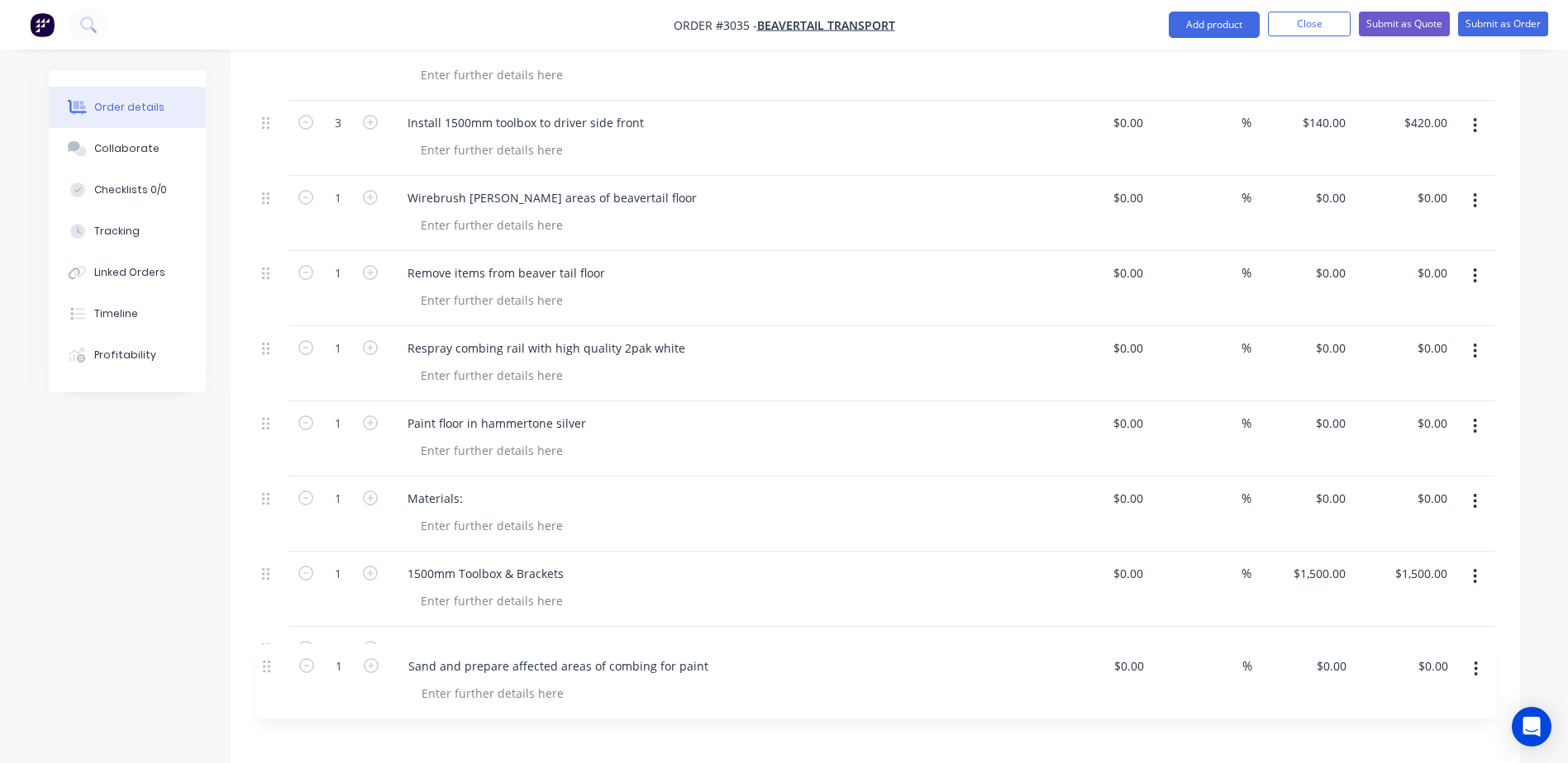
scroll to position [762, 0]
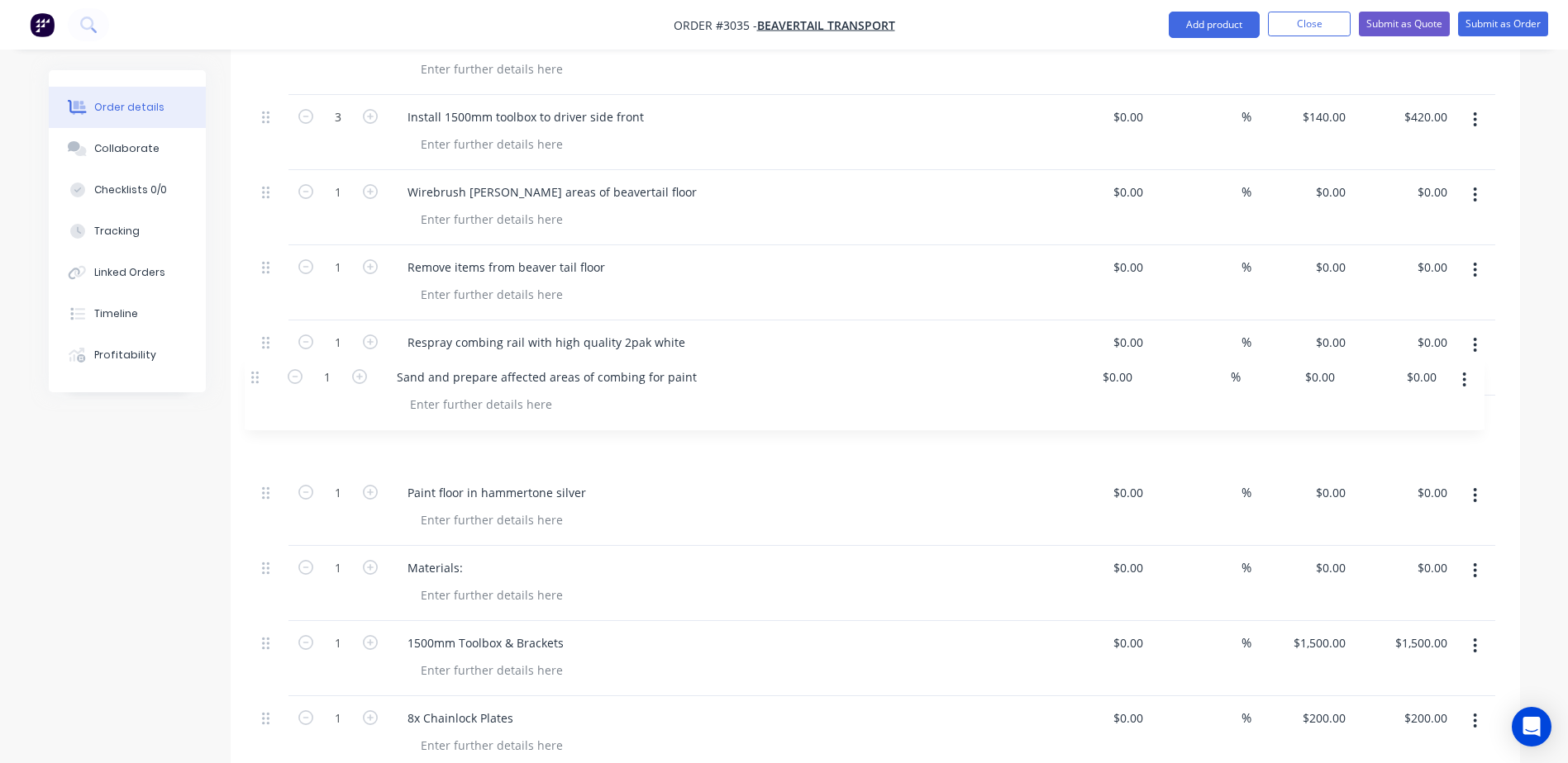
click at [258, 368] on div "Kit 1 9.0m Beavertail / Colin barret $0.00 $0.00 6 Cut and install recessed cha…" at bounding box center [875, 305] width 1239 height 933
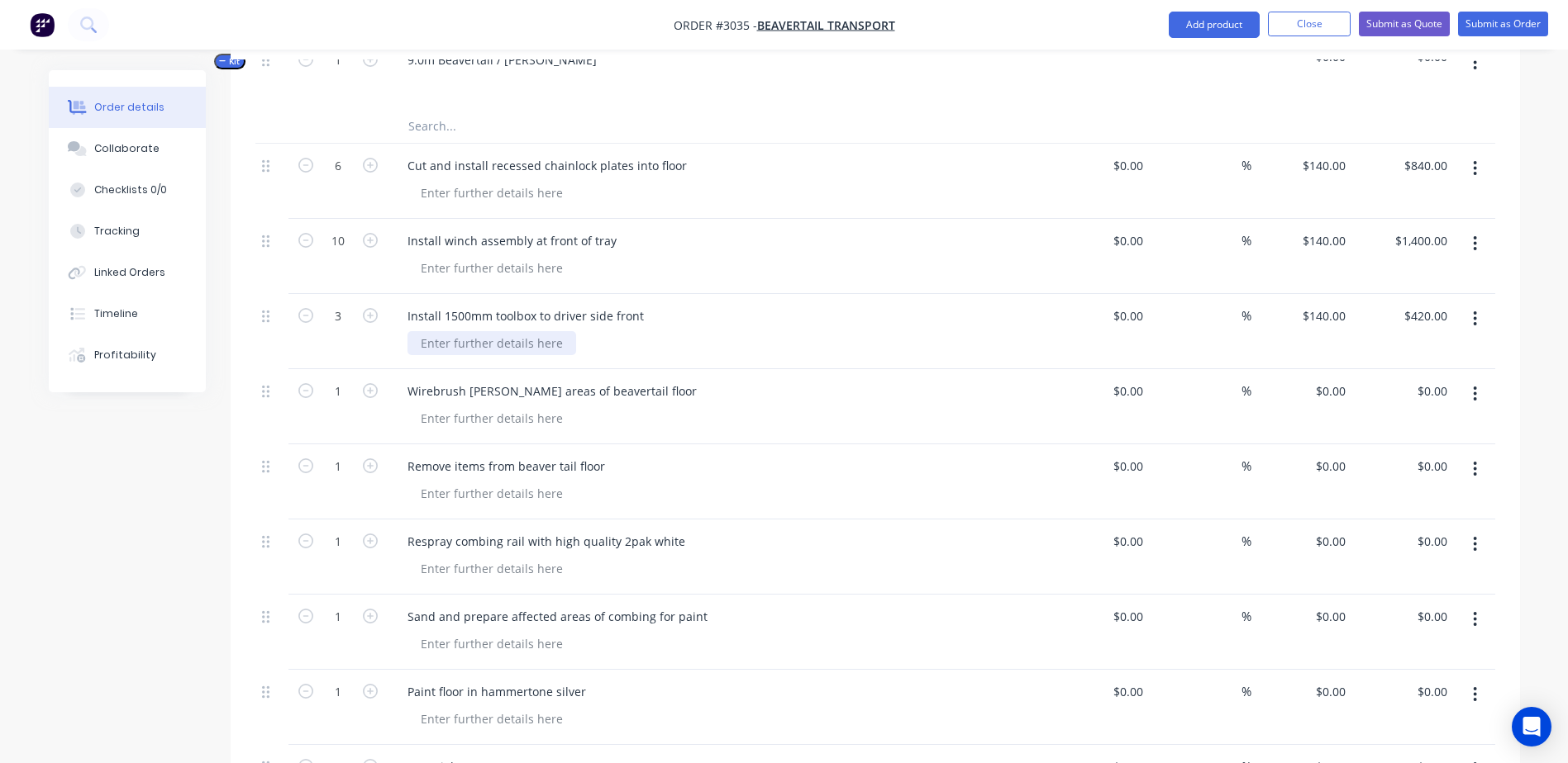
scroll to position [597, 0]
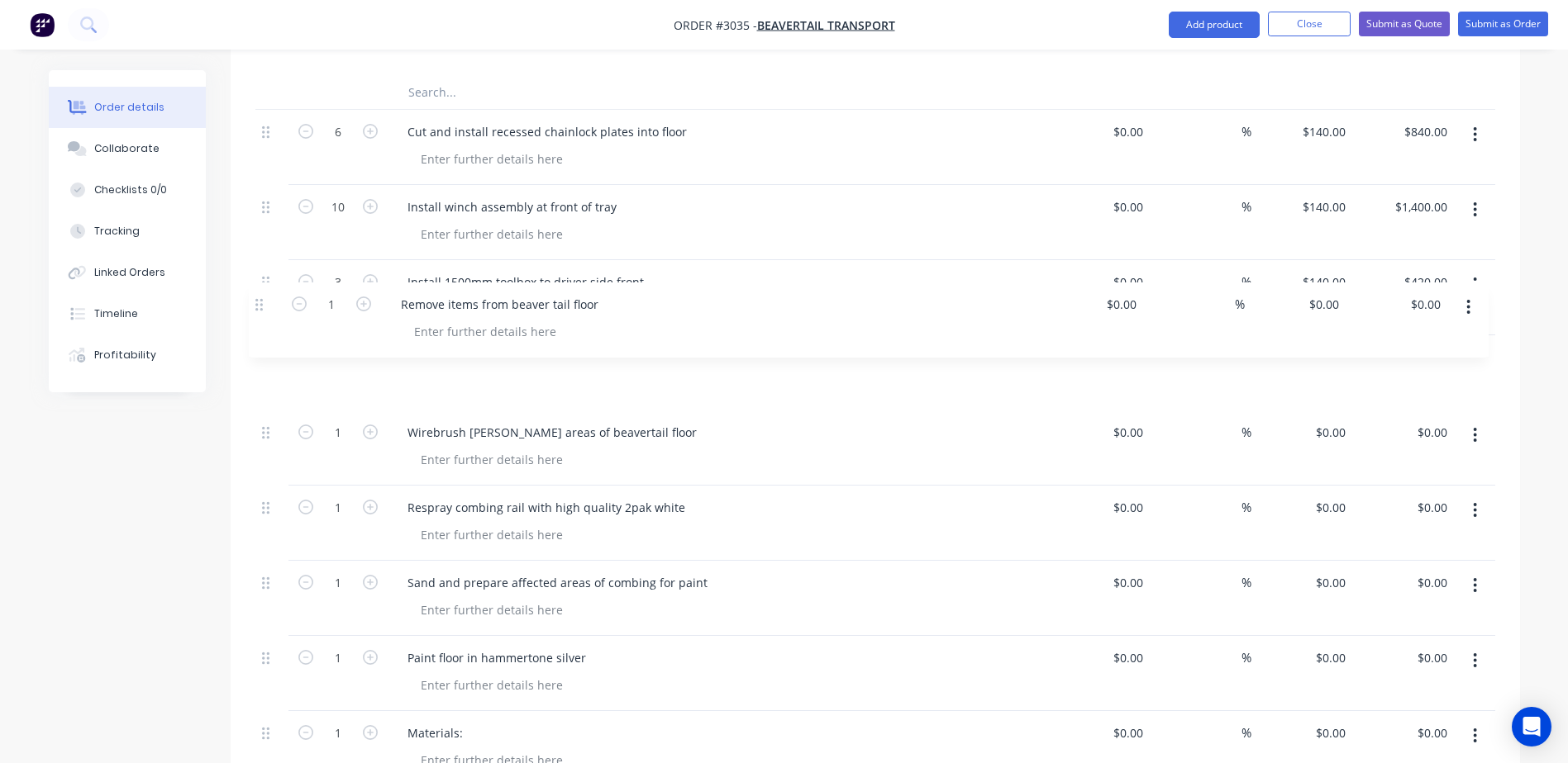
drag, startPoint x: 271, startPoint y: 386, endPoint x: 265, endPoint y: 295, distance: 91.2
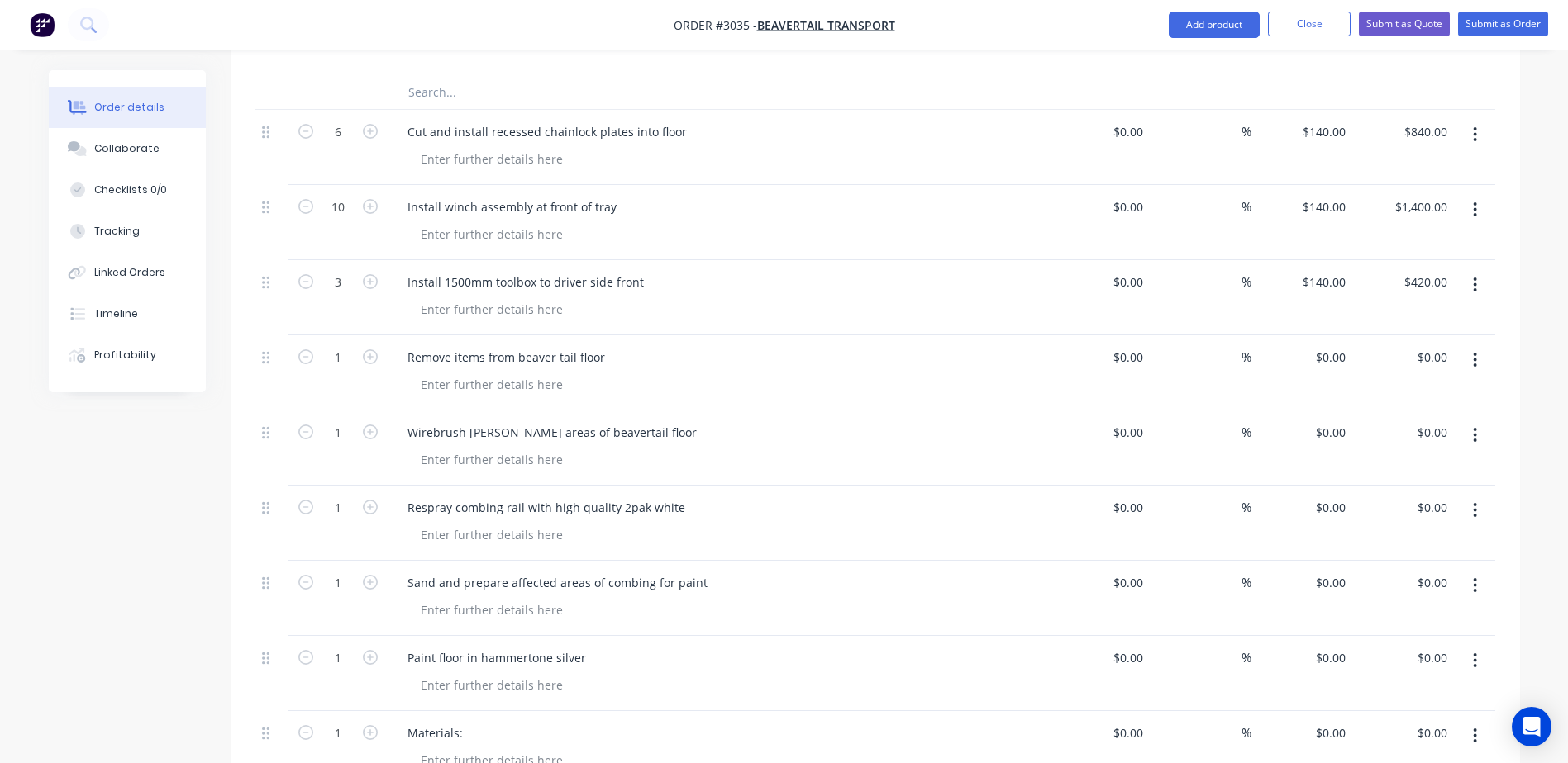
click at [624, 346] on div "Remove items from beaver tail floor" at bounding box center [718, 358] width 648 height 24
click at [611, 346] on div "Remove items from beaver tail floor" at bounding box center [506, 358] width 224 height 24
drag, startPoint x: 336, startPoint y: 305, endPoint x: 464, endPoint y: 286, distance: 129.4
click at [336, 346] on input "1" at bounding box center [338, 358] width 43 height 25
type input "0.5"
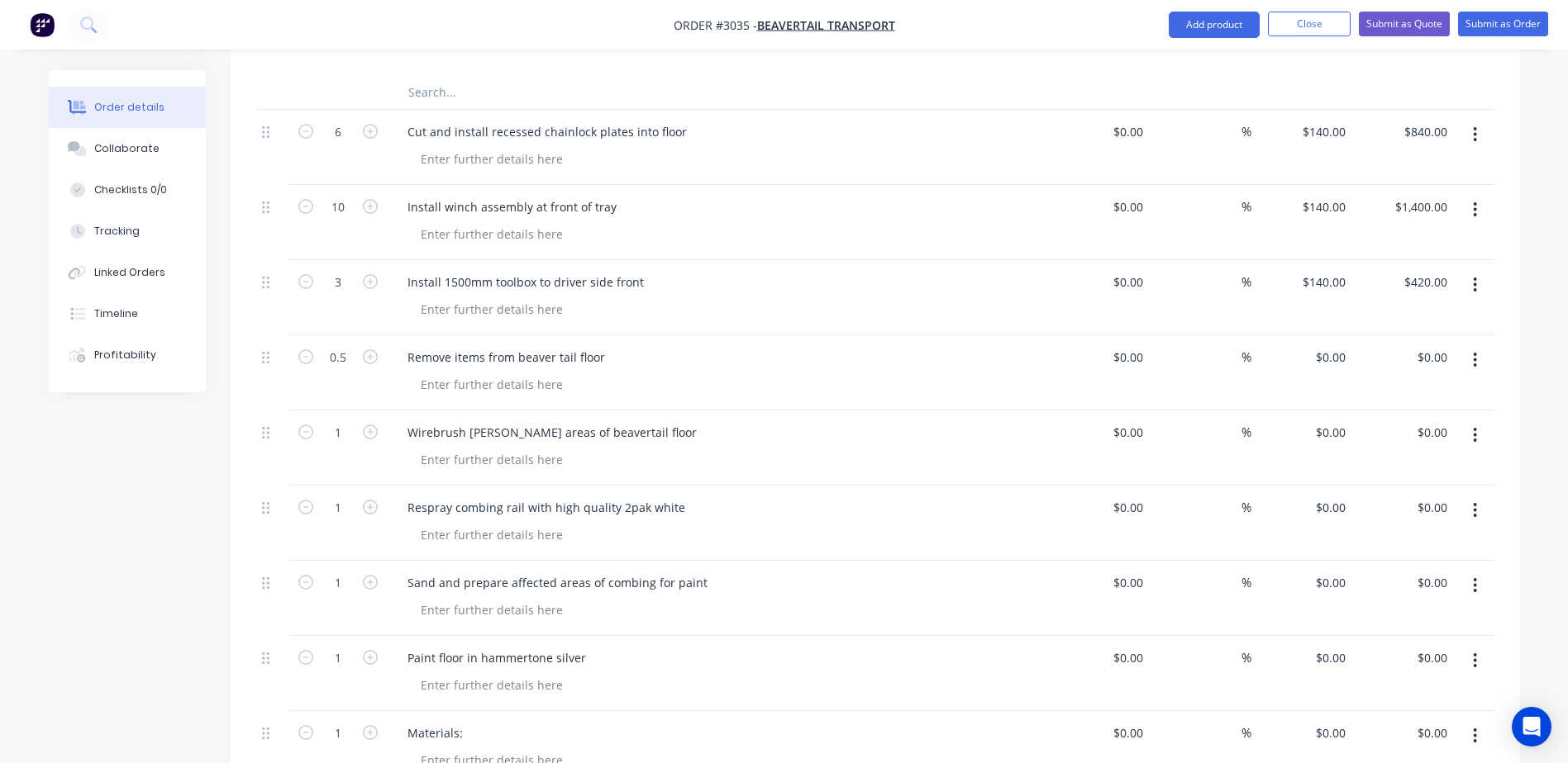
click at [757, 421] on div "Wirebrush [PERSON_NAME] areas of beavertail floor" at bounding box center [718, 433] width 648 height 24
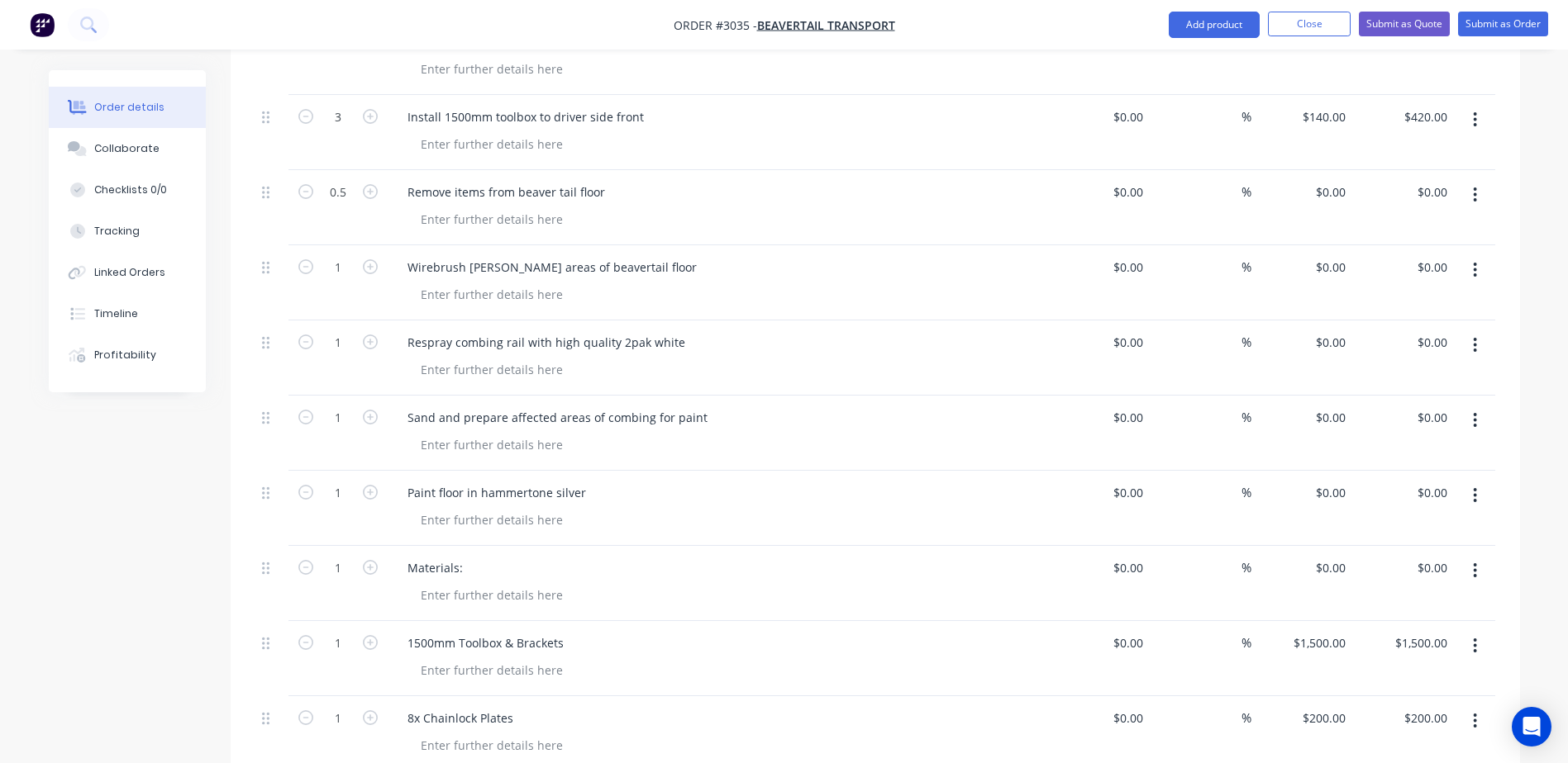
click at [1477, 186] on icon "button" at bounding box center [1475, 195] width 4 height 18
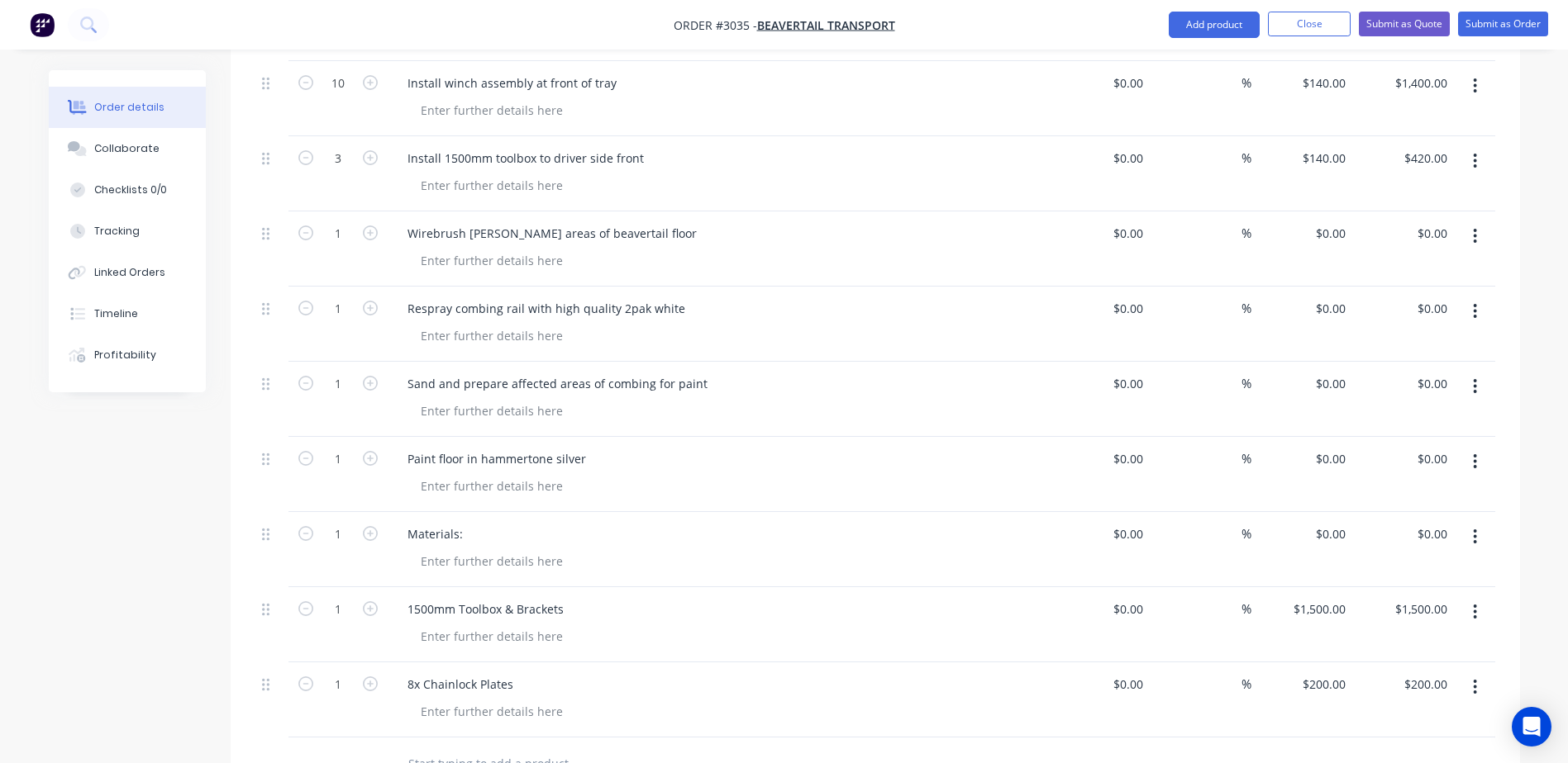
scroll to position [680, 0]
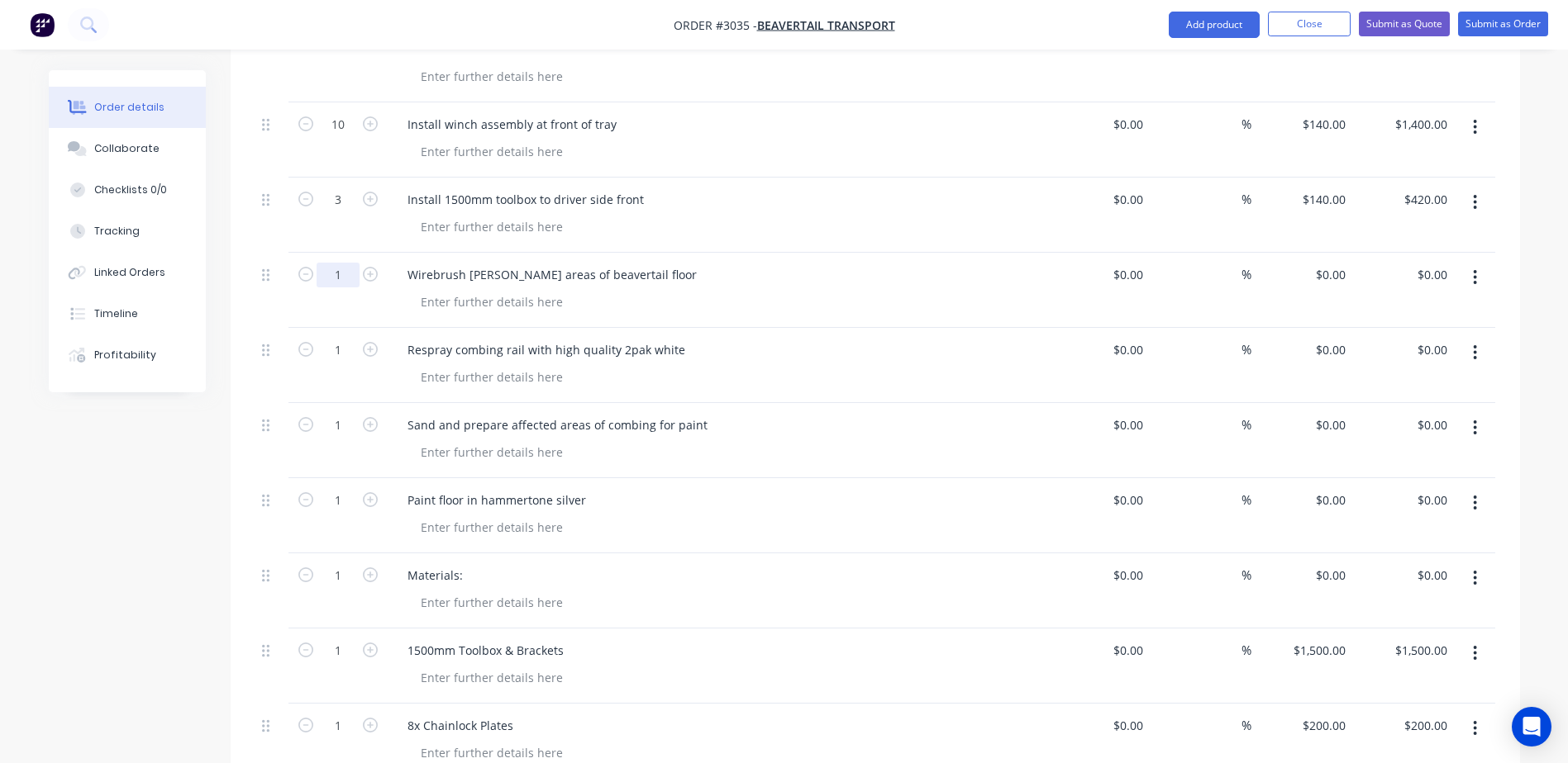
click at [334, 263] on input "1" at bounding box center [338, 275] width 43 height 25
type input "0.5"
click at [669, 328] on div "Respray combing rail with high quality 2pak white" at bounding box center [718, 365] width 662 height 75
click at [343, 338] on input "1" at bounding box center [338, 350] width 43 height 25
click at [815, 366] on div at bounding box center [724, 378] width 635 height 24
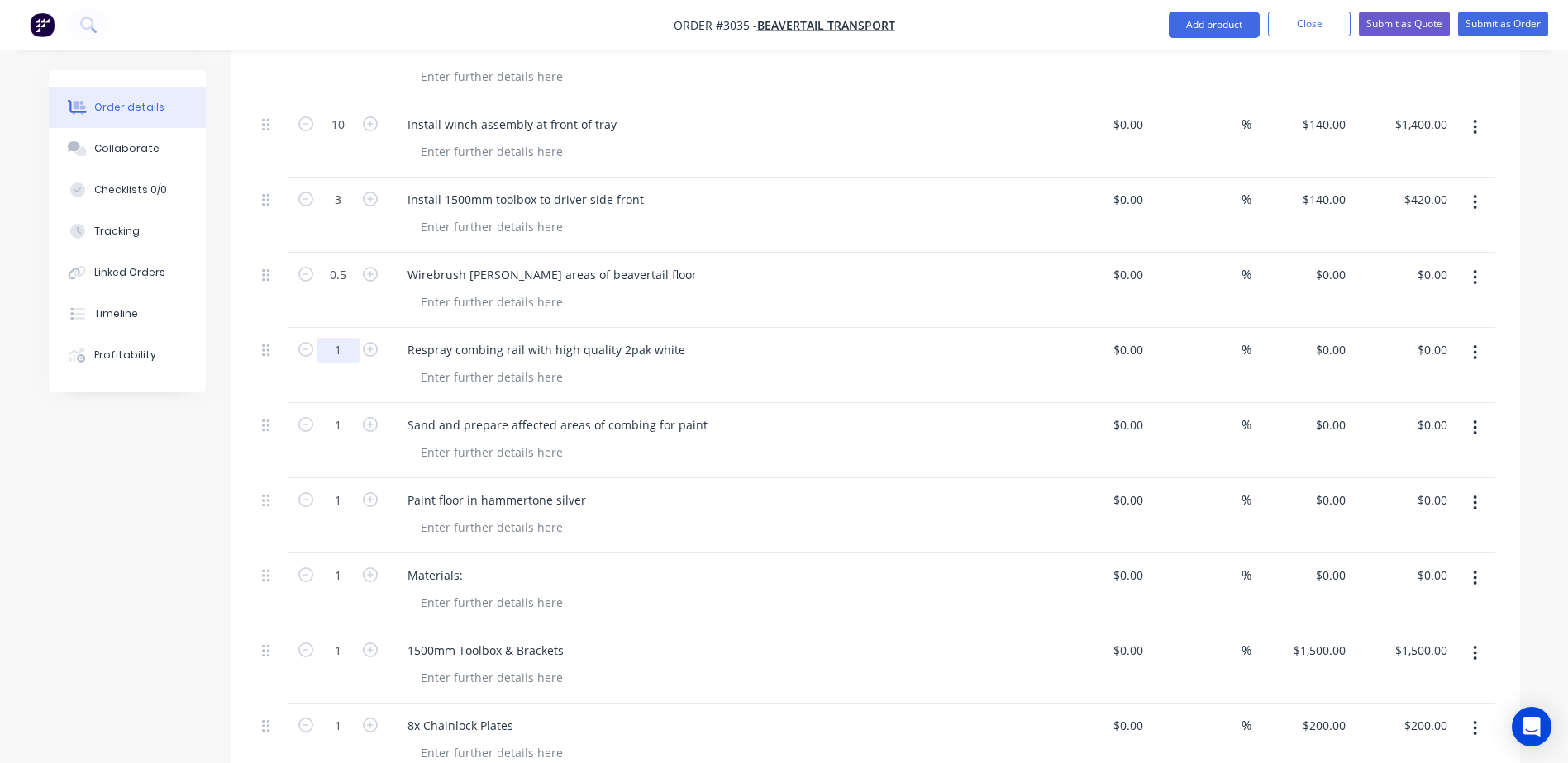
click at [338, 338] on input "1" at bounding box center [338, 350] width 43 height 25
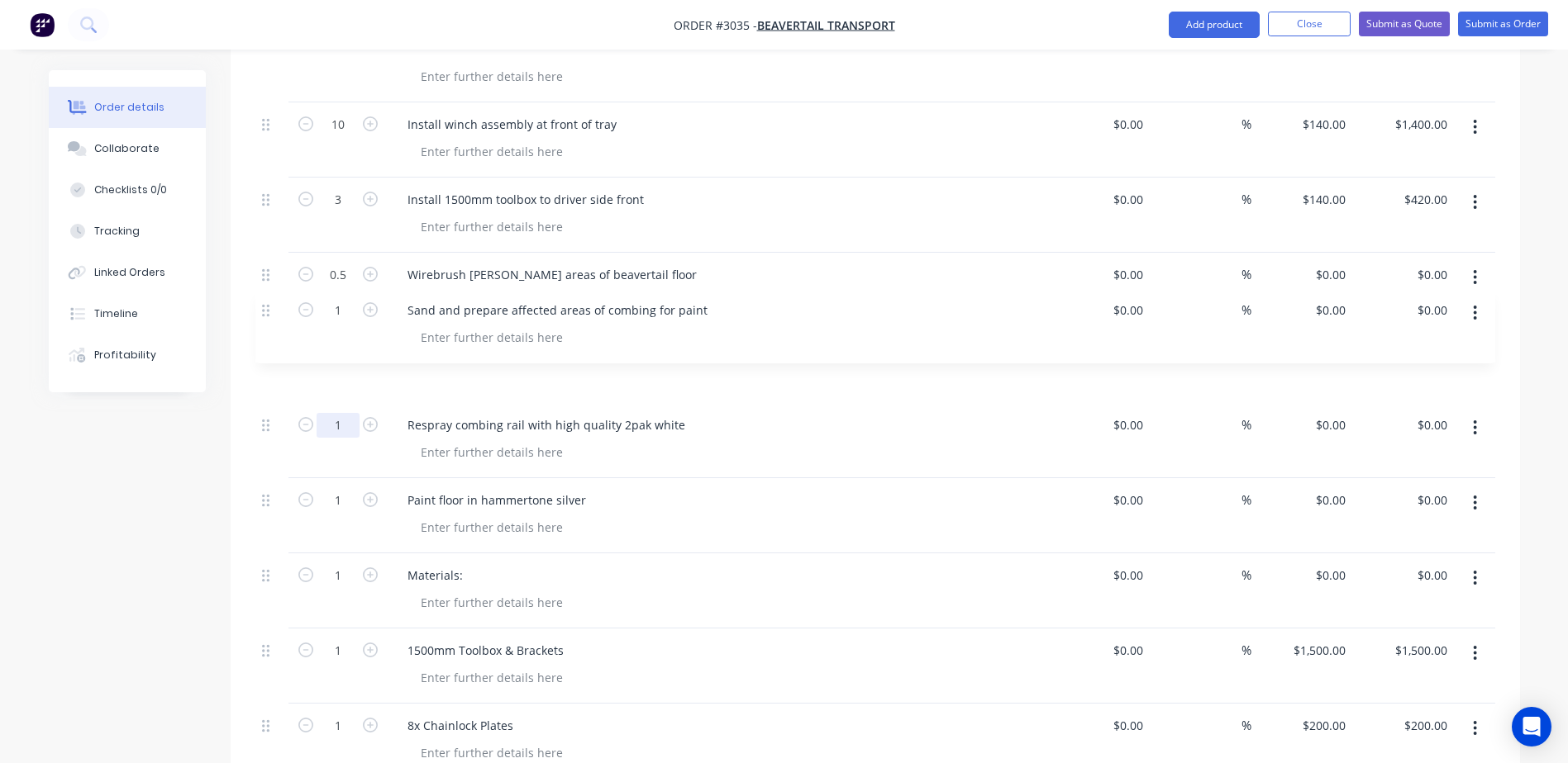
drag, startPoint x: 267, startPoint y: 383, endPoint x: 267, endPoint y: 299, distance: 84.0
click at [267, 299] on div "Kit 1 9.0m Beavertail / Colin barret $0.00 $0.00 6 Cut and install recessed cha…" at bounding box center [875, 350] width 1239 height 858
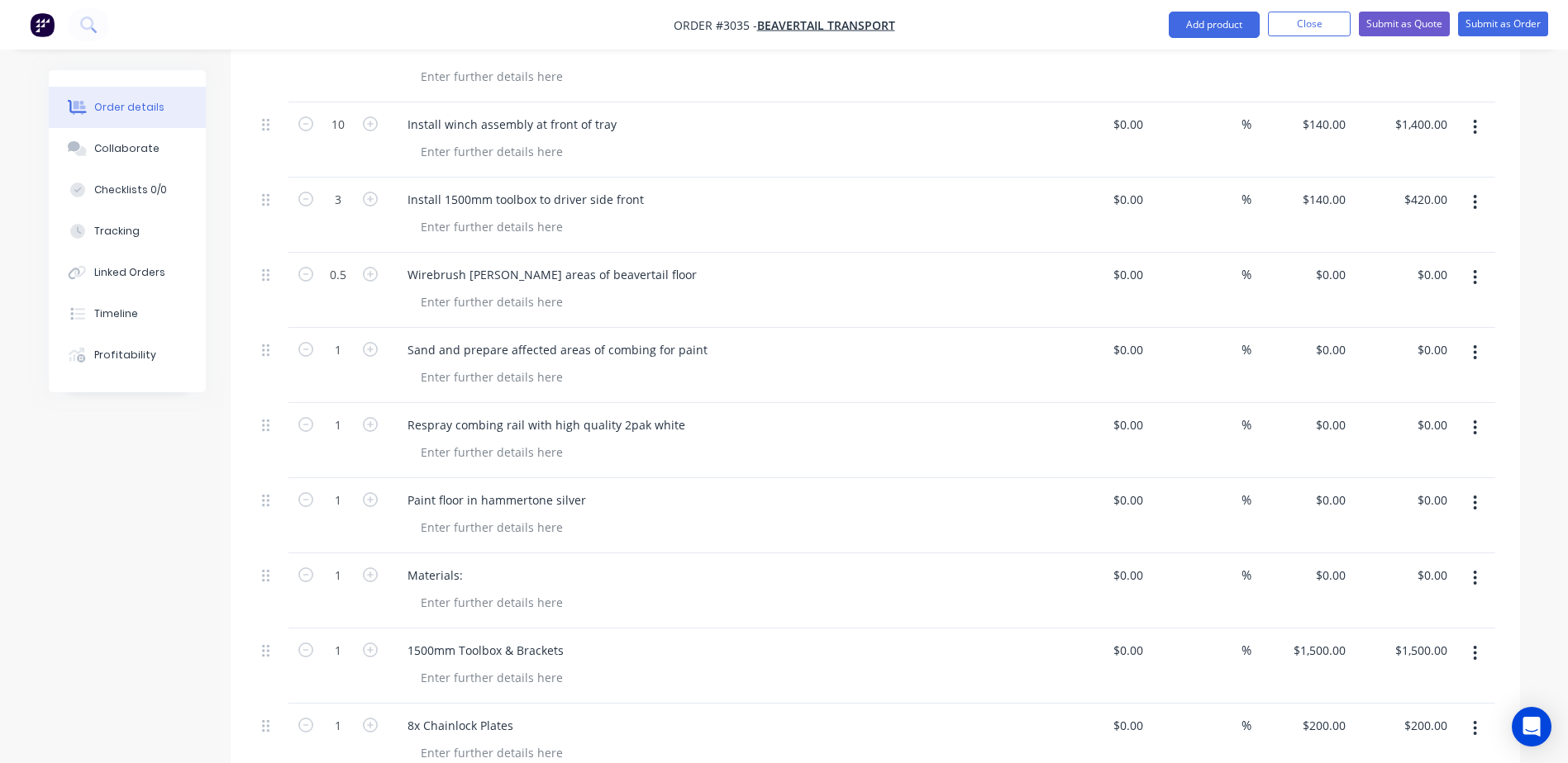
type input "="
click at [363, 417] on icon "button" at bounding box center [370, 424] width 15 height 15
click at [336, 413] on input "text" at bounding box center [338, 425] width 43 height 25
type input "1"
click at [679, 478] on div "Paint floor in hammertone silver" at bounding box center [718, 516] width 662 height 75
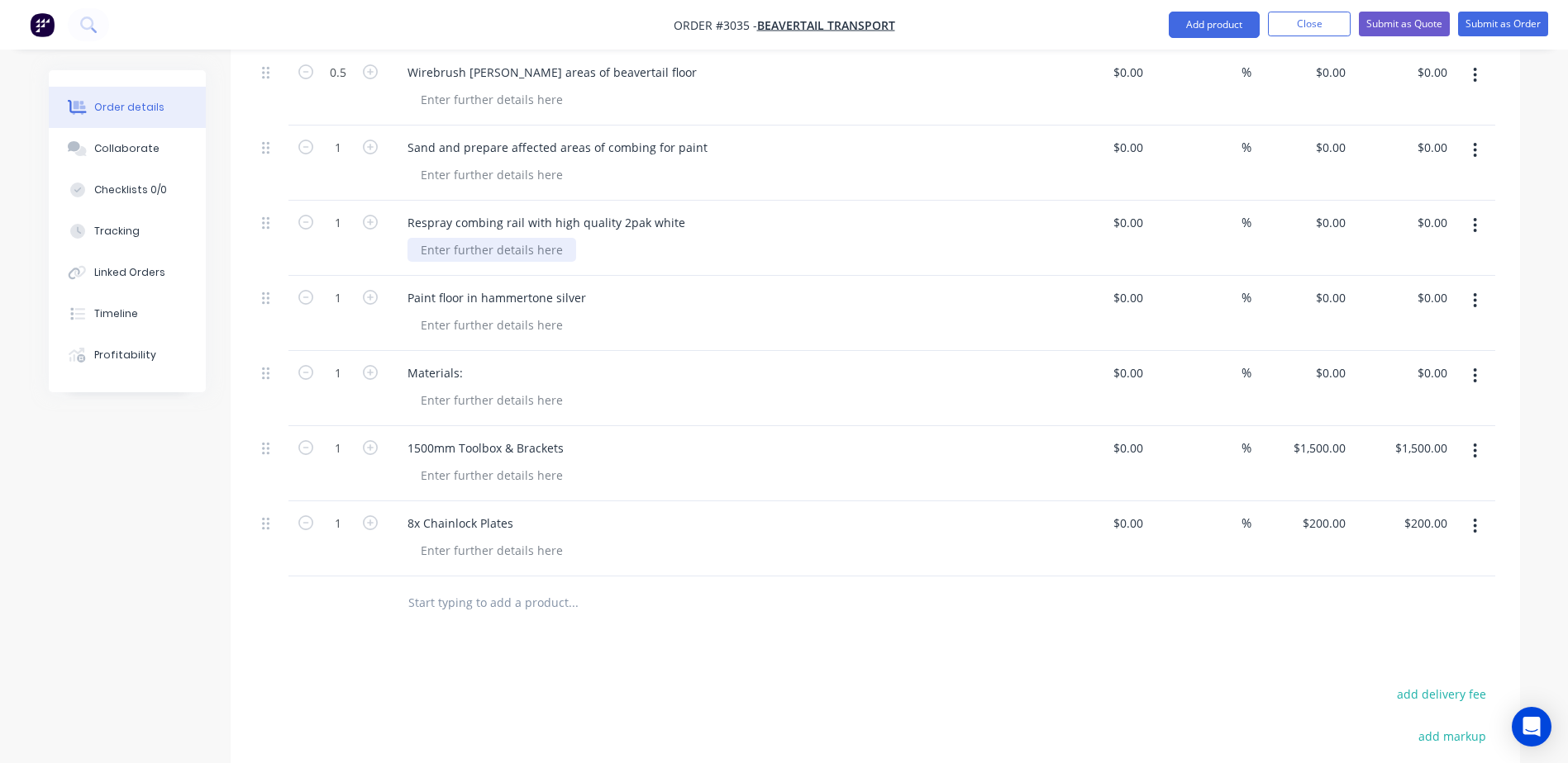
scroll to position [877, 0]
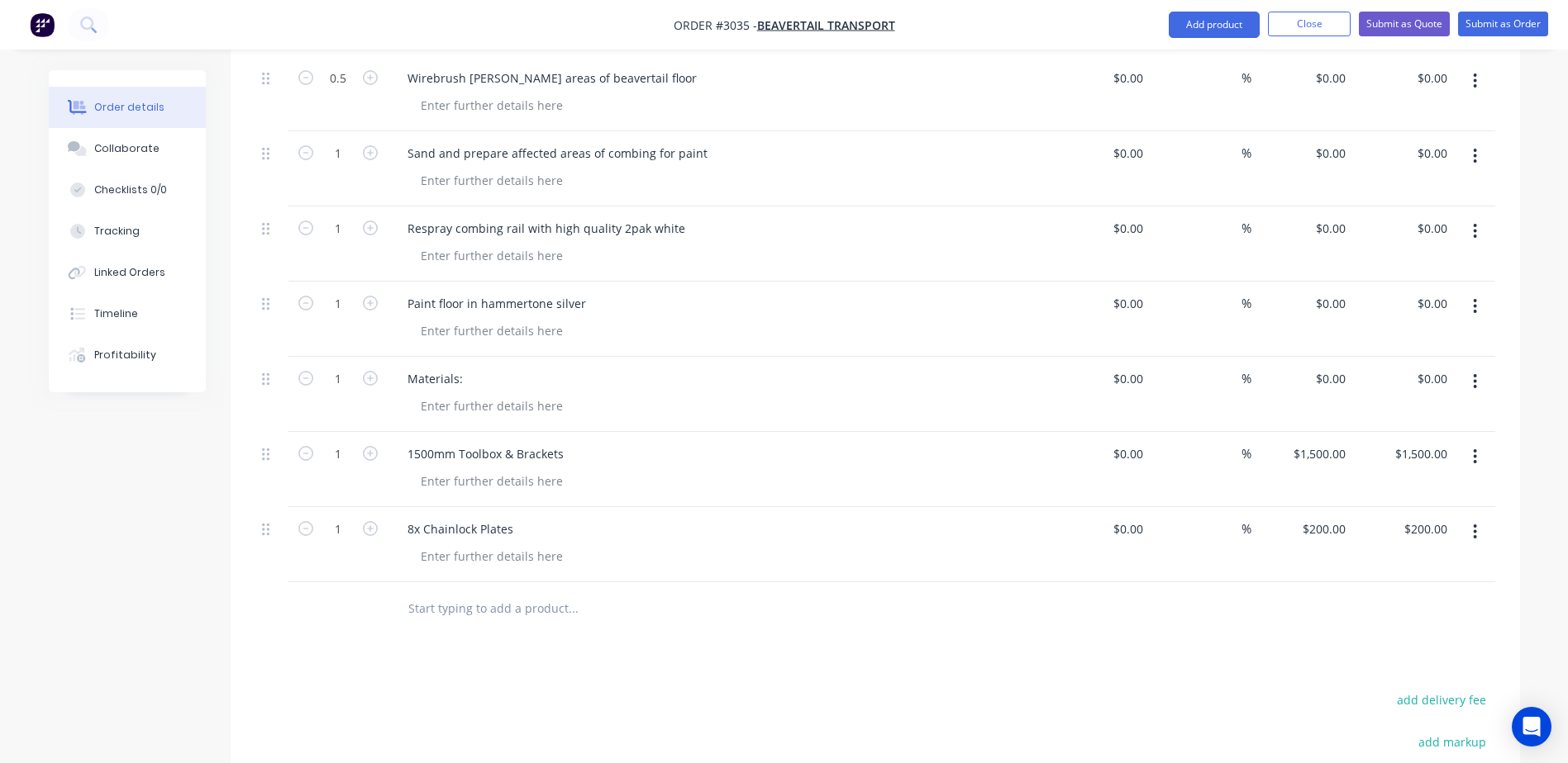
click at [536, 592] on input "text" at bounding box center [572, 609] width 330 height 33
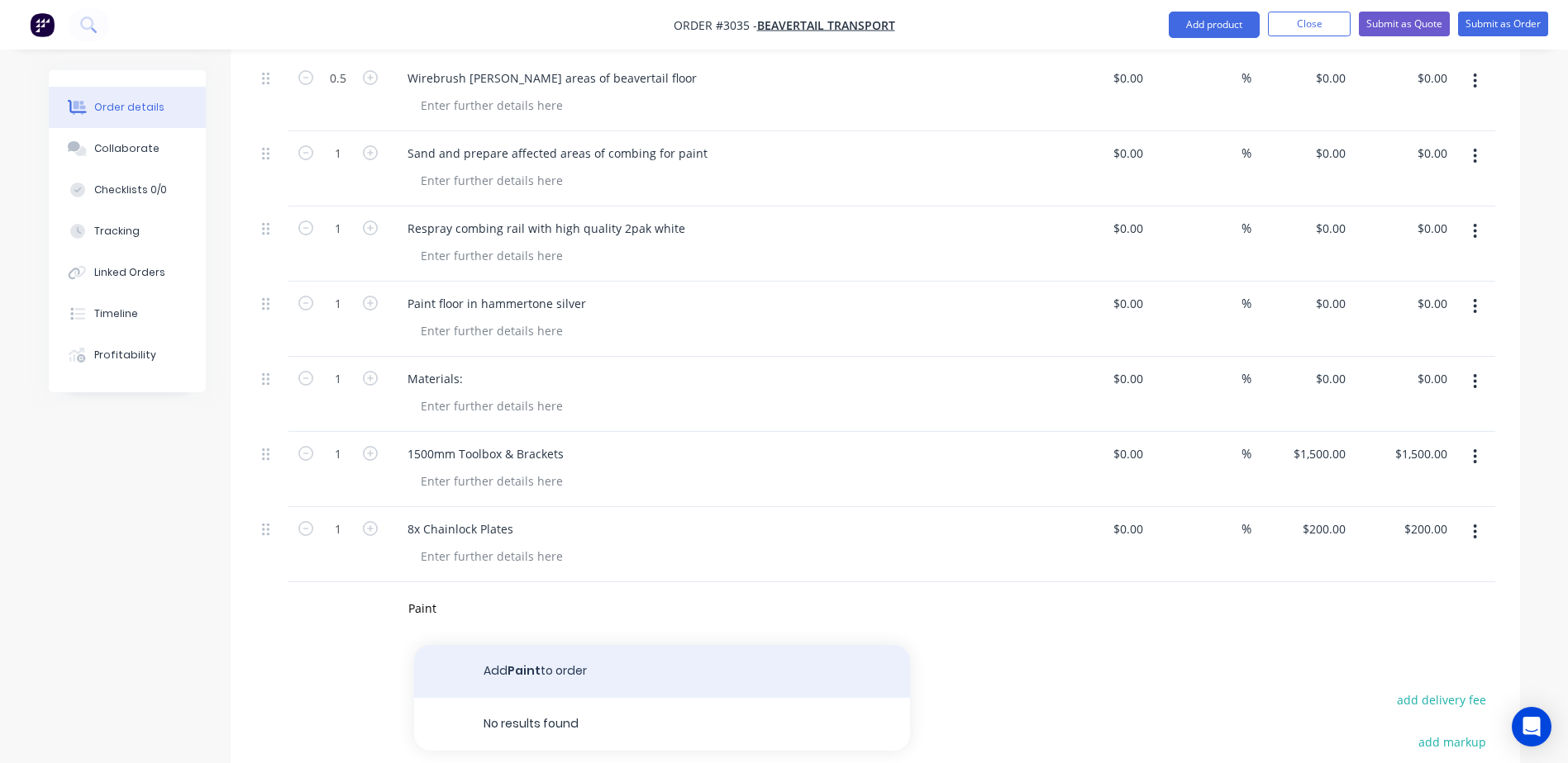
click at [548, 645] on button "Add Paint to order" at bounding box center [662, 671] width 496 height 53
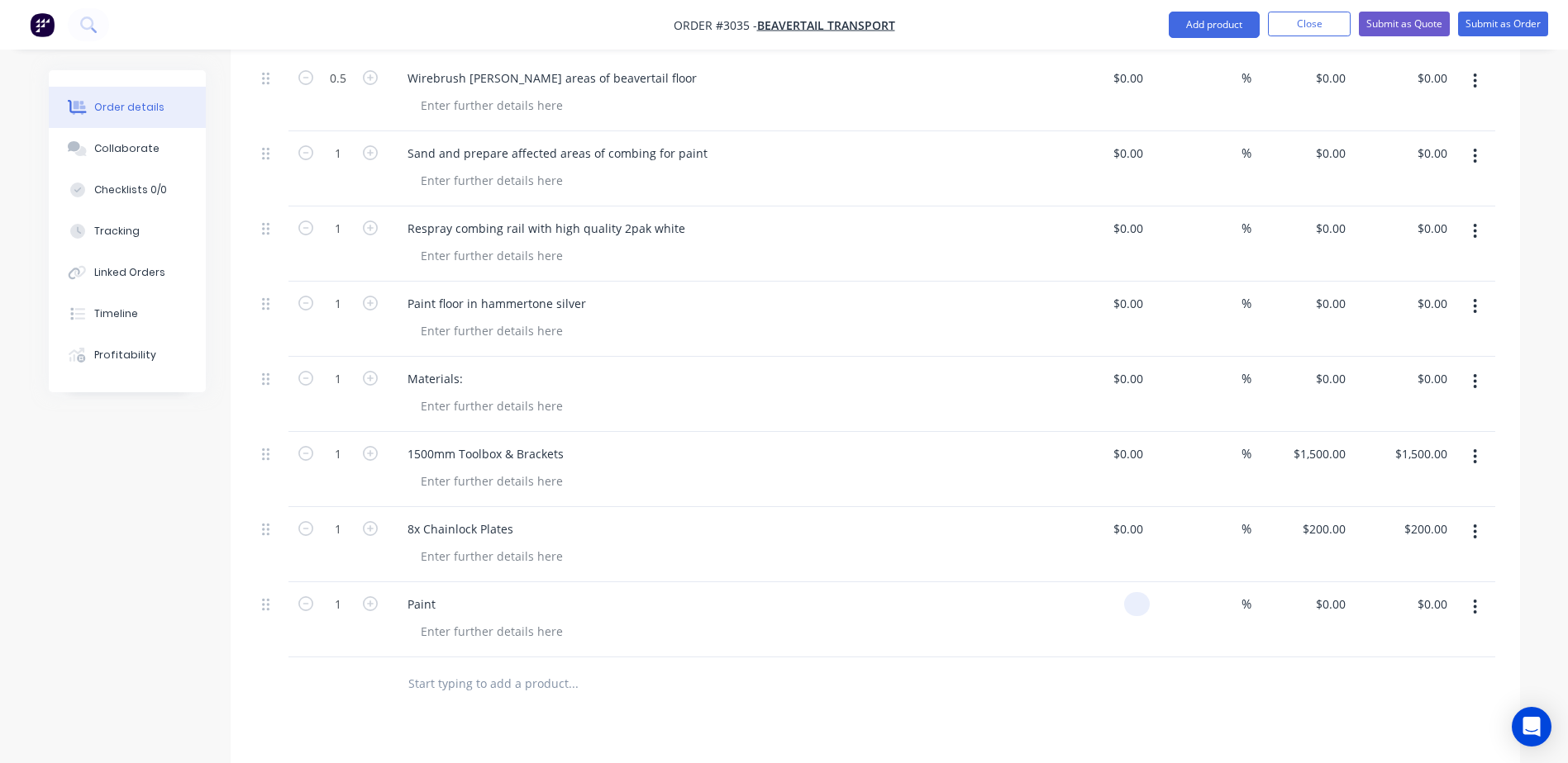
click at [1135, 592] on input at bounding box center [1140, 604] width 19 height 24
type input "250"
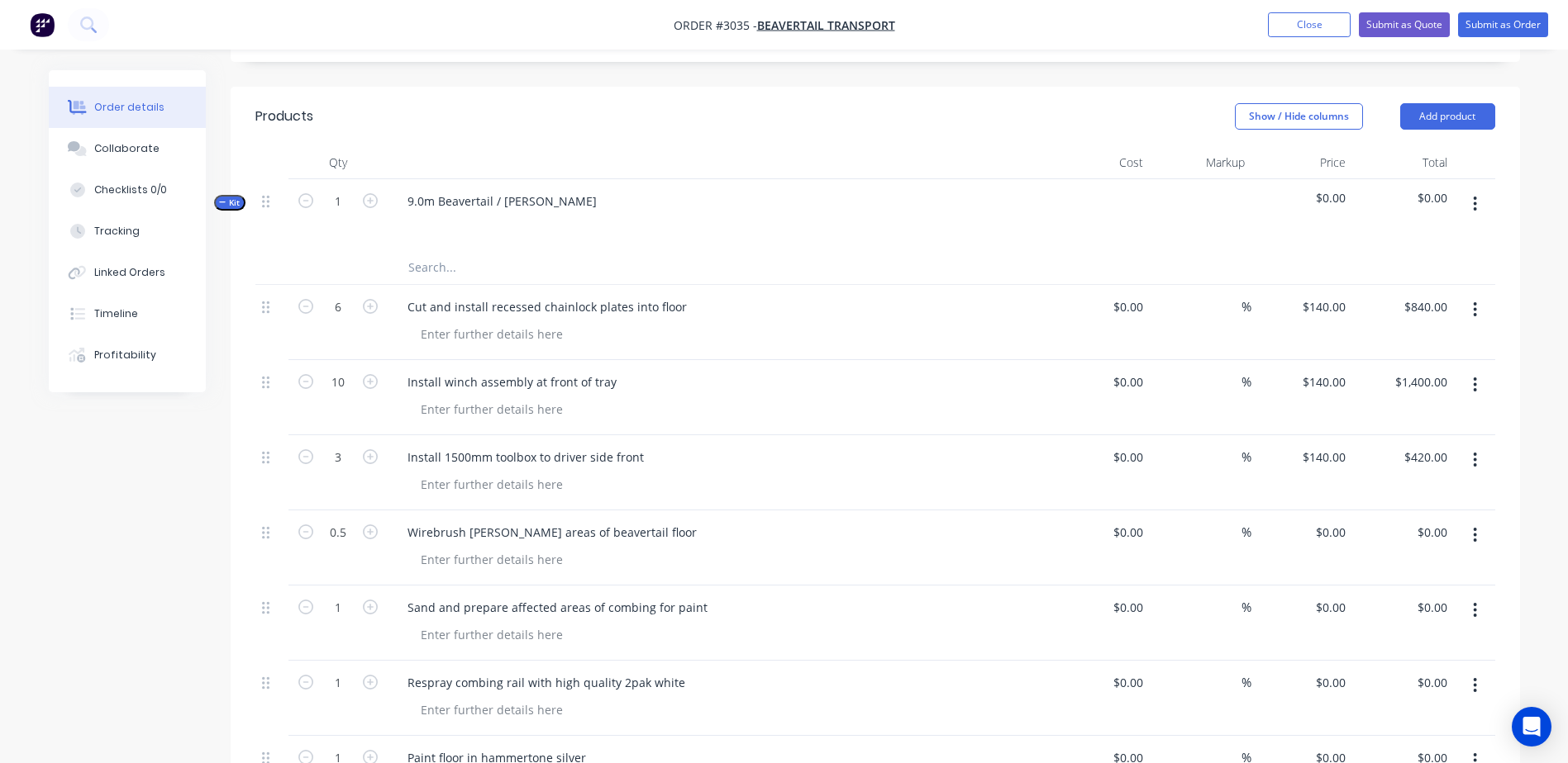
scroll to position [464, 0]
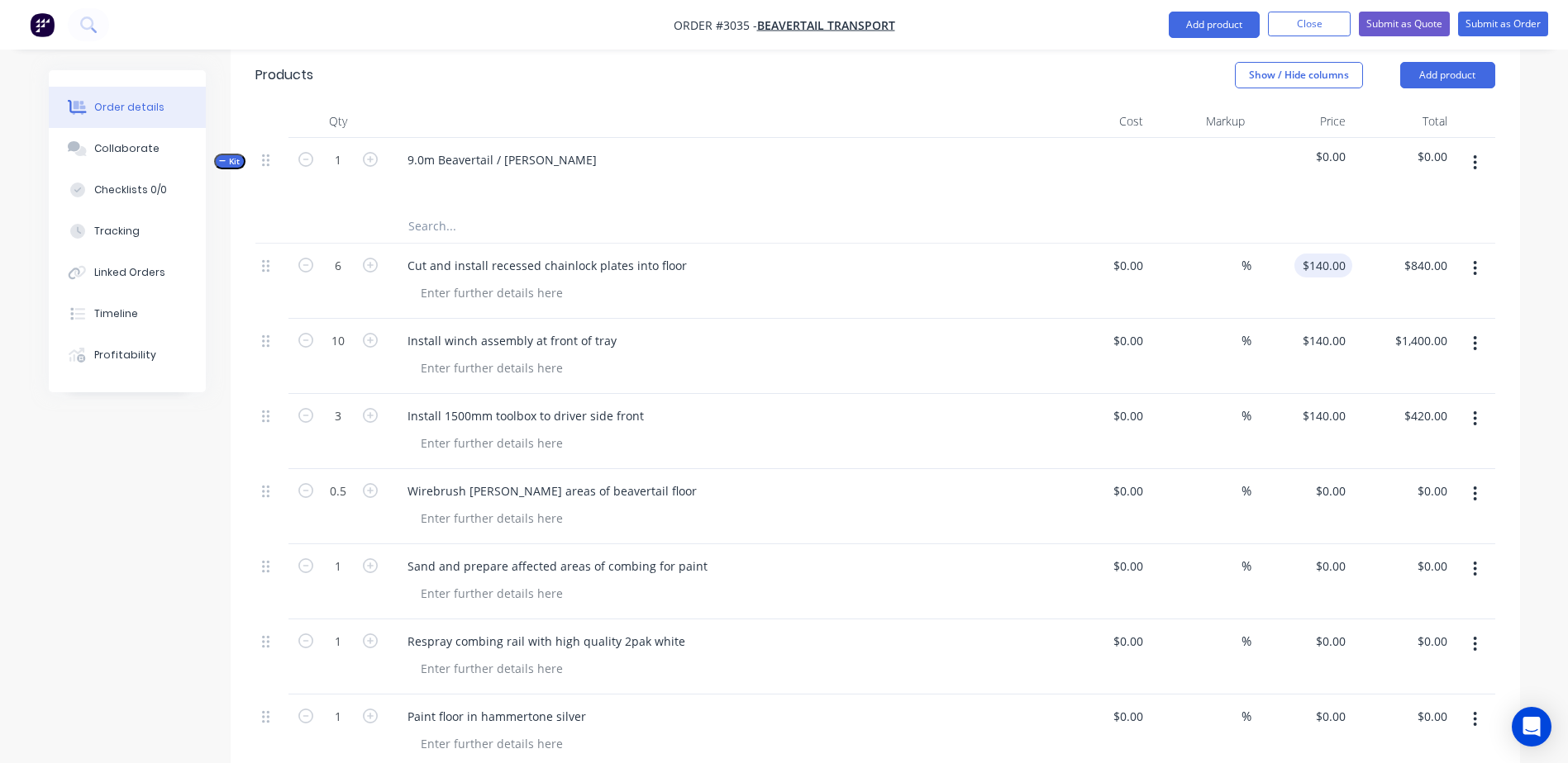
type input "140"
type input "$250.00"
click at [1334, 253] on input "140" at bounding box center [1338, 266] width 28 height 24
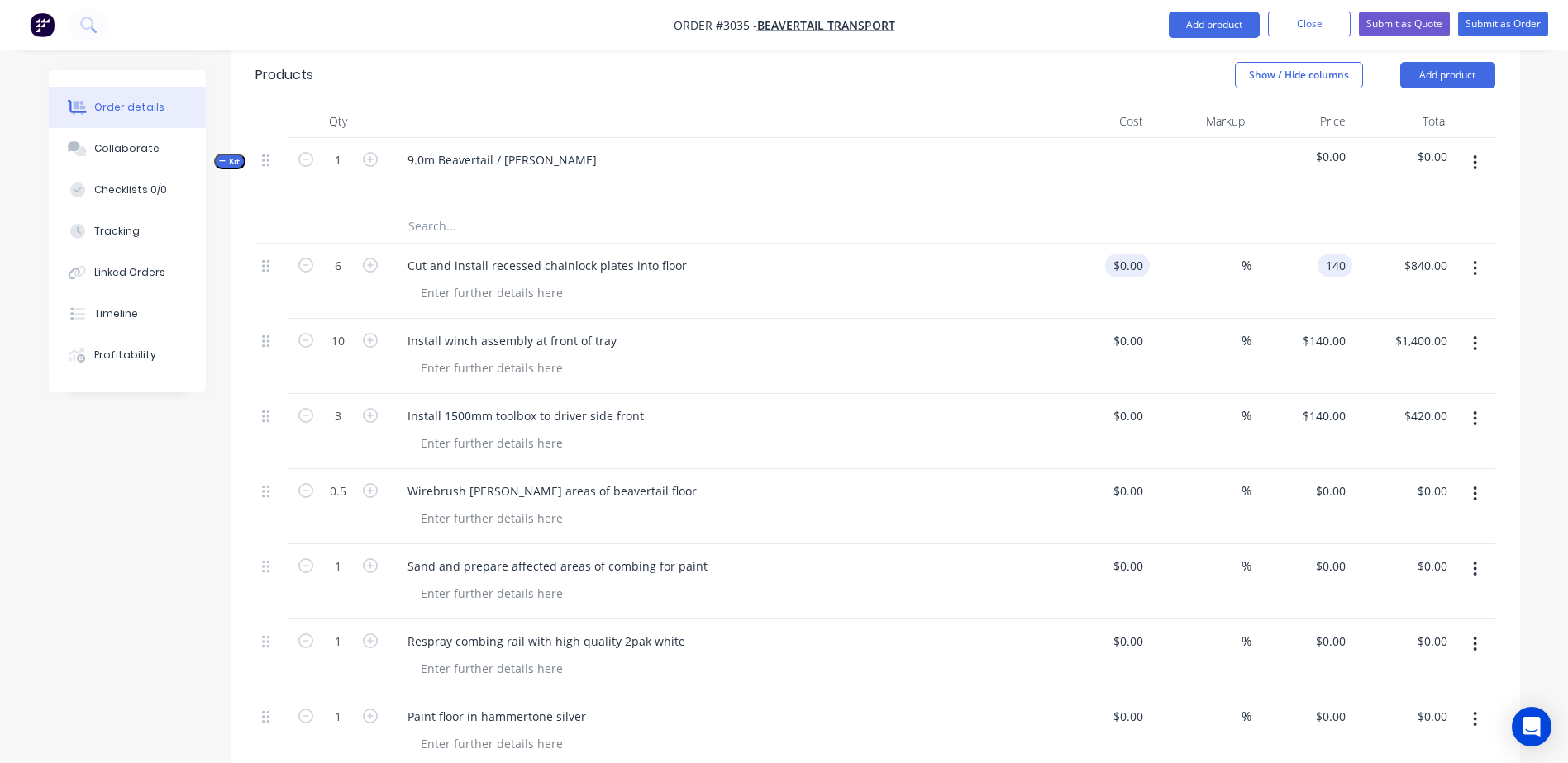
type input "0"
type input "$140.00"
click at [1140, 253] on input "0" at bounding box center [1140, 266] width 19 height 24
paste input "14"
type input "$140.00"
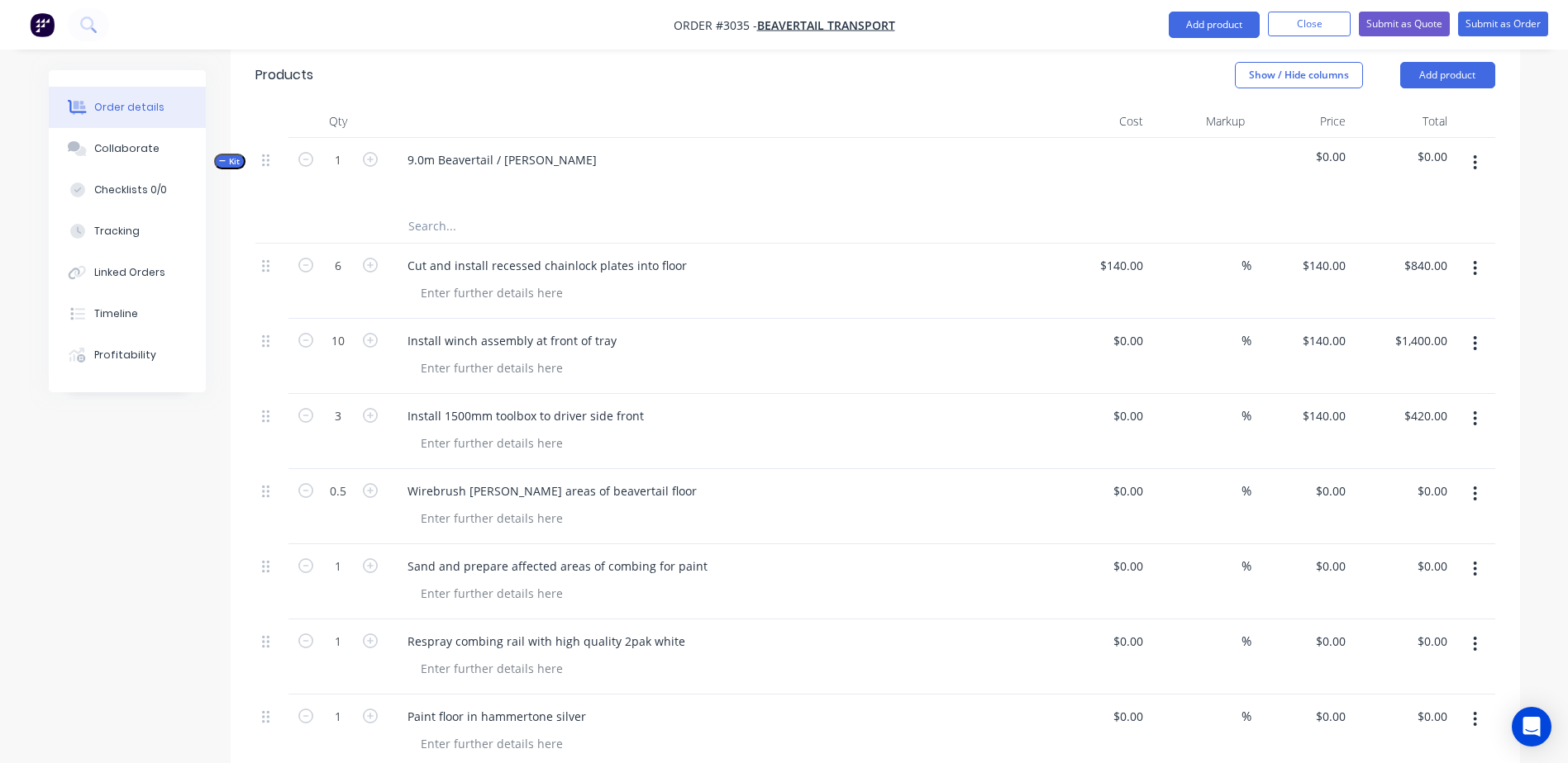
click at [1050, 319] on div "$0.00 $0.00" at bounding box center [1100, 356] width 102 height 75
paste input "14"
type input "$140.00"
click at [1025, 338] on div "Install winch assembly at front of tray" at bounding box center [718, 356] width 662 height 75
click at [1114, 394] on div "0 $0.00" at bounding box center [1100, 431] width 102 height 75
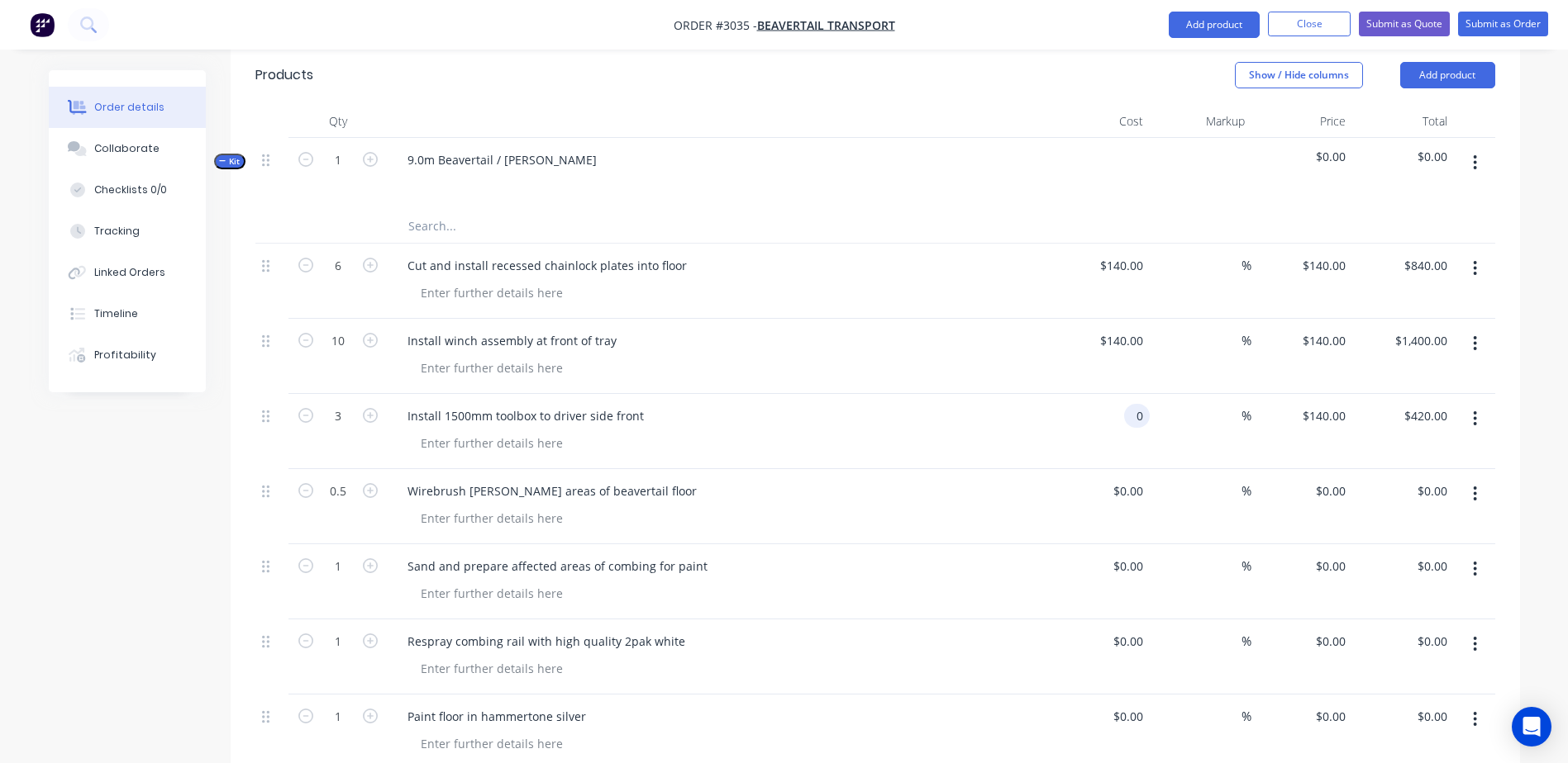
paste input "14"
type input "$140.00"
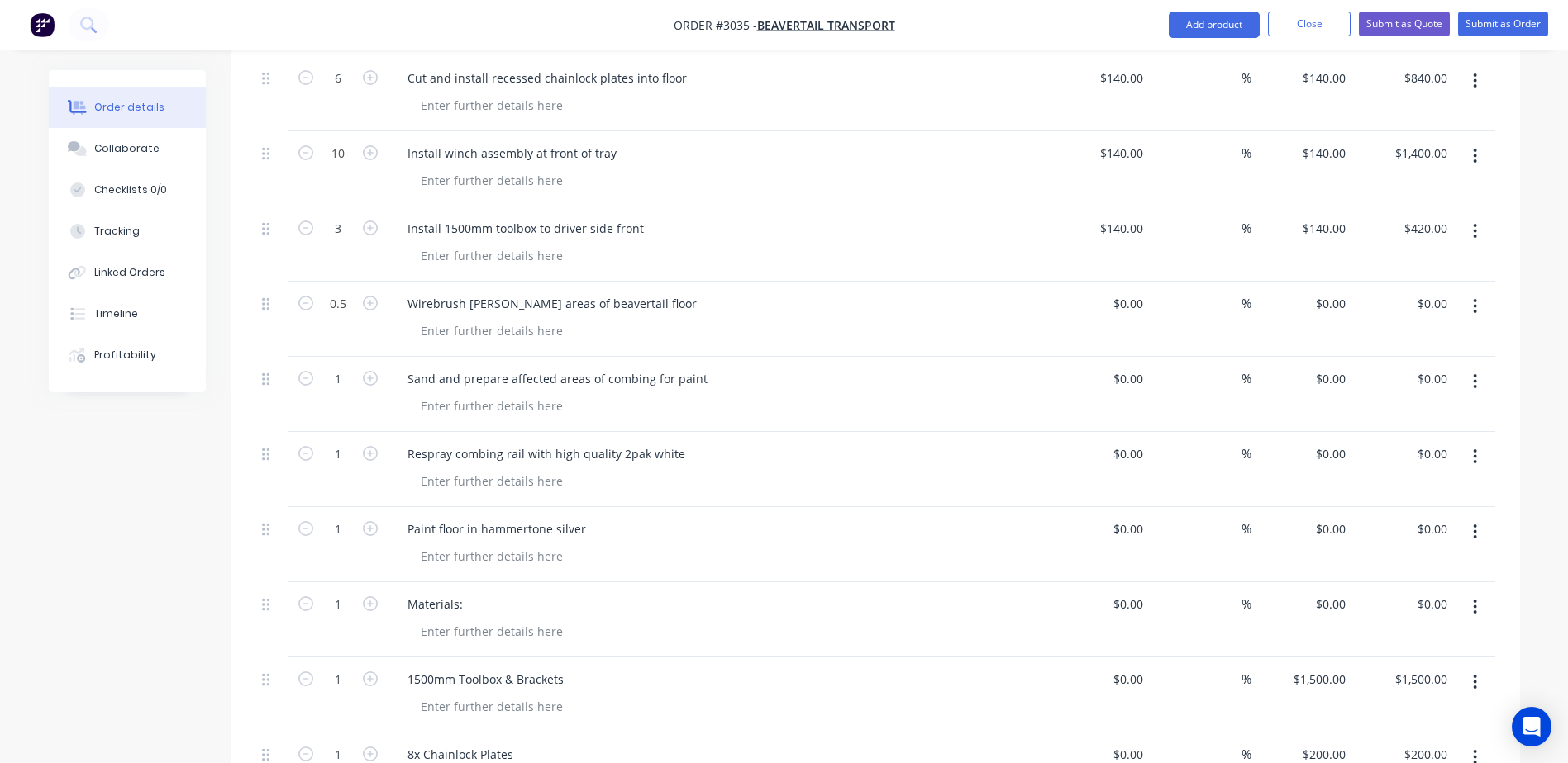
scroll to position [794, 0]
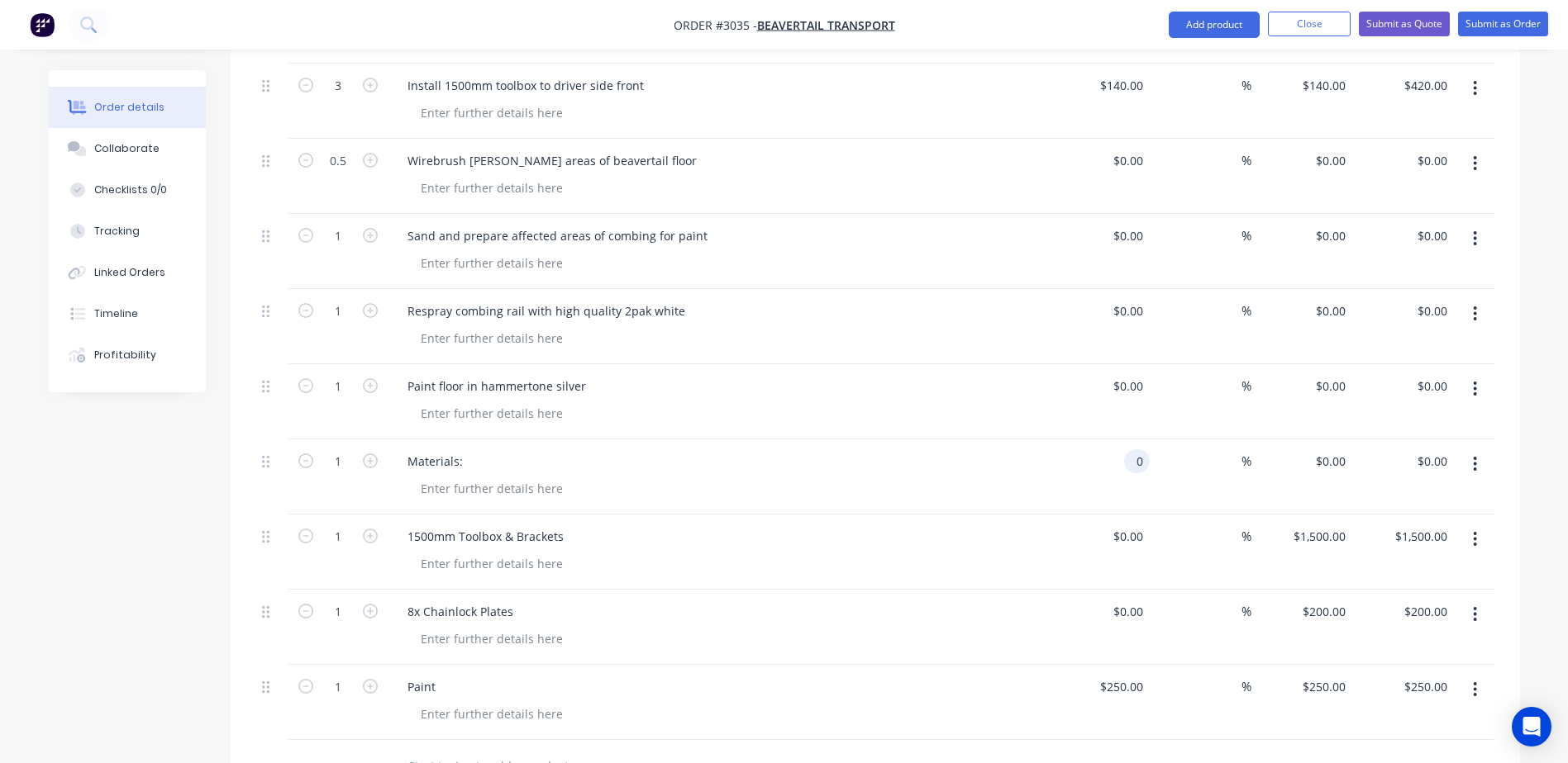
click at [1132, 449] on input "0" at bounding box center [1140, 461] width 19 height 24
paste input "14"
type input "$140.00"
click at [1054, 440] on div "$140.00 140" at bounding box center [1100, 477] width 102 height 75
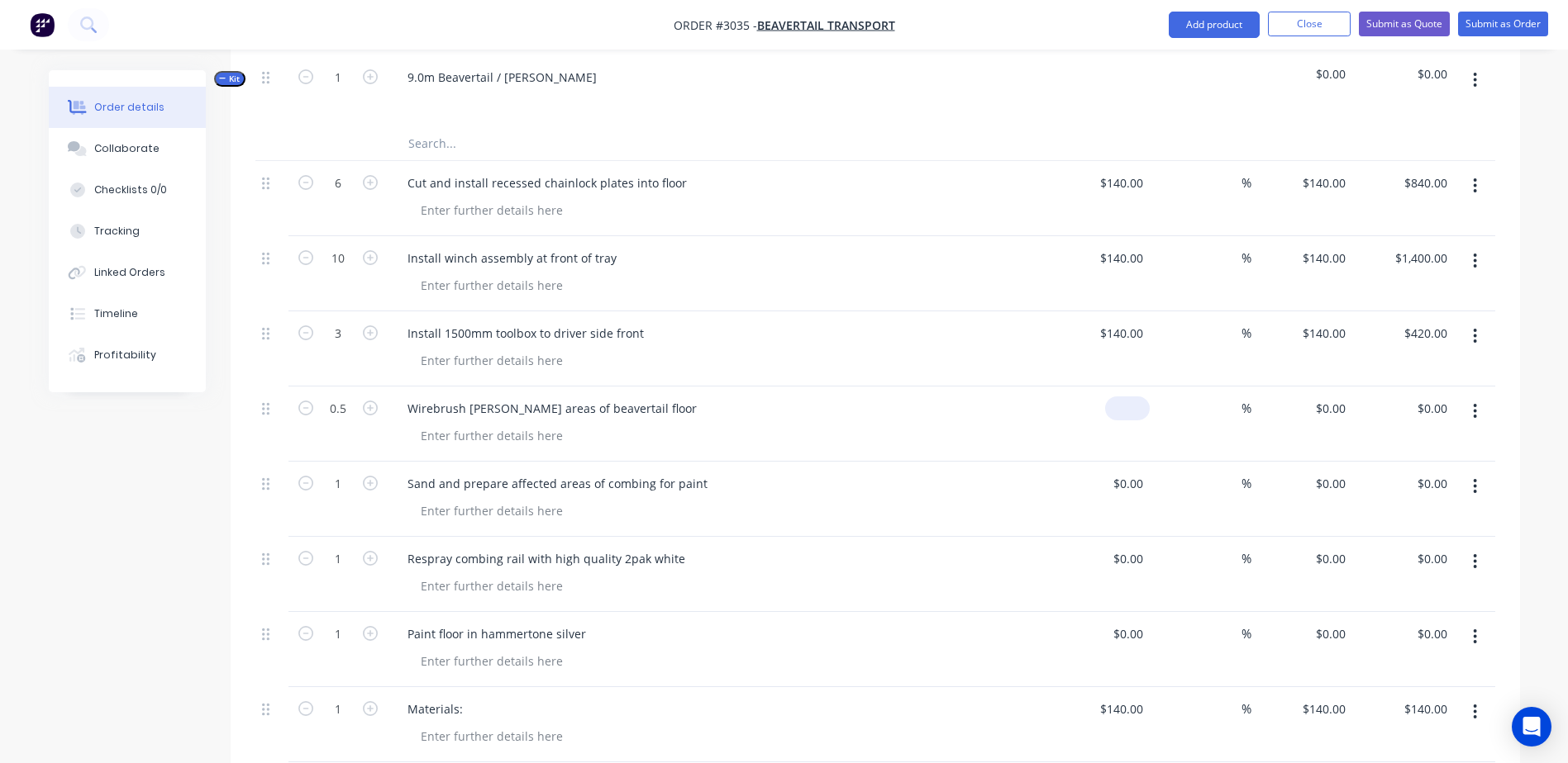
click at [1132, 397] on div "$0.00" at bounding box center [1131, 409] width 38 height 24
type input "140"
type input "$140.00"
click at [1131, 472] on div "$0.00" at bounding box center [1131, 484] width 38 height 24
paste input "140"
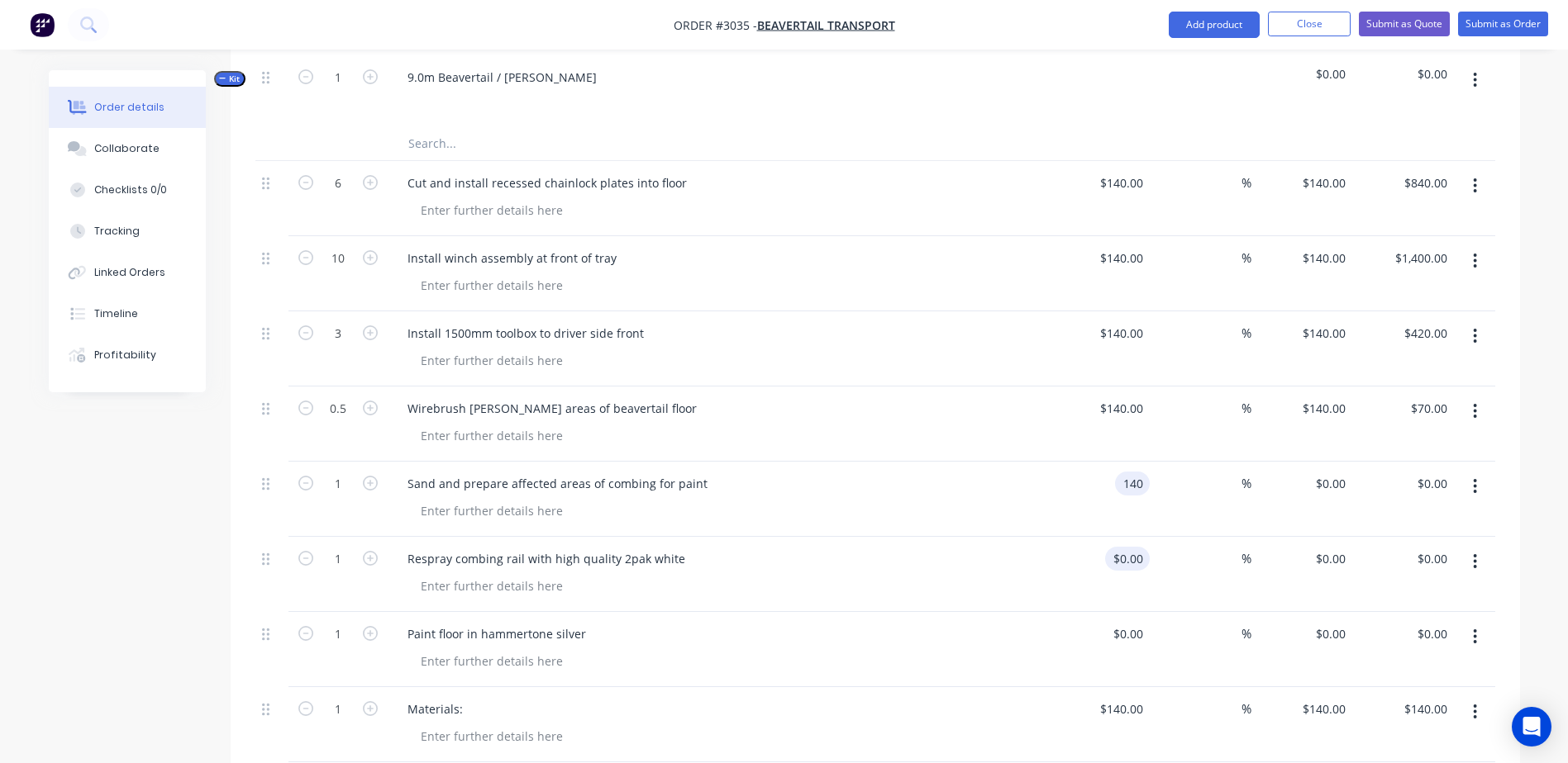
type input "$140.00"
click at [1137, 547] on input at bounding box center [1131, 559] width 38 height 24
type input "140"
type input "$140.00"
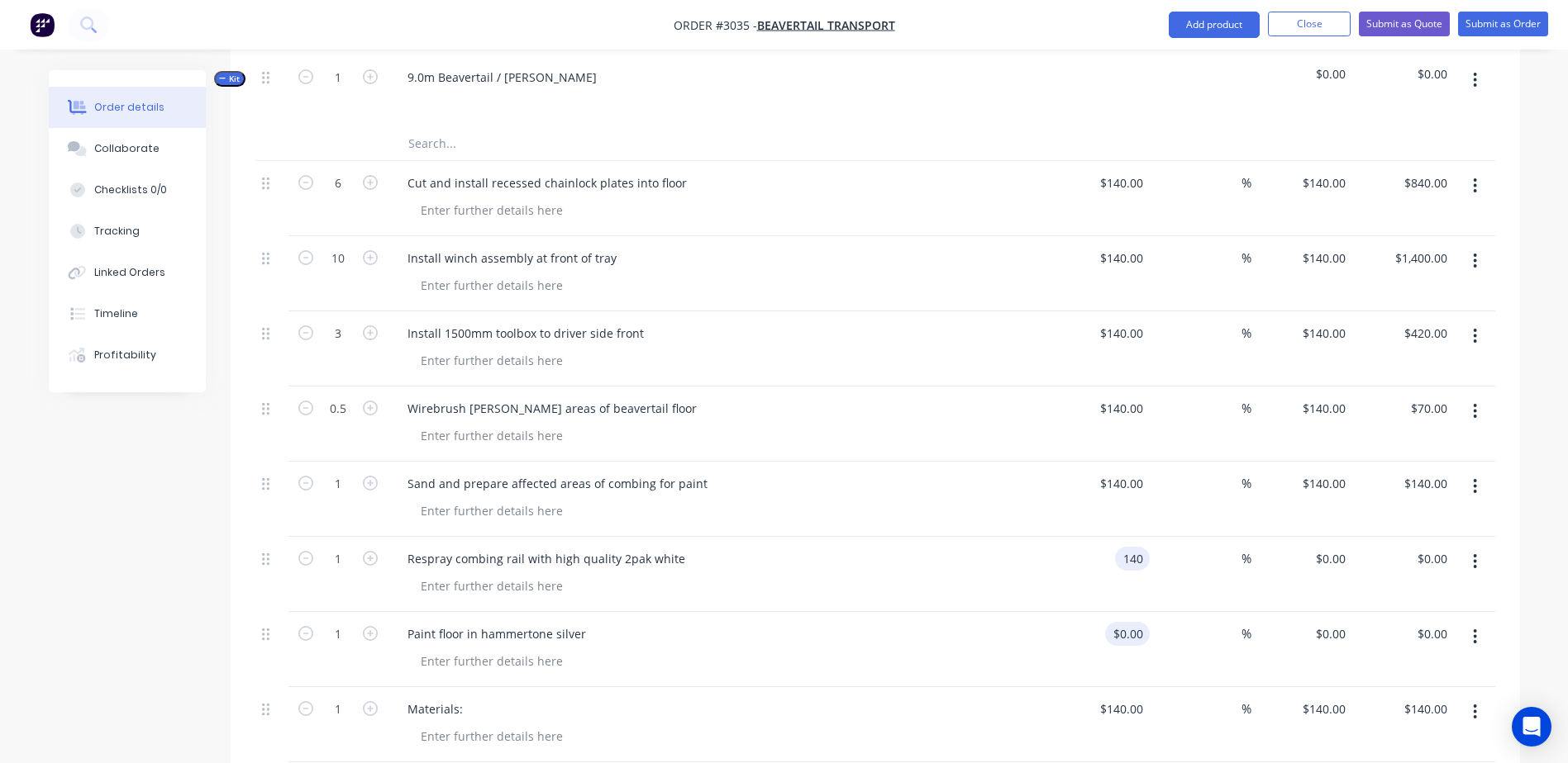
type input "$140.00"
click at [1126, 622] on div "$0.00" at bounding box center [1127, 635] width 45 height 24
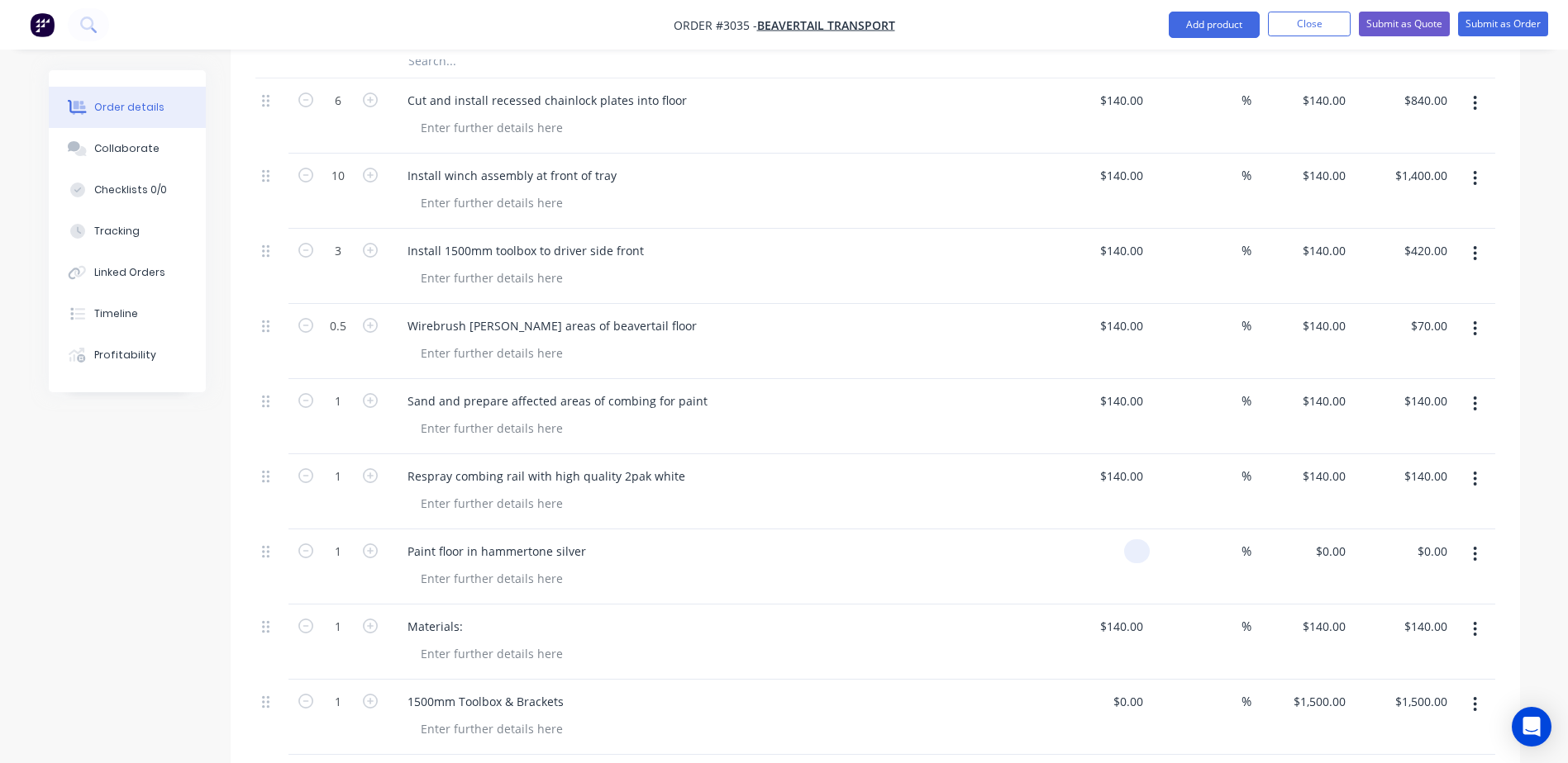
paste input "140"
type input "$140.00"
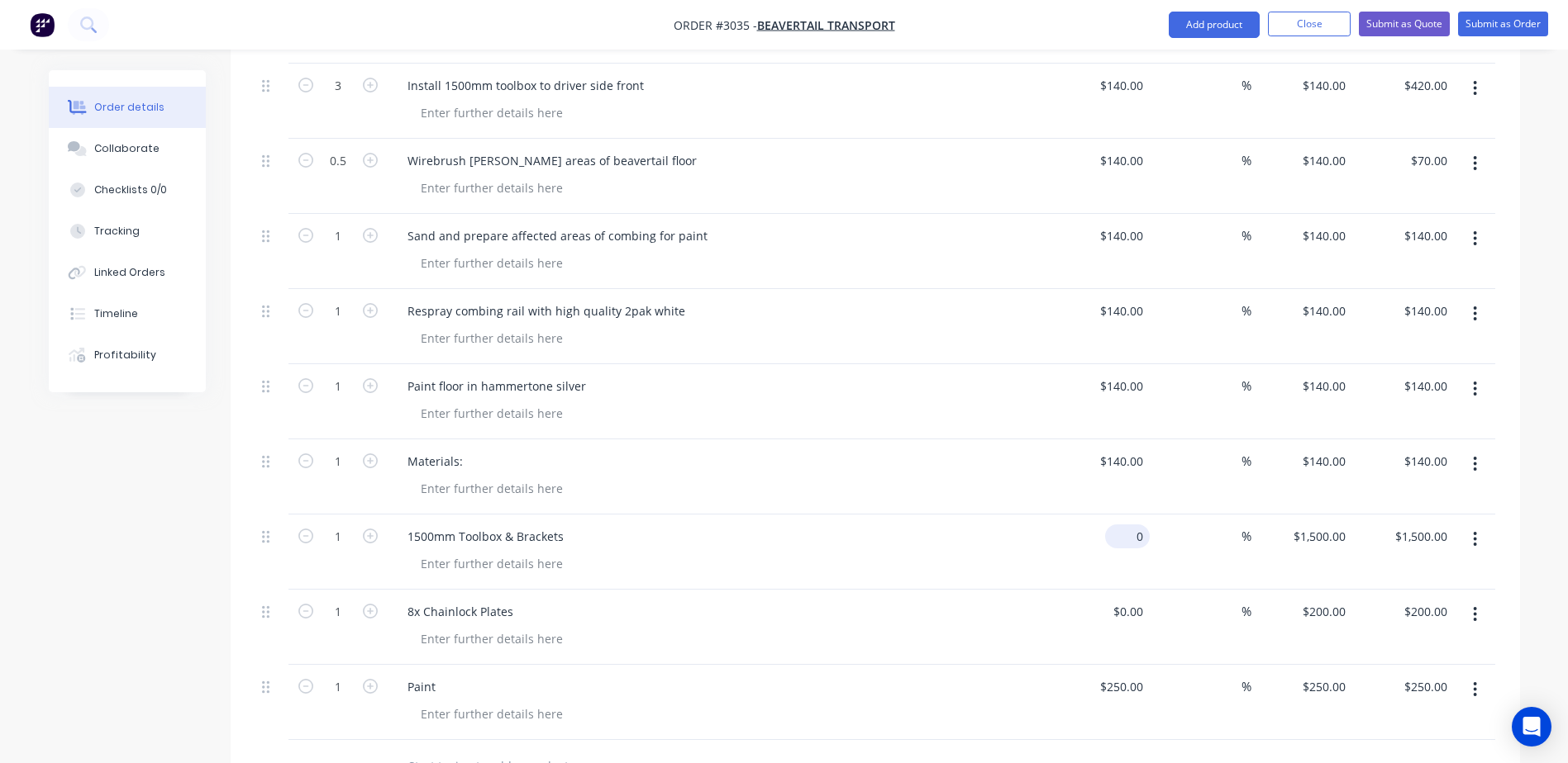
click at [1135, 524] on input "0" at bounding box center [1131, 536] width 38 height 24
paste input "14"
type input "$140.00"
click at [1137, 590] on div "$0.00 $0.00" at bounding box center [1100, 627] width 102 height 75
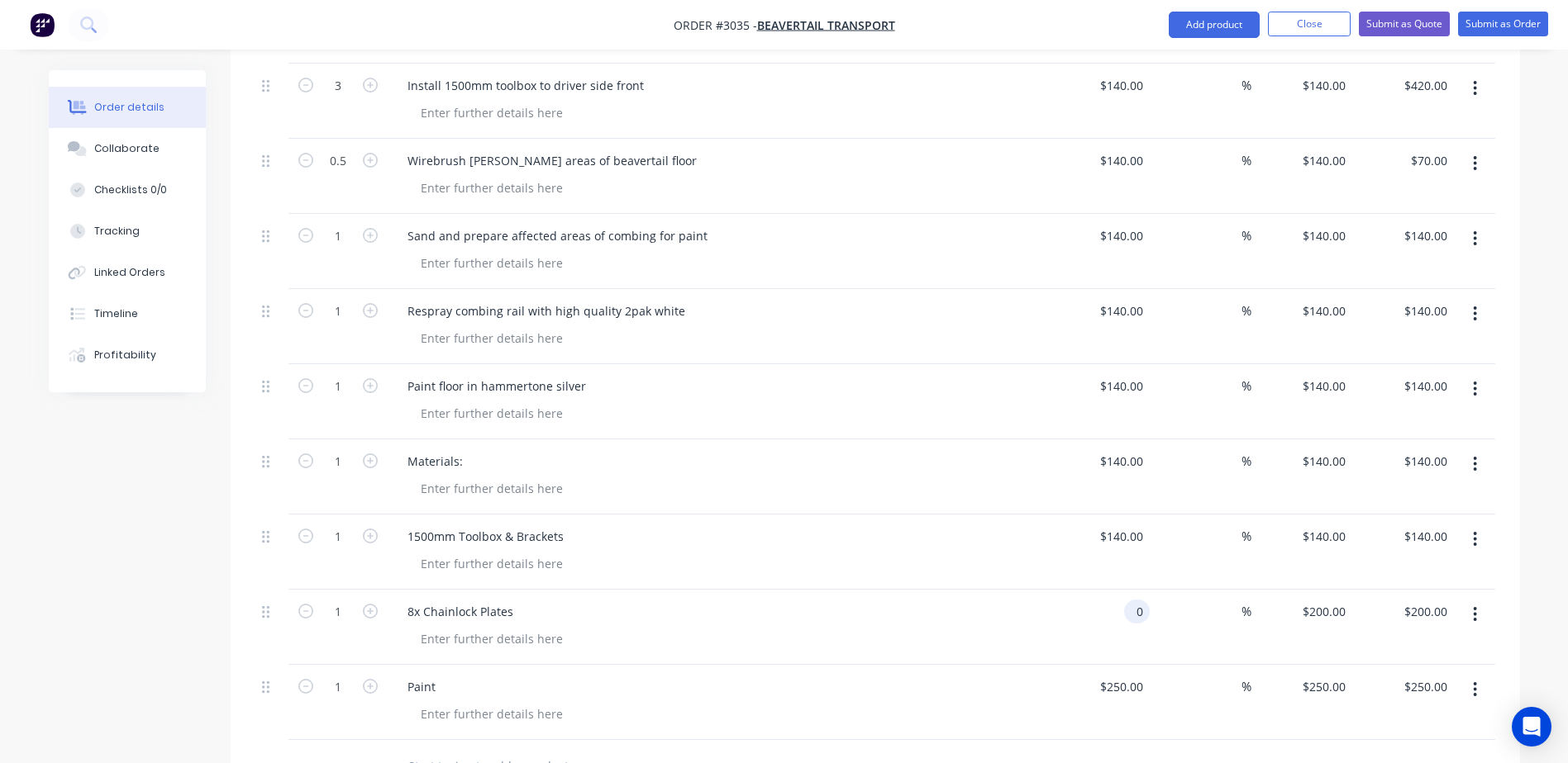
click at [1130, 600] on div "0 0" at bounding box center [1137, 612] width 26 height 24
type input "$140.00"
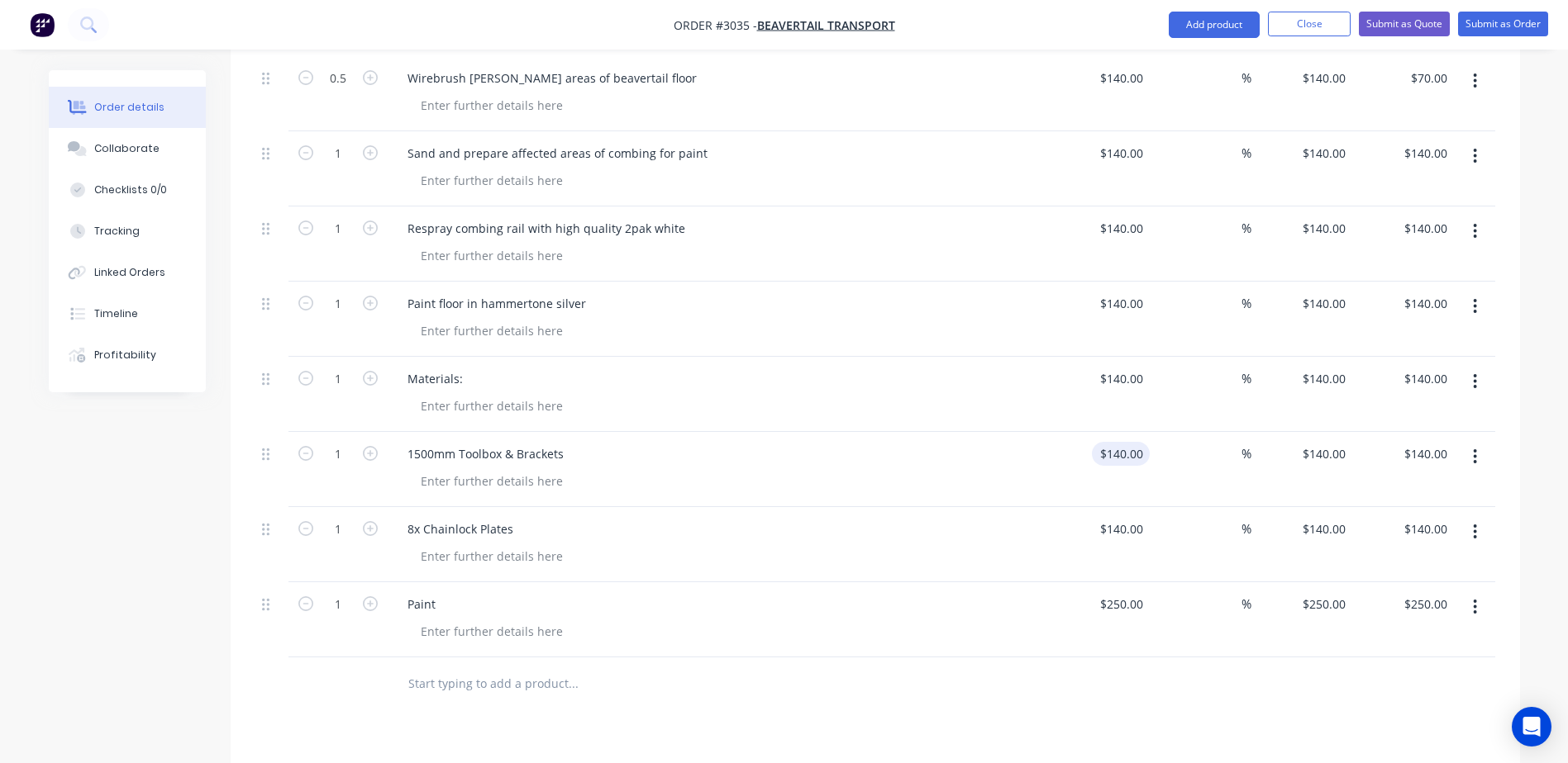
type input "140"
type input "$1,500.00"
click at [1076, 432] on div "$1,500.00 1500" at bounding box center [1100, 469] width 102 height 75
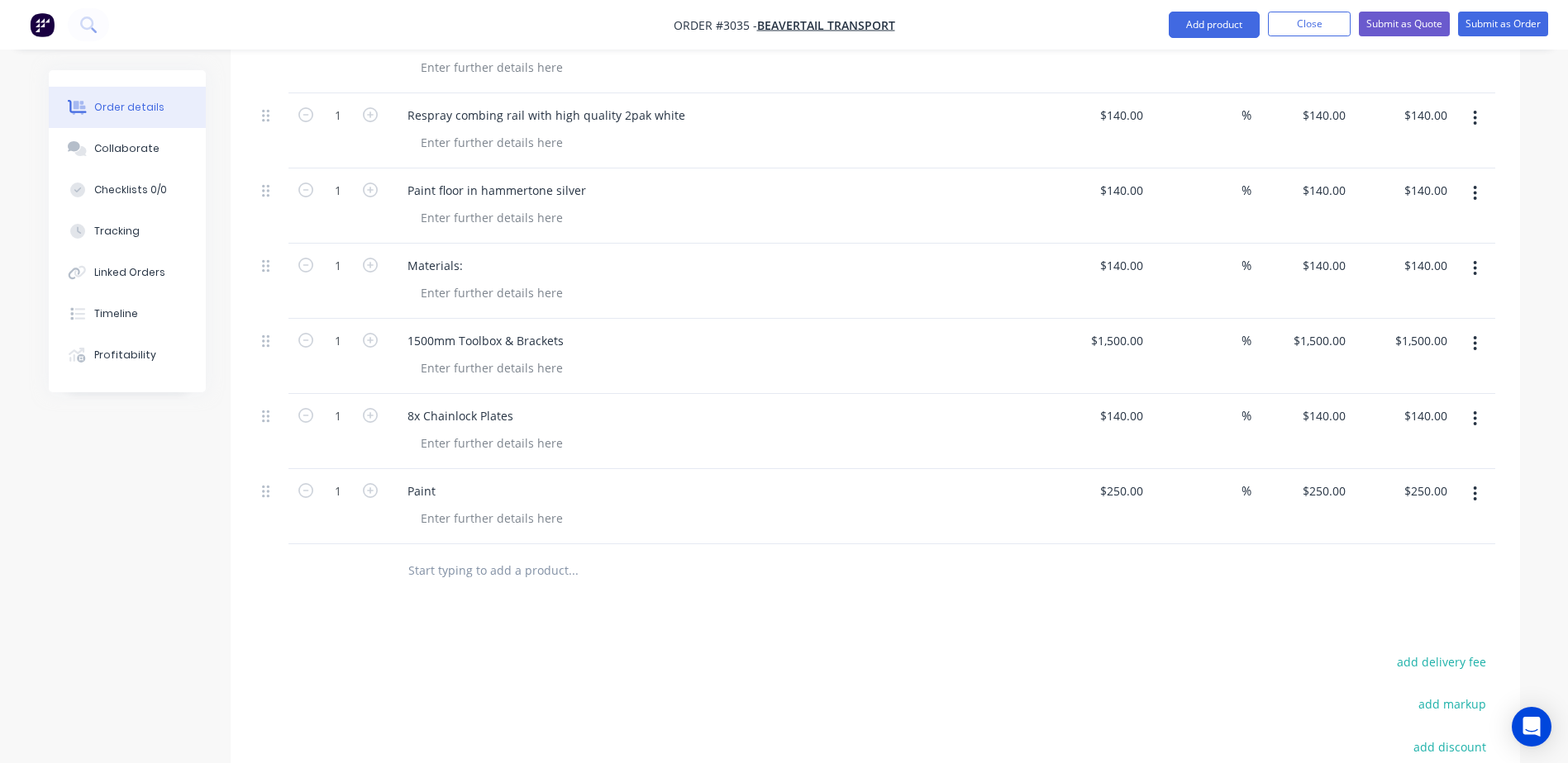
scroll to position [869, 0]
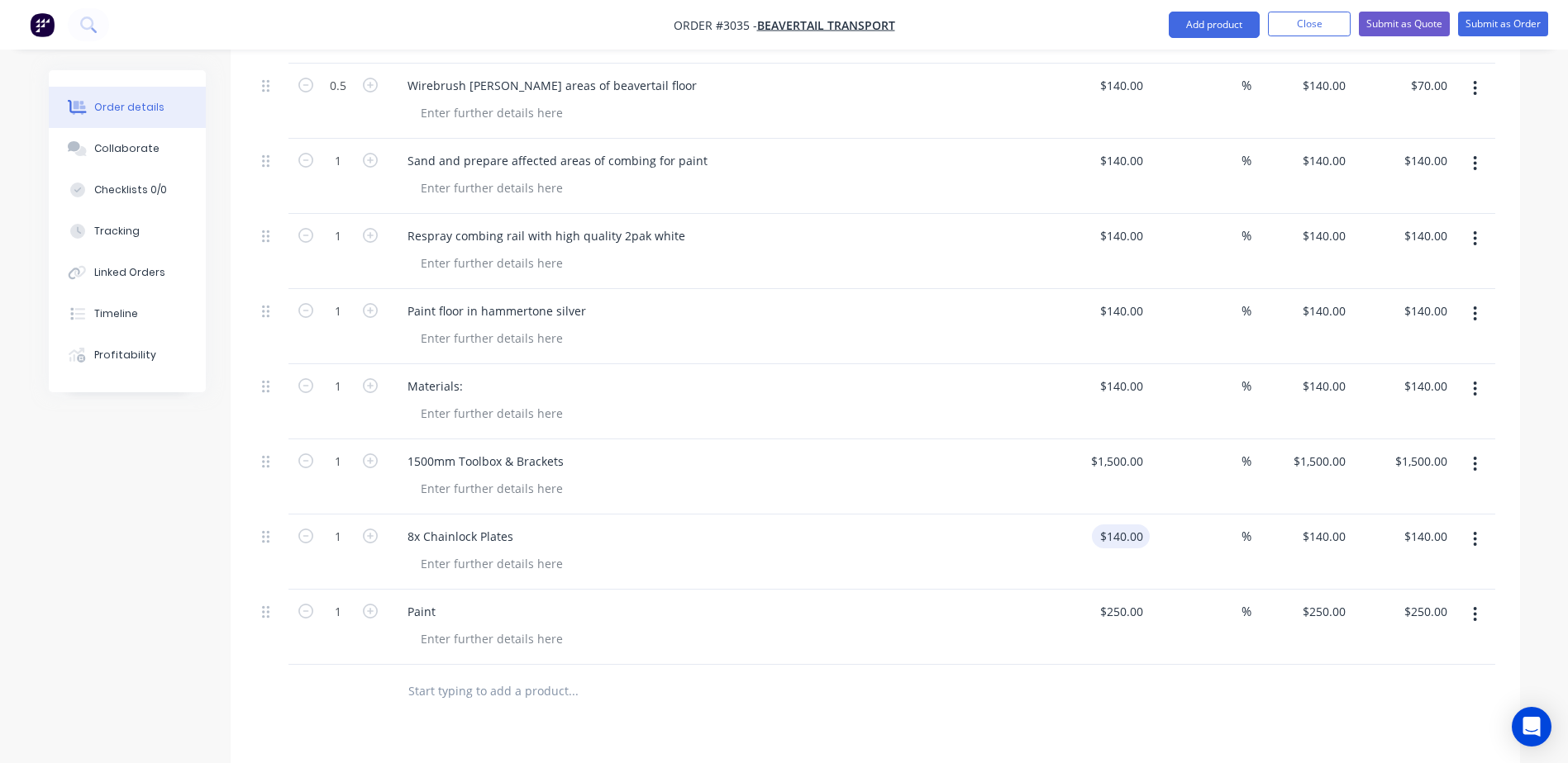
type input "140"
click at [1129, 524] on input "140" at bounding box center [1123, 536] width 51 height 24
type input "$0.00"
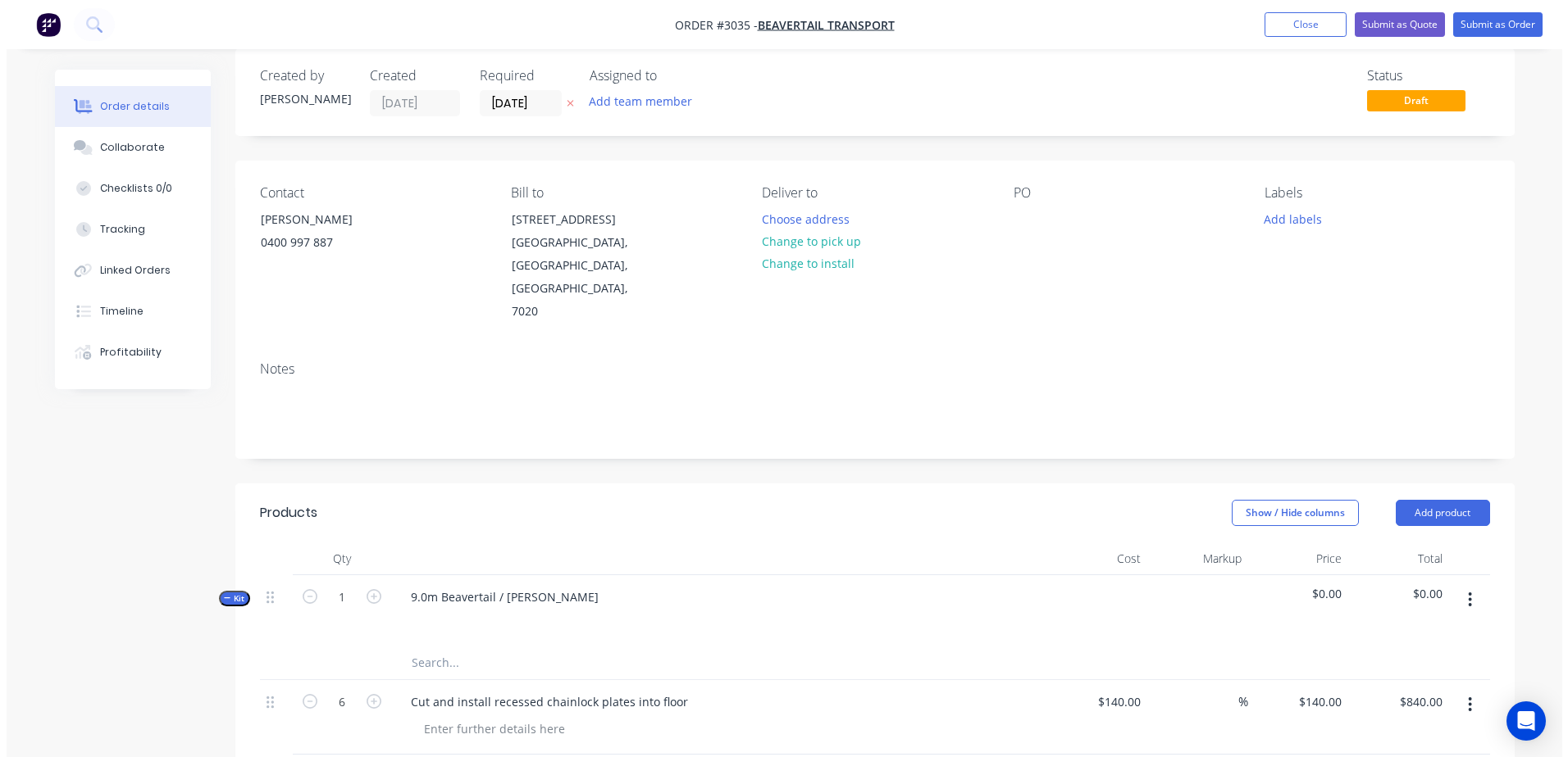
scroll to position [0, 0]
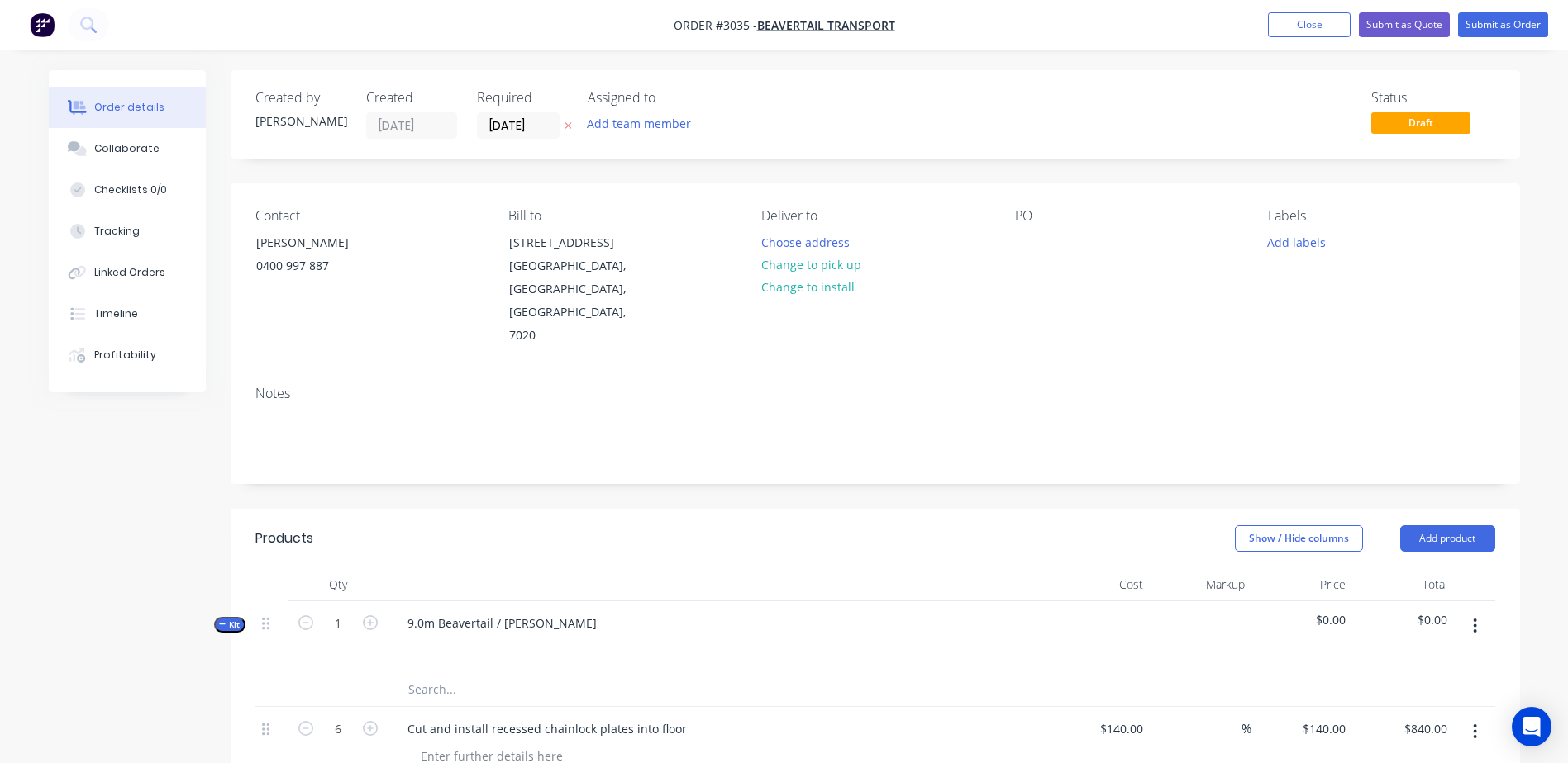
type input "$0.00"
click at [44, 24] on img "button" at bounding box center [41, 24] width 25 height 25
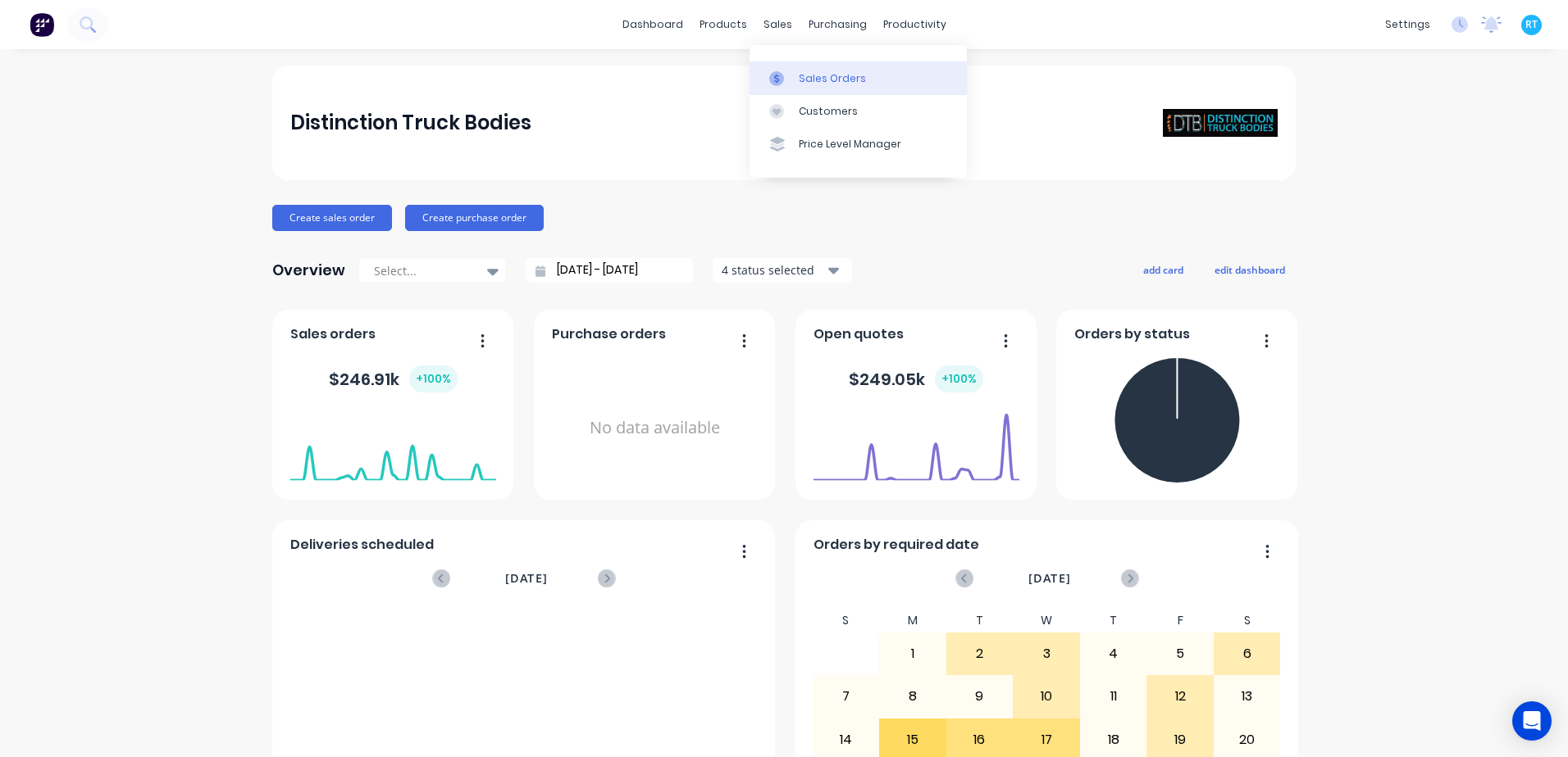
click at [783, 68] on link "Sales Orders" at bounding box center [858, 78] width 217 height 33
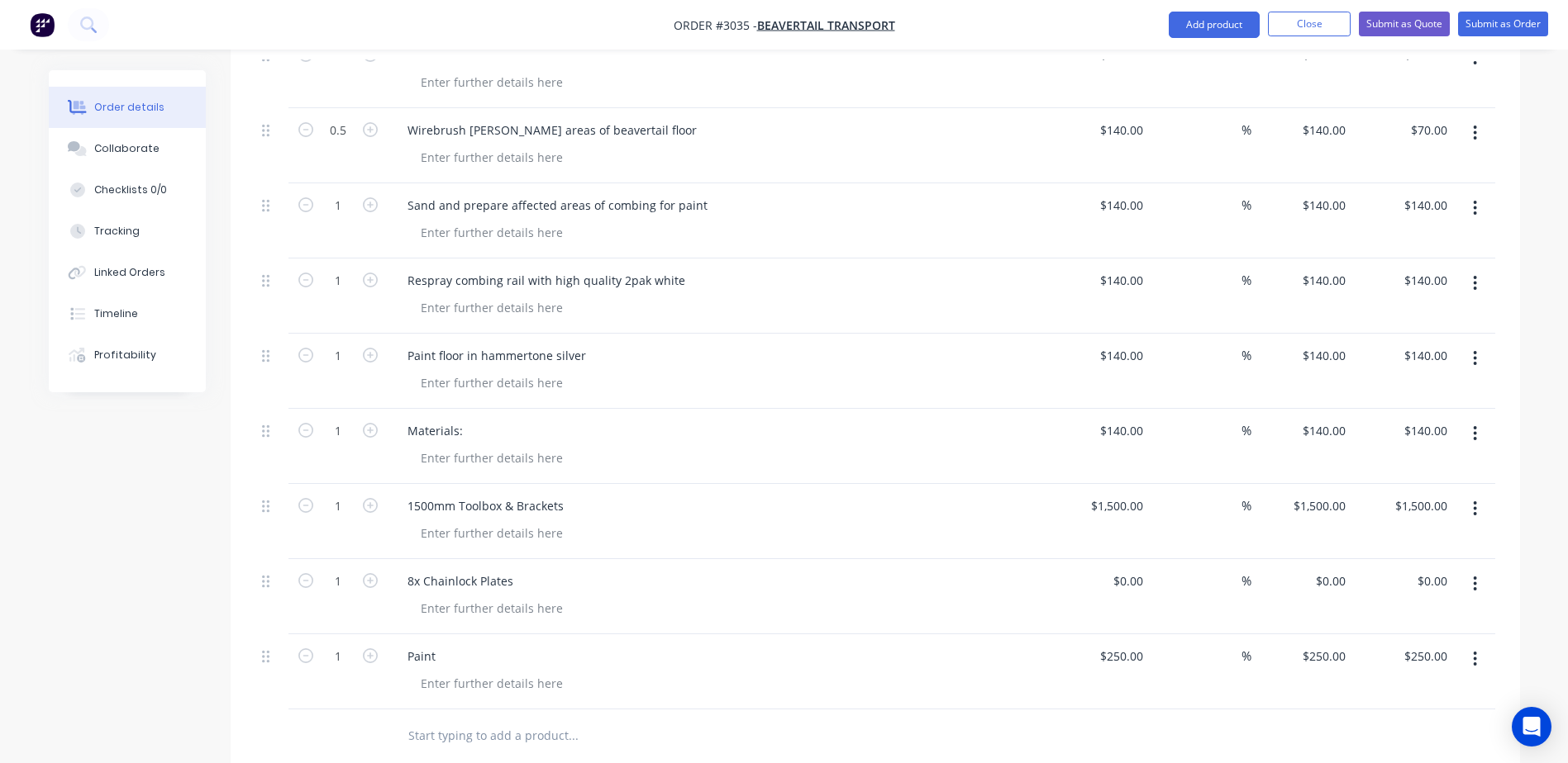
scroll to position [826, 0]
click at [1126, 567] on div "0 0" at bounding box center [1137, 579] width 26 height 24
click at [1193, 503] on div "%" at bounding box center [1201, 520] width 102 height 75
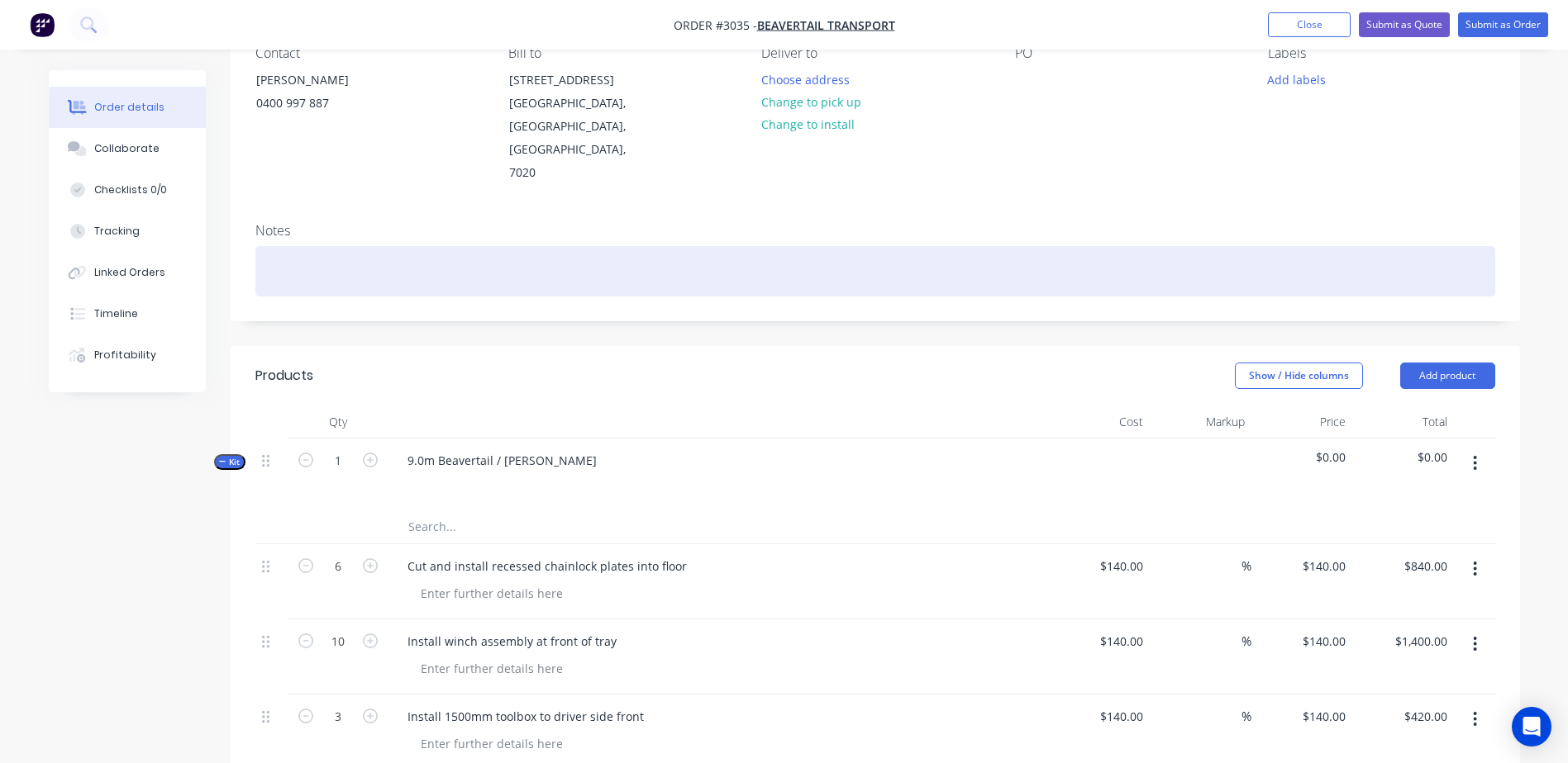
scroll to position [330, 0]
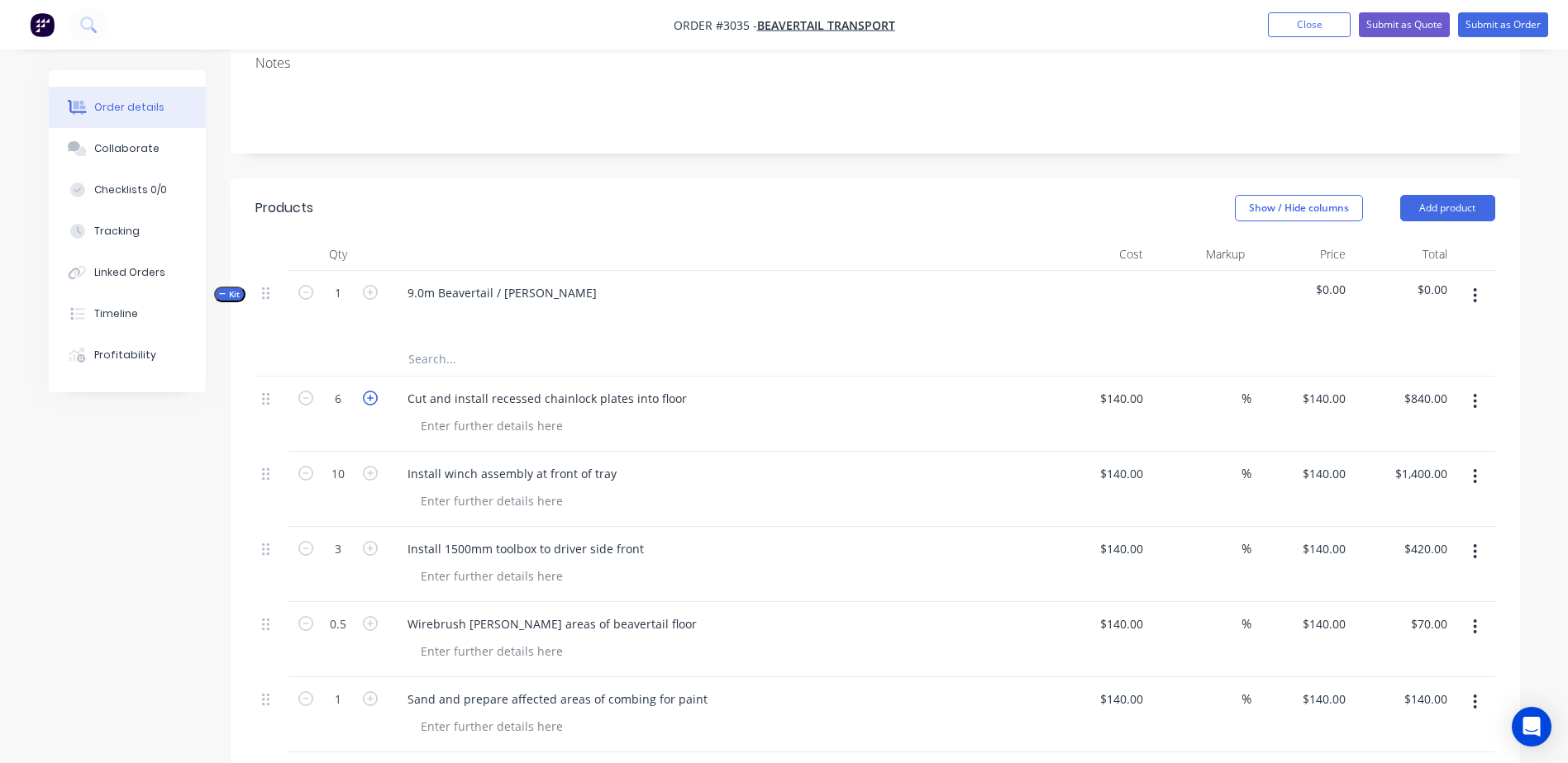
click at [375, 391] on icon "button" at bounding box center [370, 397] width 15 height 15
type input "8"
type input "$1,120.00"
click at [944, 182] on header "Products Show / Hide columns Add product" at bounding box center [875, 208] width 1289 height 59
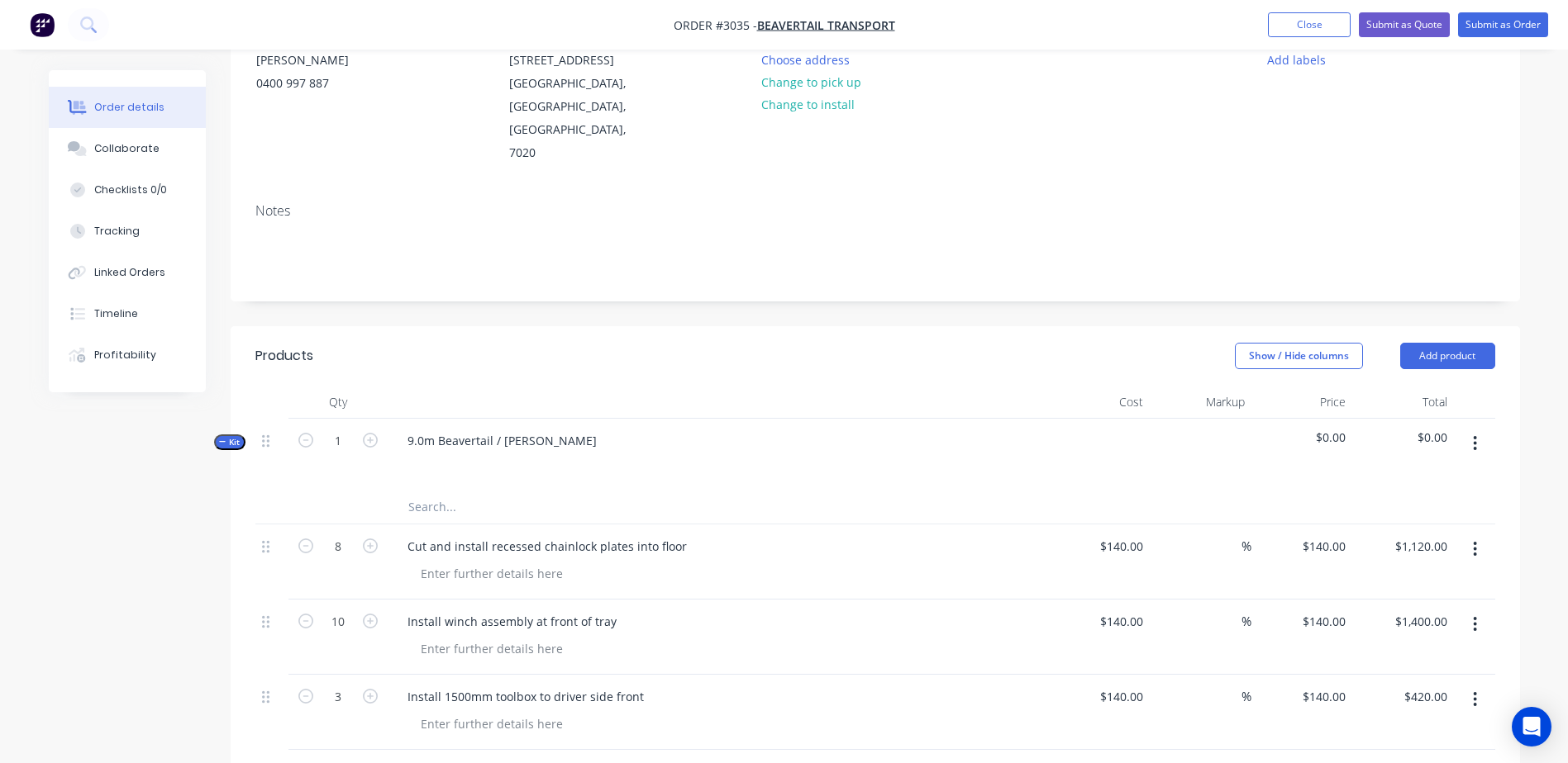
scroll to position [166, 0]
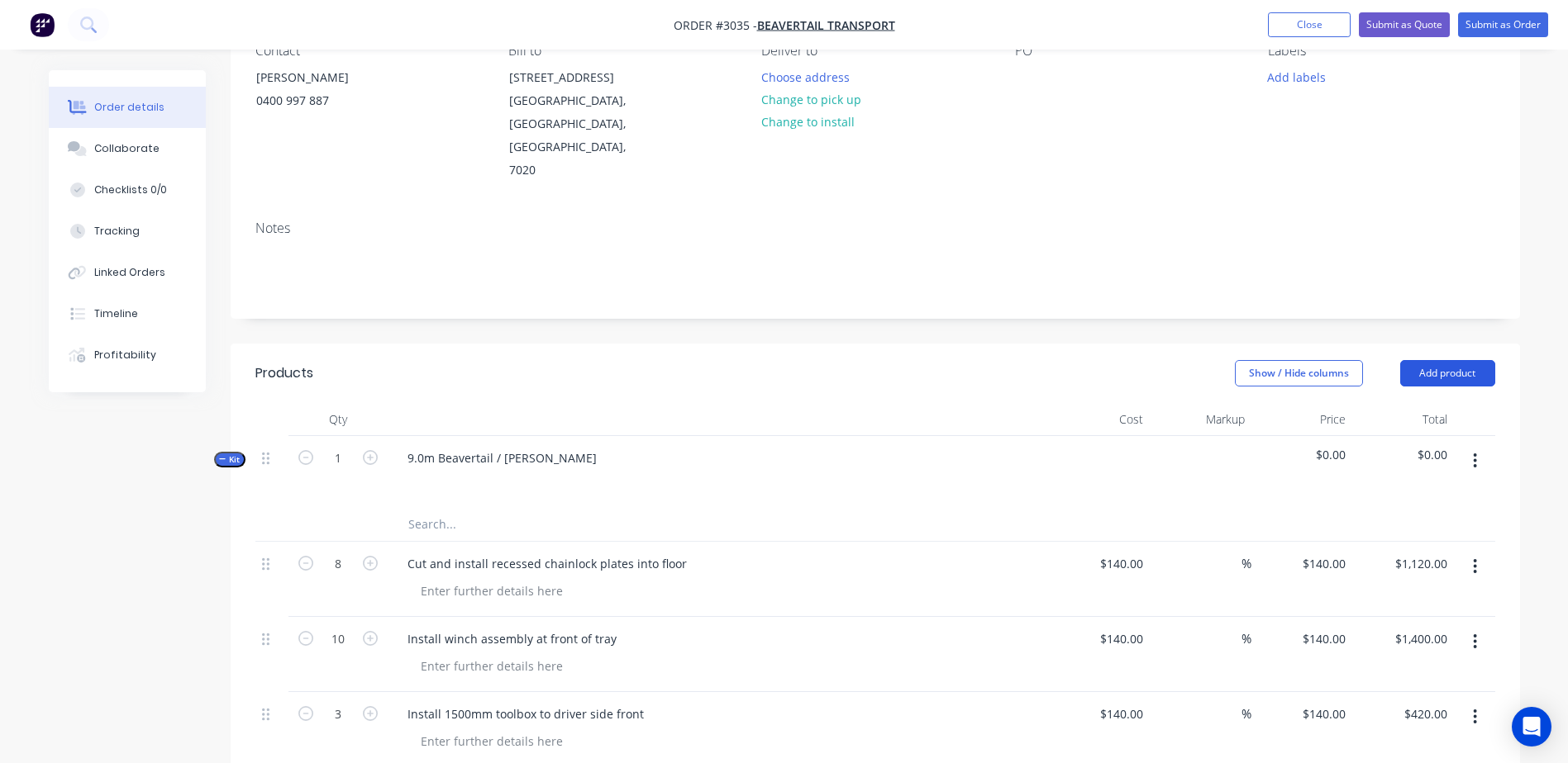
click at [1476, 360] on button "Add product" at bounding box center [1447, 373] width 95 height 27
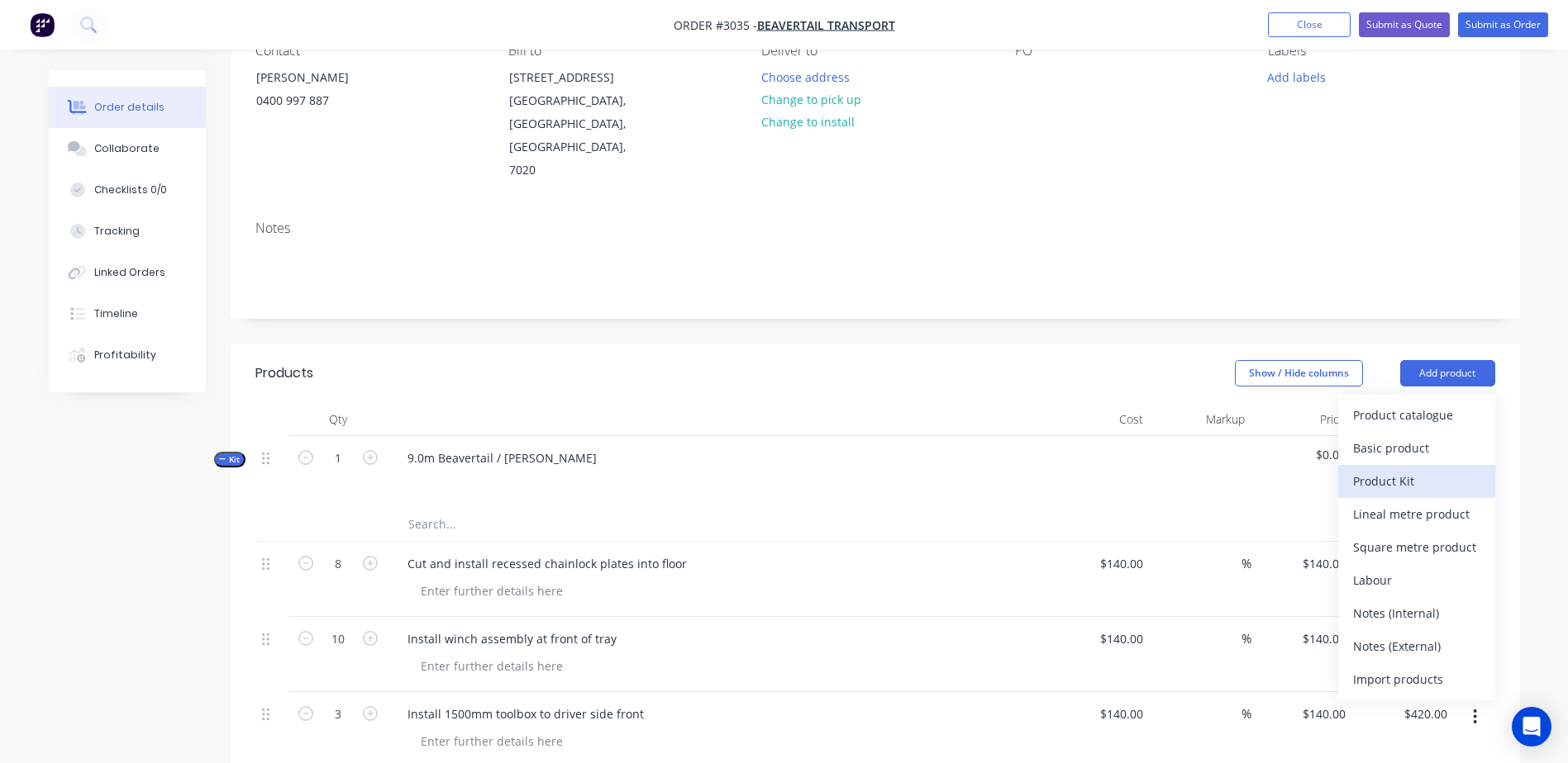
click at [1398, 469] on div "Product Kit" at bounding box center [1417, 481] width 128 height 24
click at [1398, 469] on div "Custom pricing" at bounding box center [1417, 481] width 128 height 24
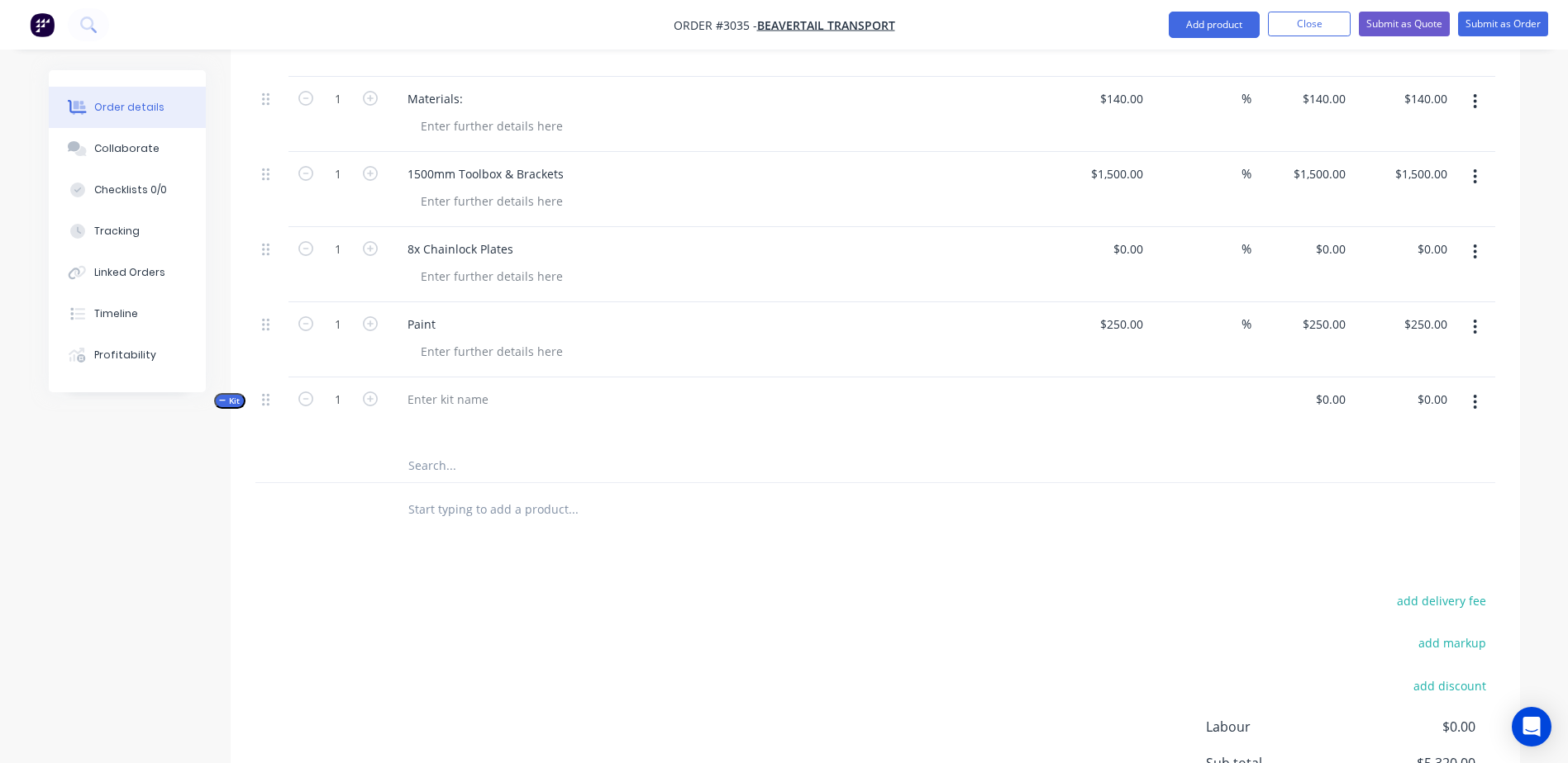
click at [1472, 387] on button "button" at bounding box center [1474, 402] width 39 height 29
click at [1383, 599] on div "Delete" at bounding box center [1417, 611] width 128 height 24
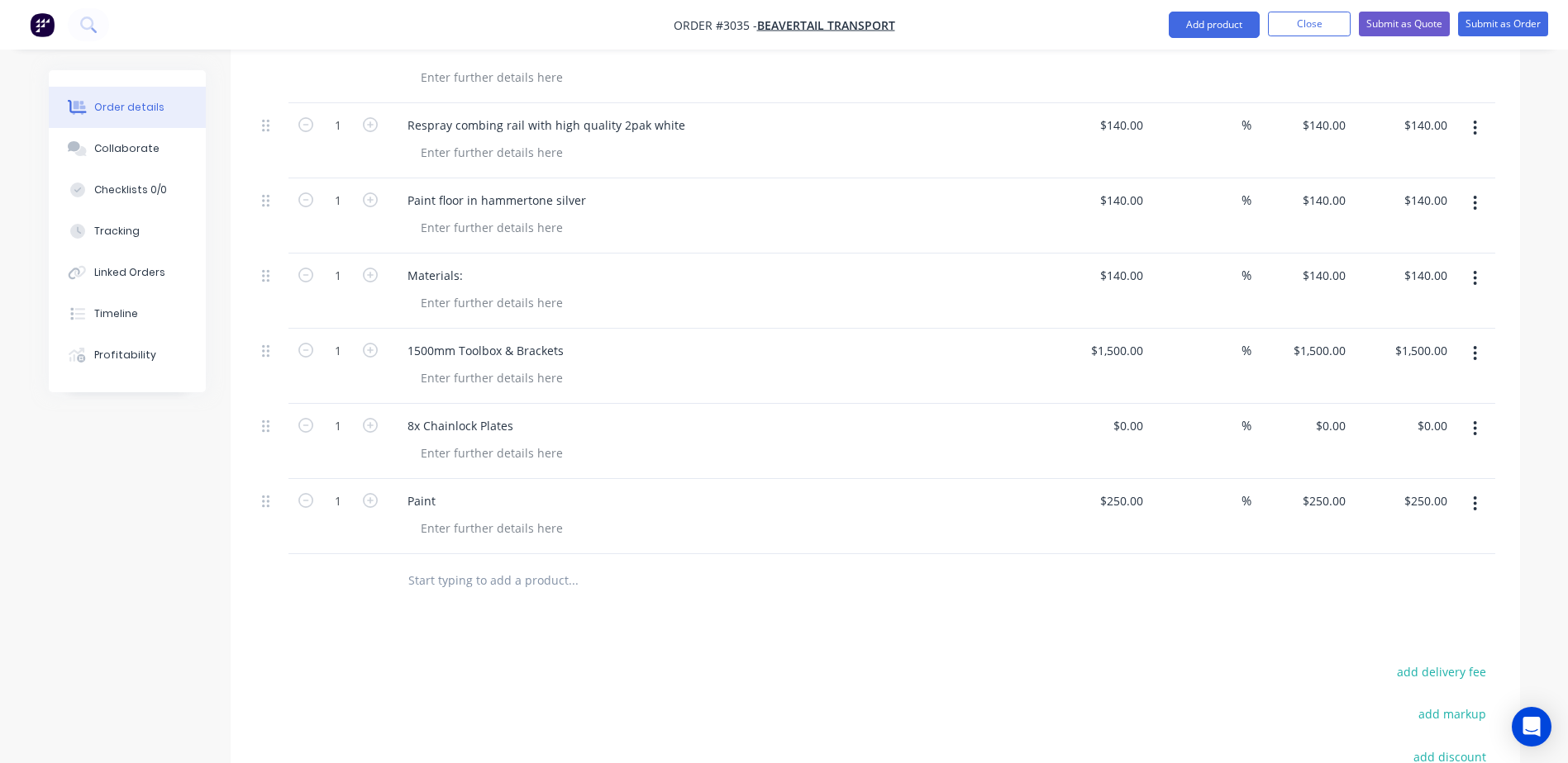
scroll to position [991, 0]
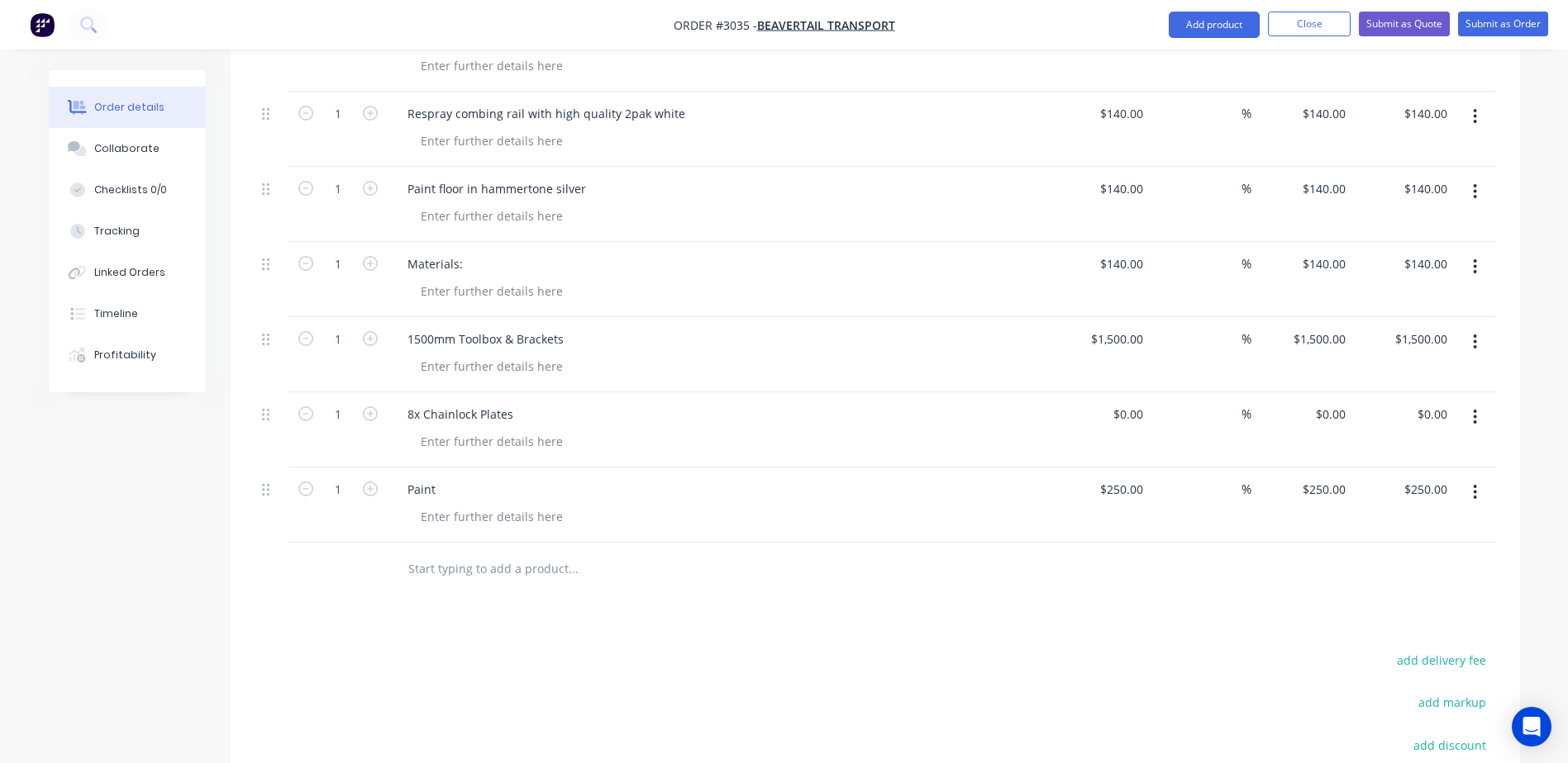
click at [524, 553] on input "text" at bounding box center [572, 569] width 330 height 33
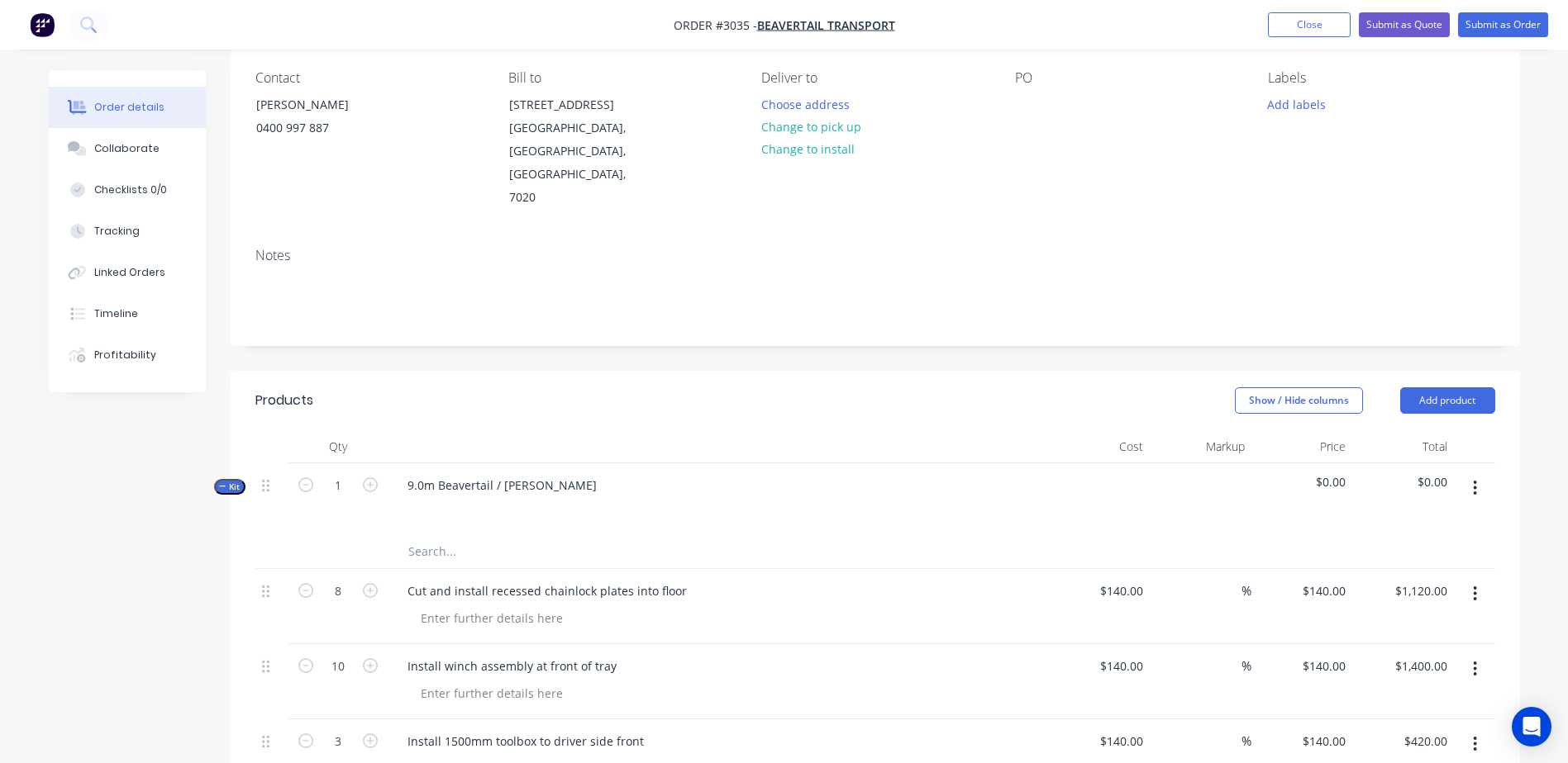
scroll to position [0, 0]
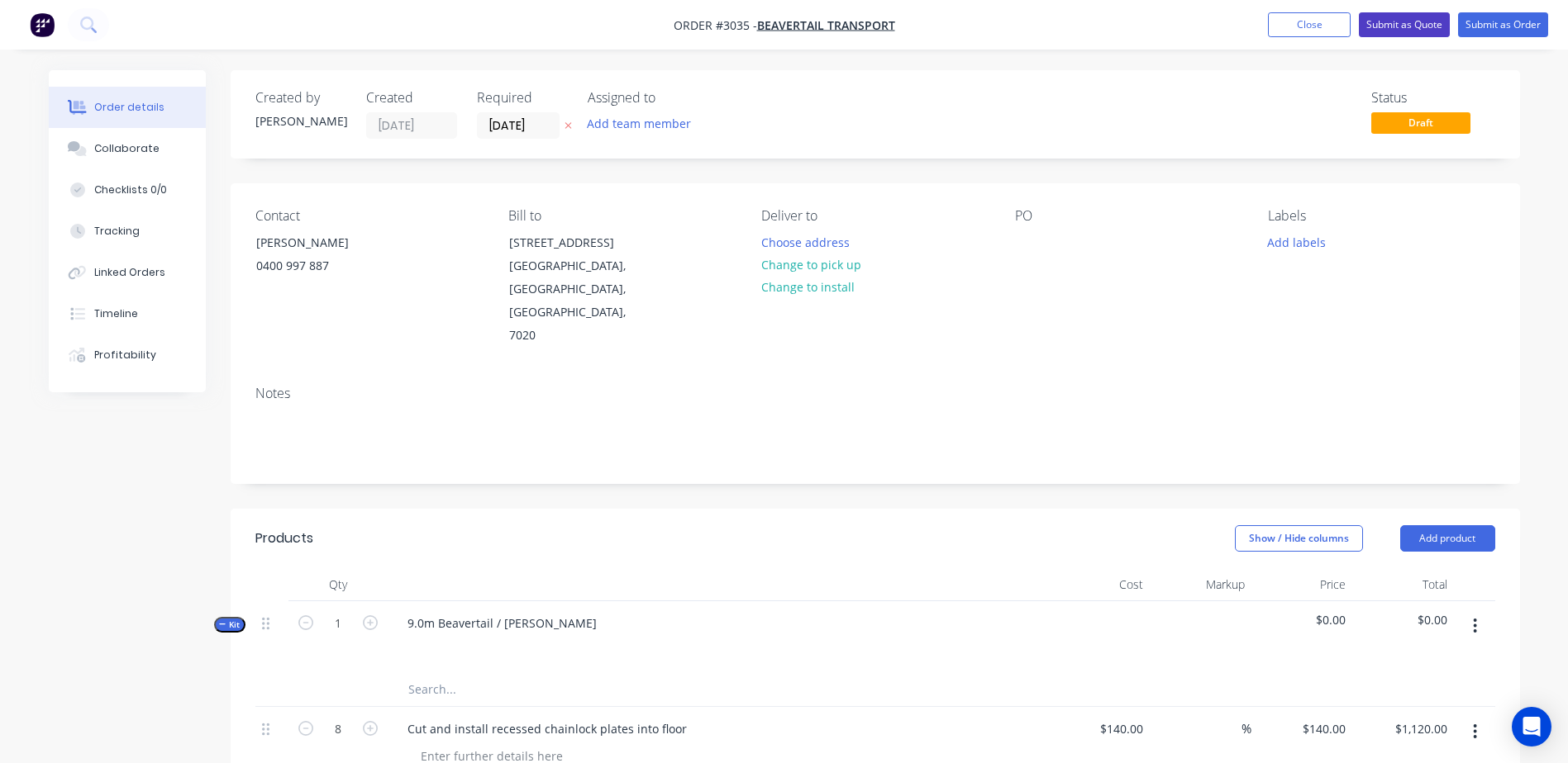
click at [1395, 25] on button "Submit as Quote" at bounding box center [1403, 24] width 91 height 25
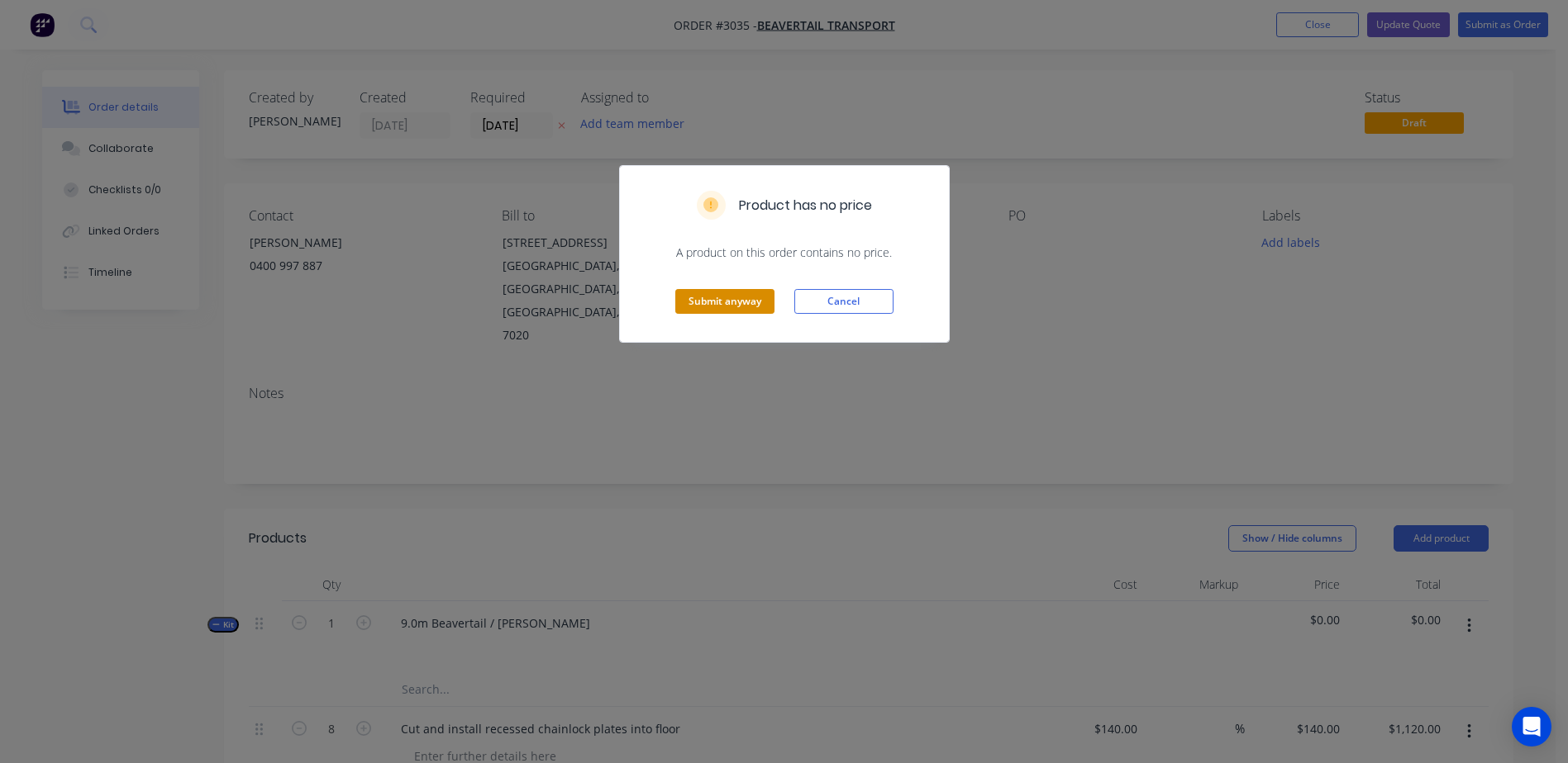
click at [745, 300] on button "Submit anyway" at bounding box center [724, 301] width 99 height 25
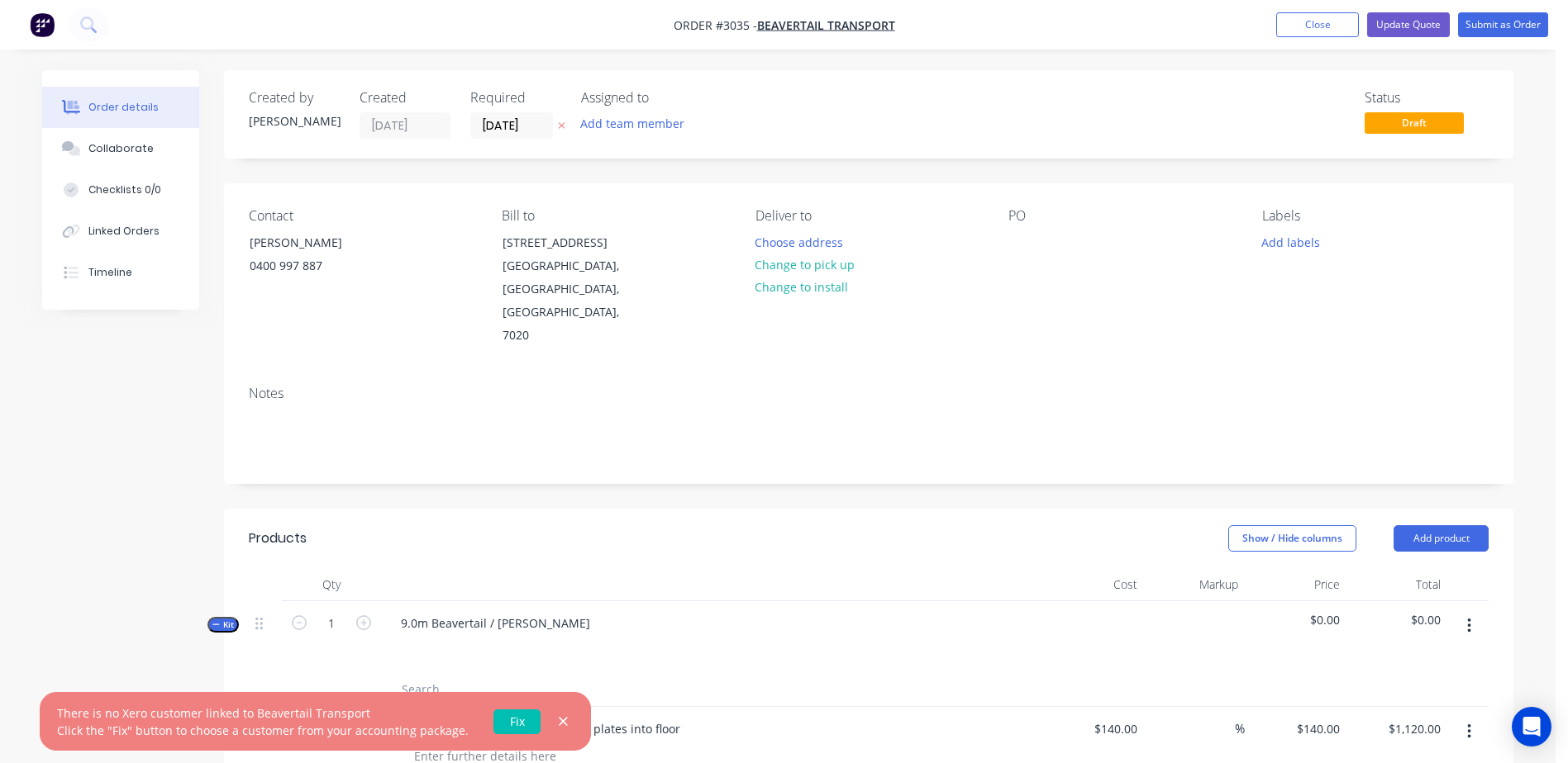
click at [508, 725] on link "Fix" at bounding box center [517, 722] width 47 height 25
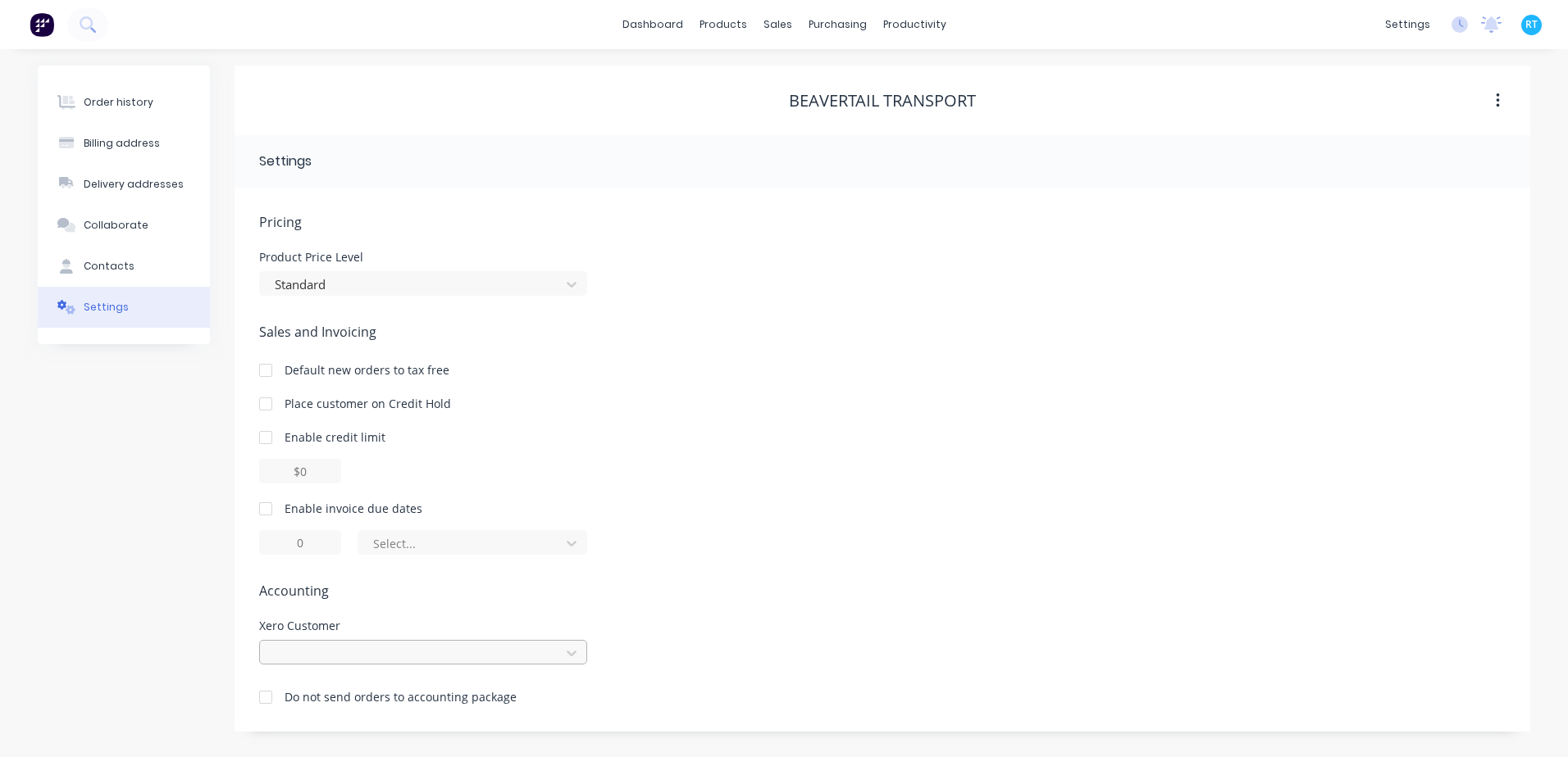
click at [497, 647] on div at bounding box center [423, 652] width 328 height 25
type input "D"
type input "B"
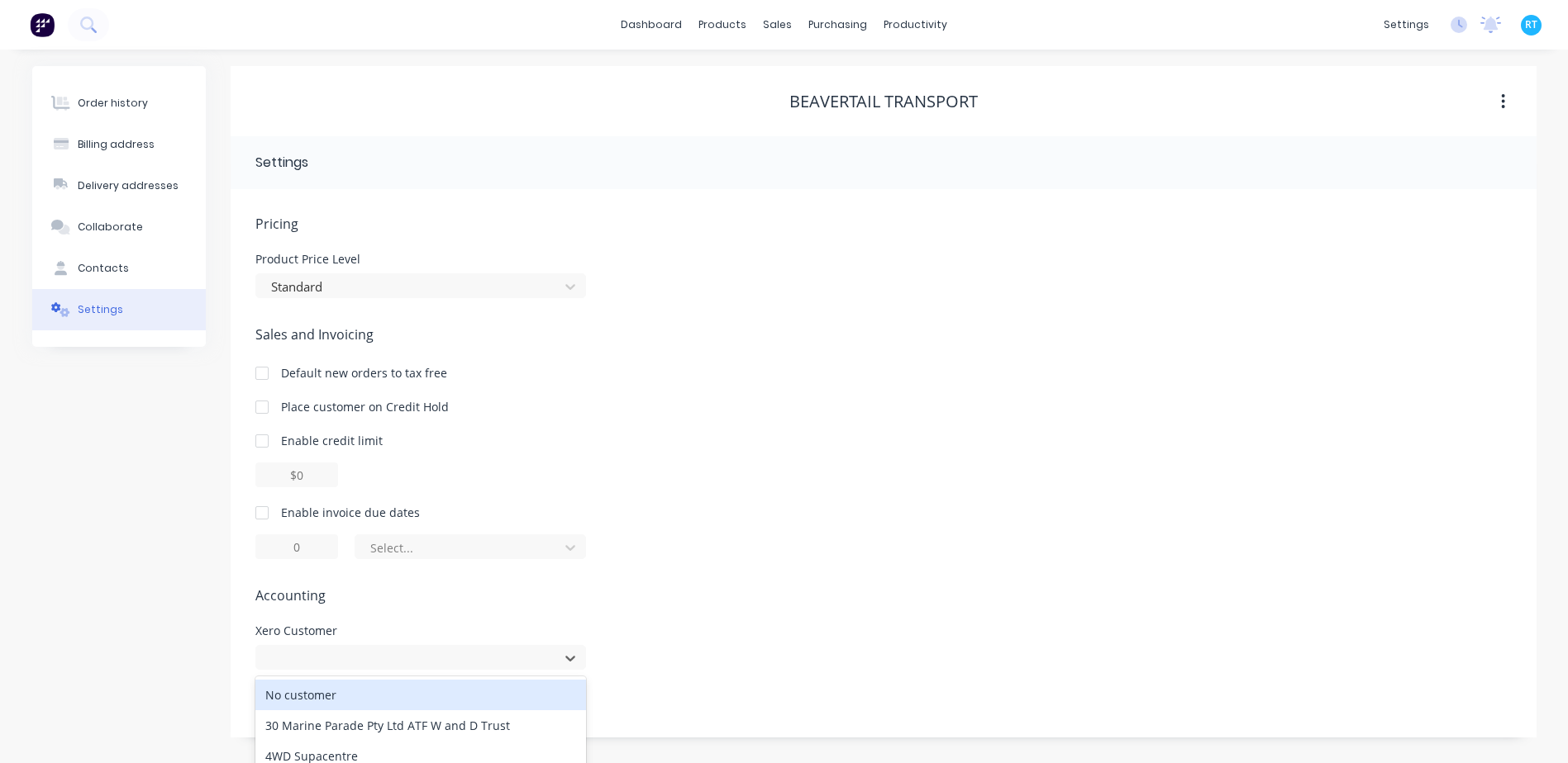
click at [370, 699] on div "No customer" at bounding box center [420, 695] width 330 height 30
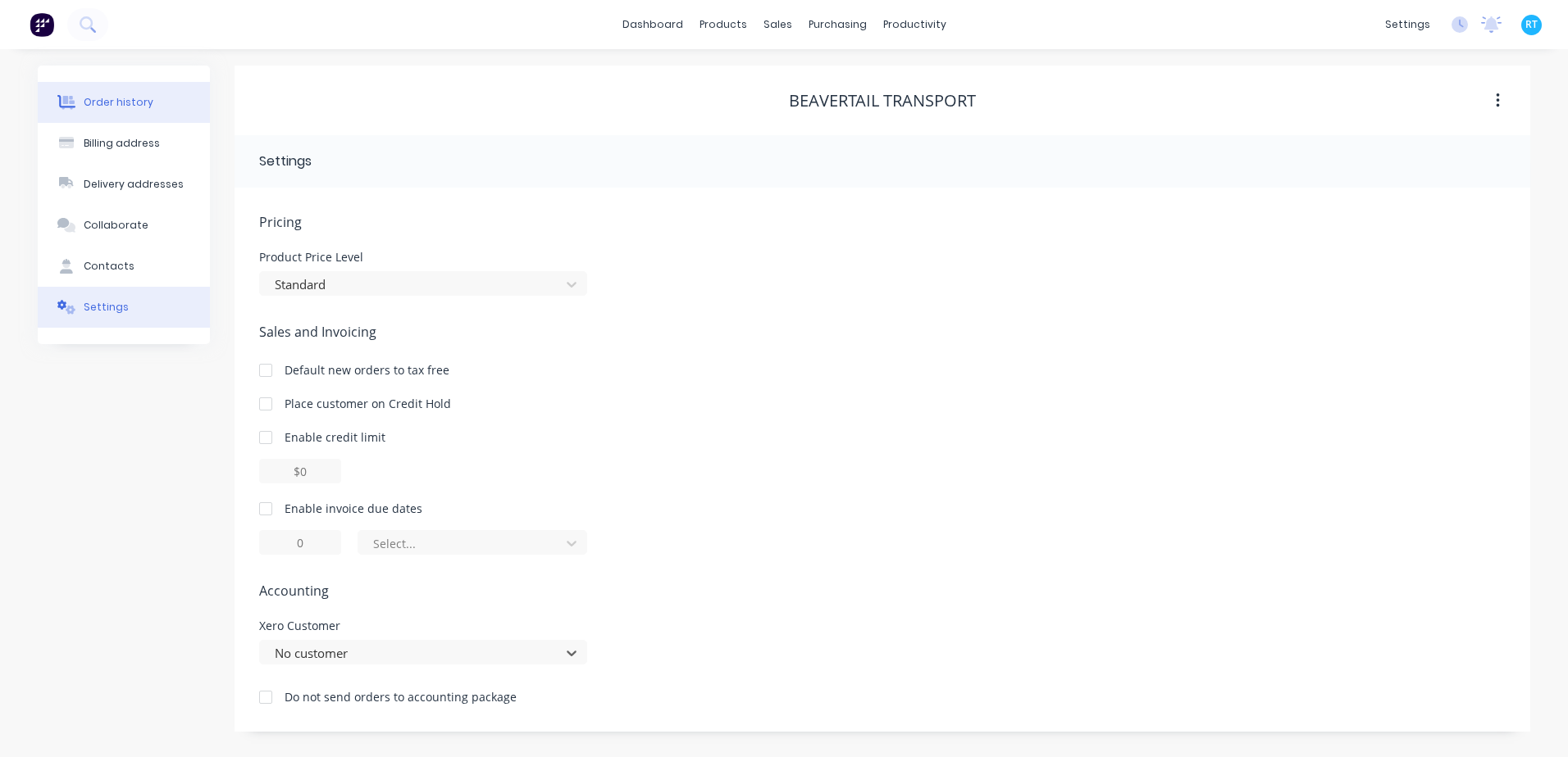
click at [120, 92] on button "Order history" at bounding box center [123, 103] width 172 height 41
